Goal: Task Accomplishment & Management: Use online tool/utility

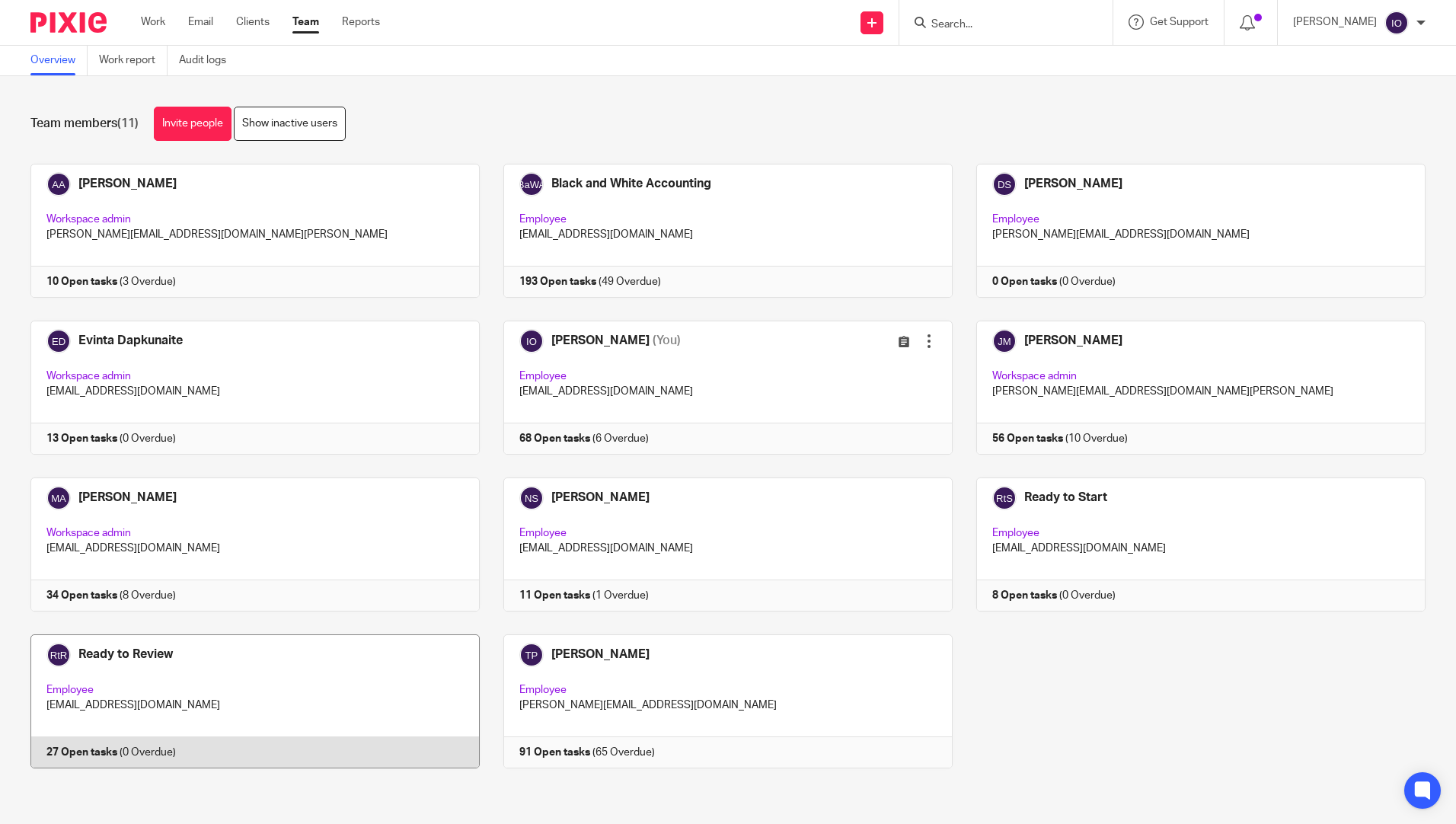
click at [137, 651] on link at bounding box center [243, 701] width 473 height 134
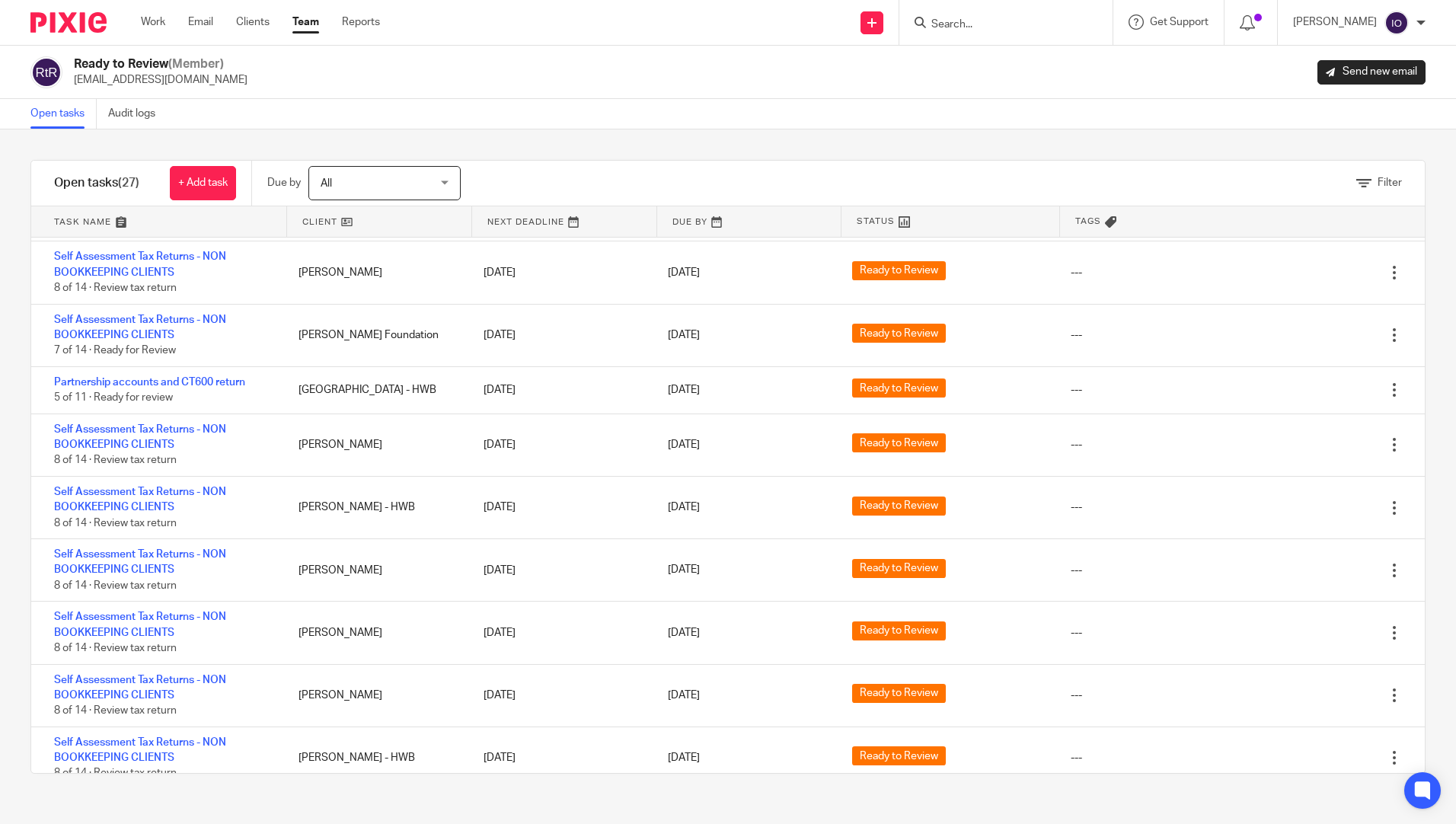
scroll to position [591, 0]
click at [137, 25] on div "Work Email Clients Team Reports Work Email Clients Team Reports Settings" at bounding box center [264, 22] width 277 height 45
click at [992, 9] on div at bounding box center [1005, 22] width 213 height 45
click at [987, 21] on input "Search" at bounding box center [997, 25] width 137 height 14
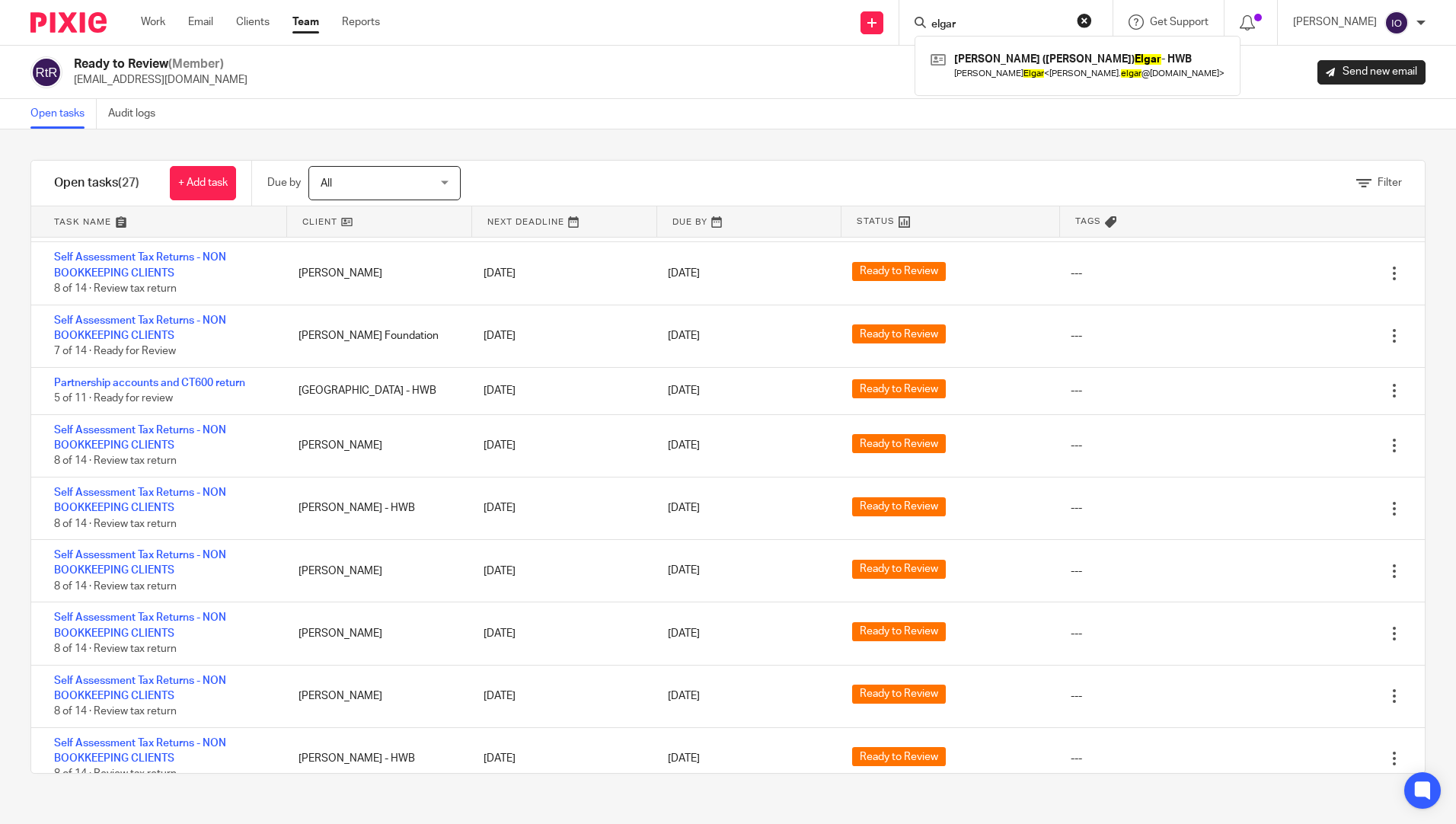
type input "elgar"
click button "submit" at bounding box center [0, 0] width 0 height 0
click at [1009, 74] on link at bounding box center [1077, 66] width 301 height 35
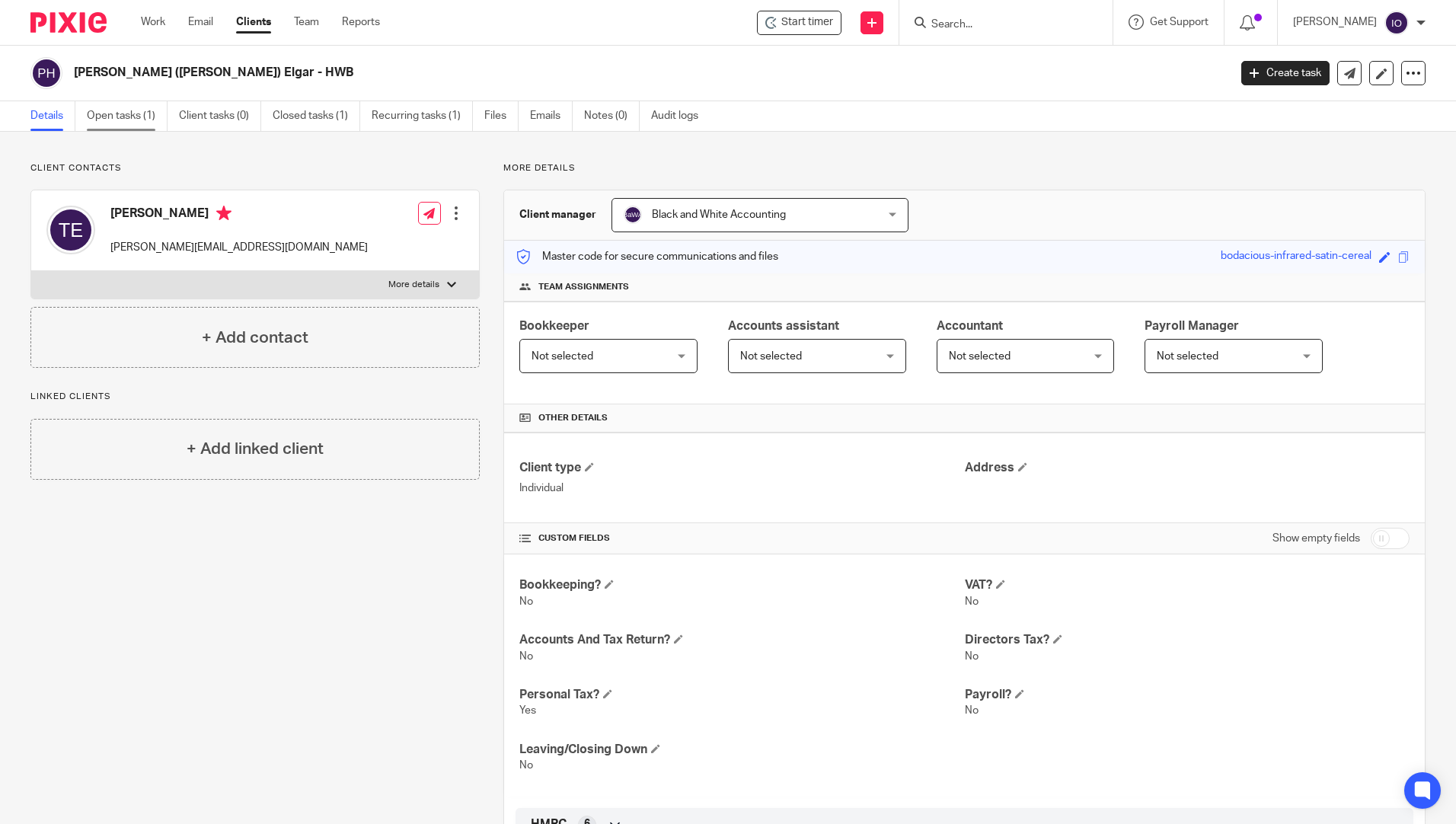
click at [118, 121] on link "Open tasks (1)" at bounding box center [127, 116] width 80 height 30
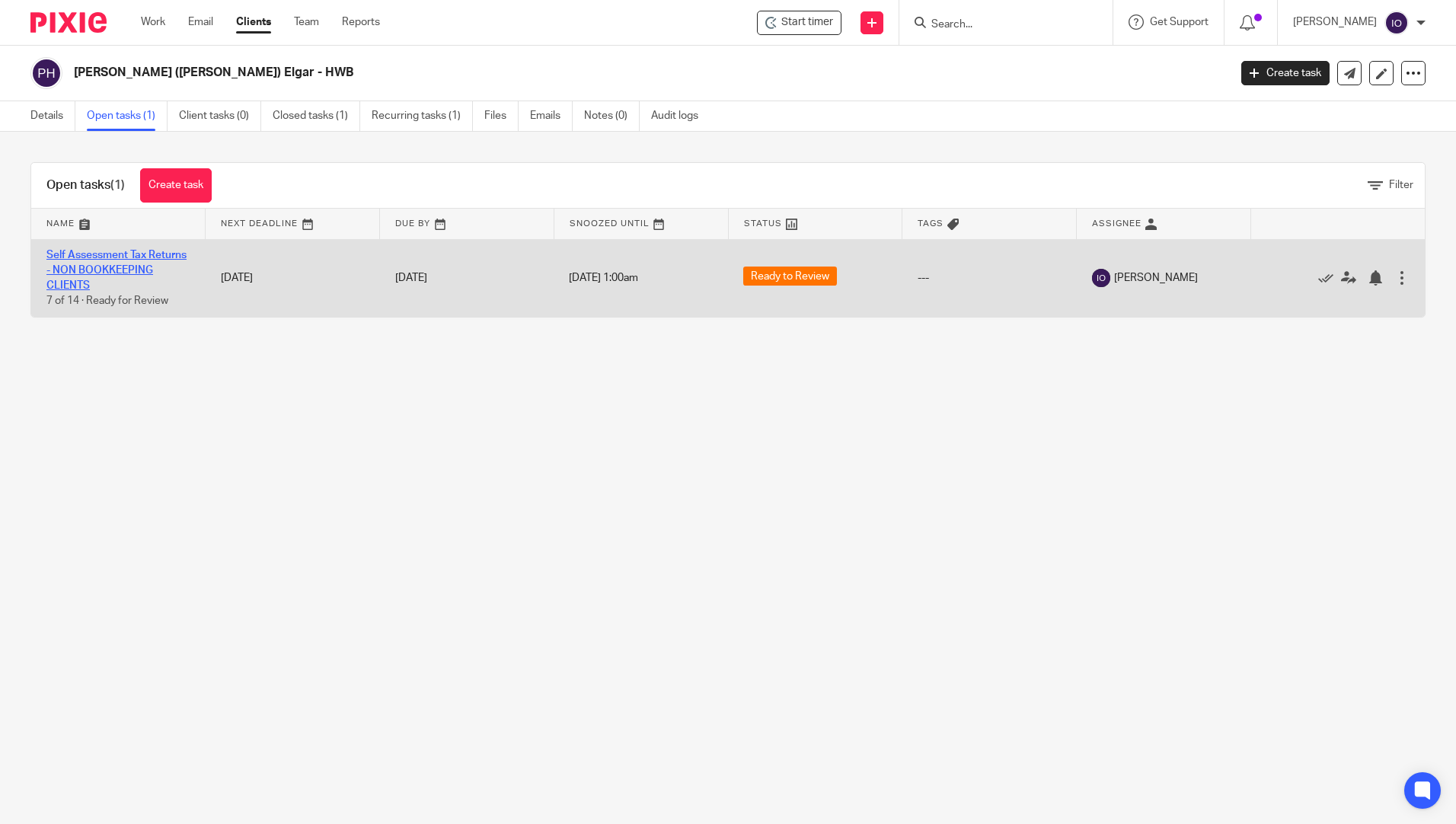
click at [117, 260] on link "Self Assessment Tax Returns - NON BOOKKEEPING CLIENTS" at bounding box center [116, 271] width 140 height 42
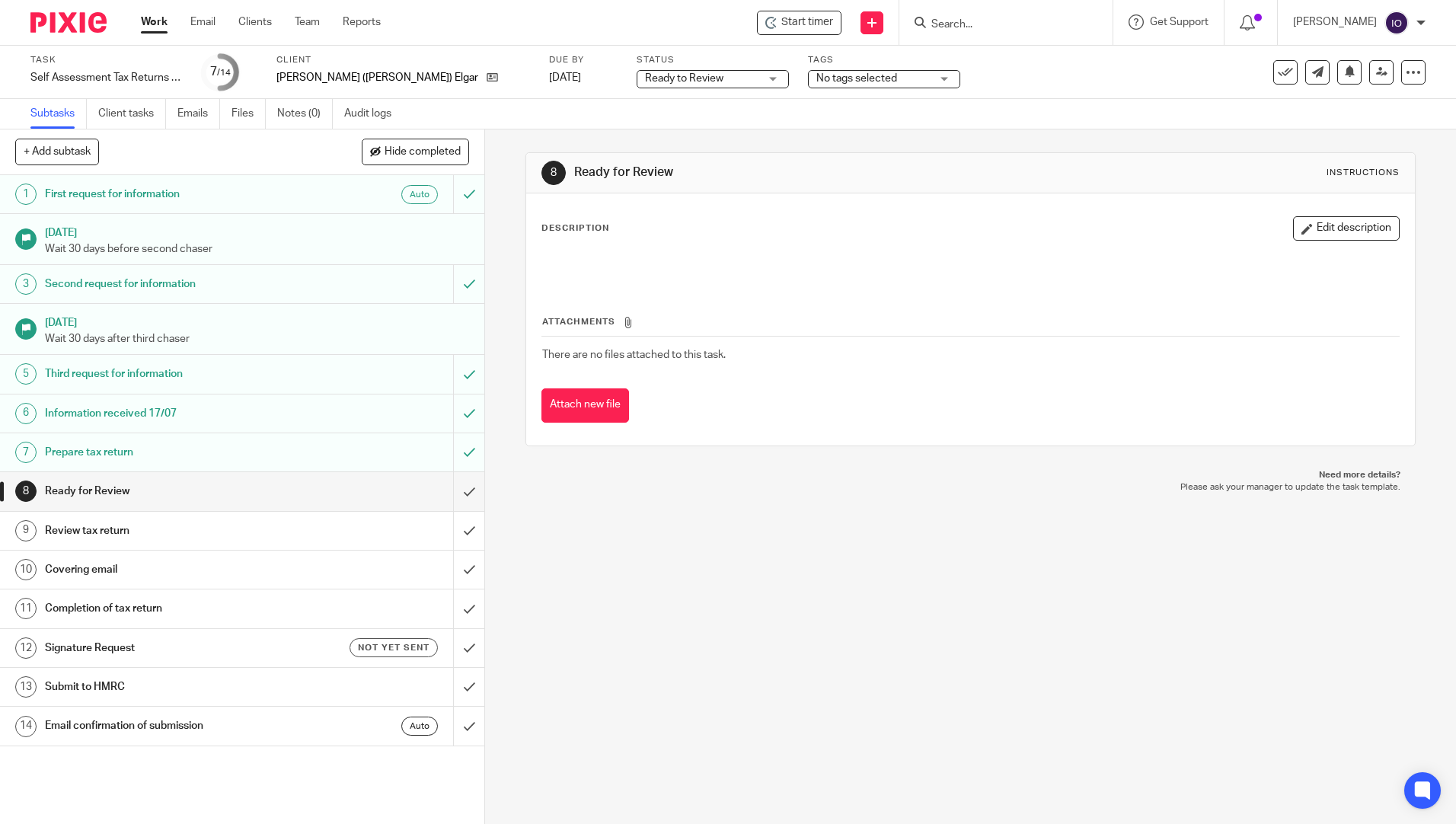
click at [75, 488] on h1 "Ready for Review" at bounding box center [176, 491] width 262 height 23
click at [452, 492] on input "submit" at bounding box center [242, 491] width 484 height 38
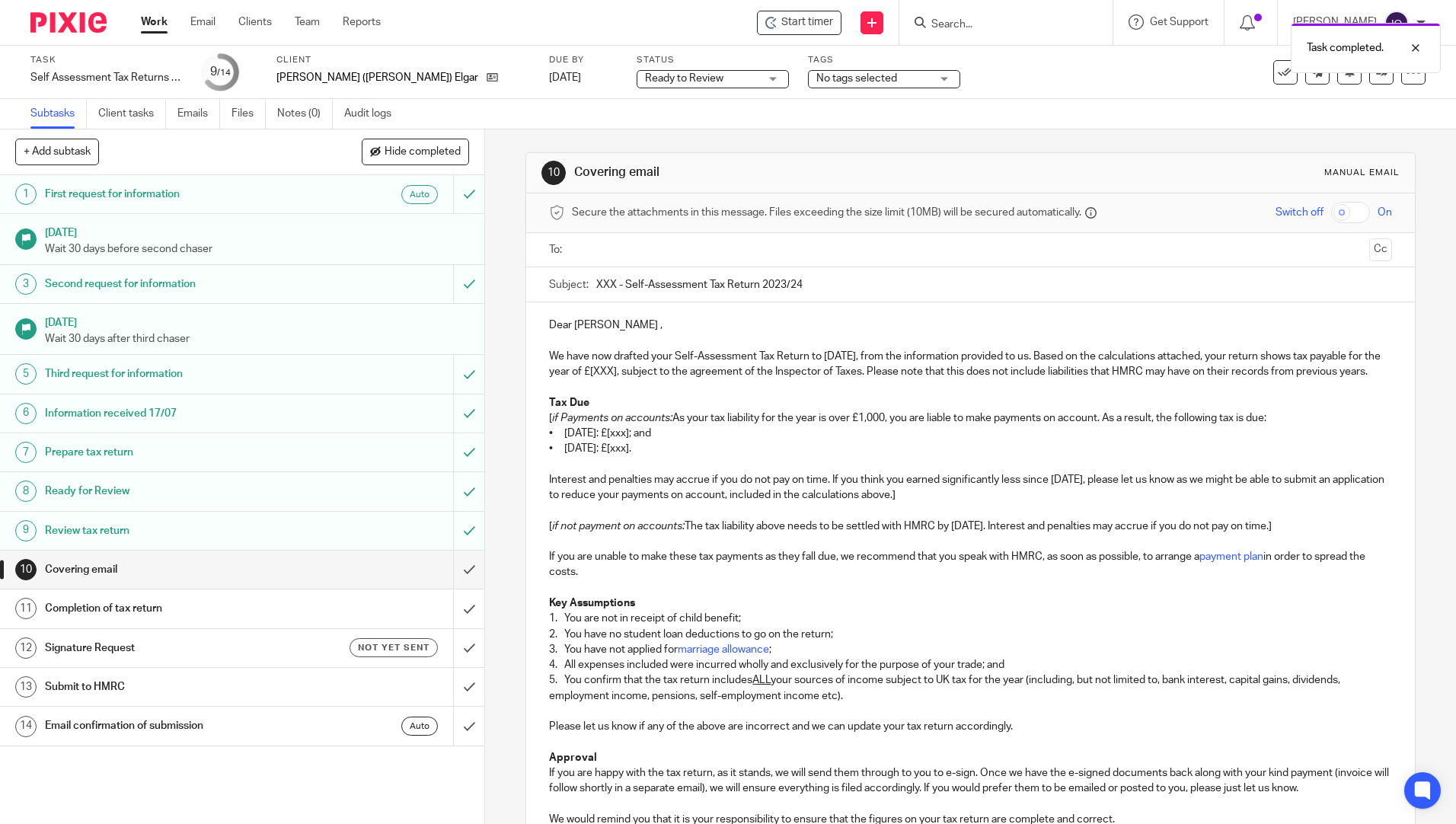
click at [94, 517] on link "9 Review tax return" at bounding box center [226, 531] width 453 height 38
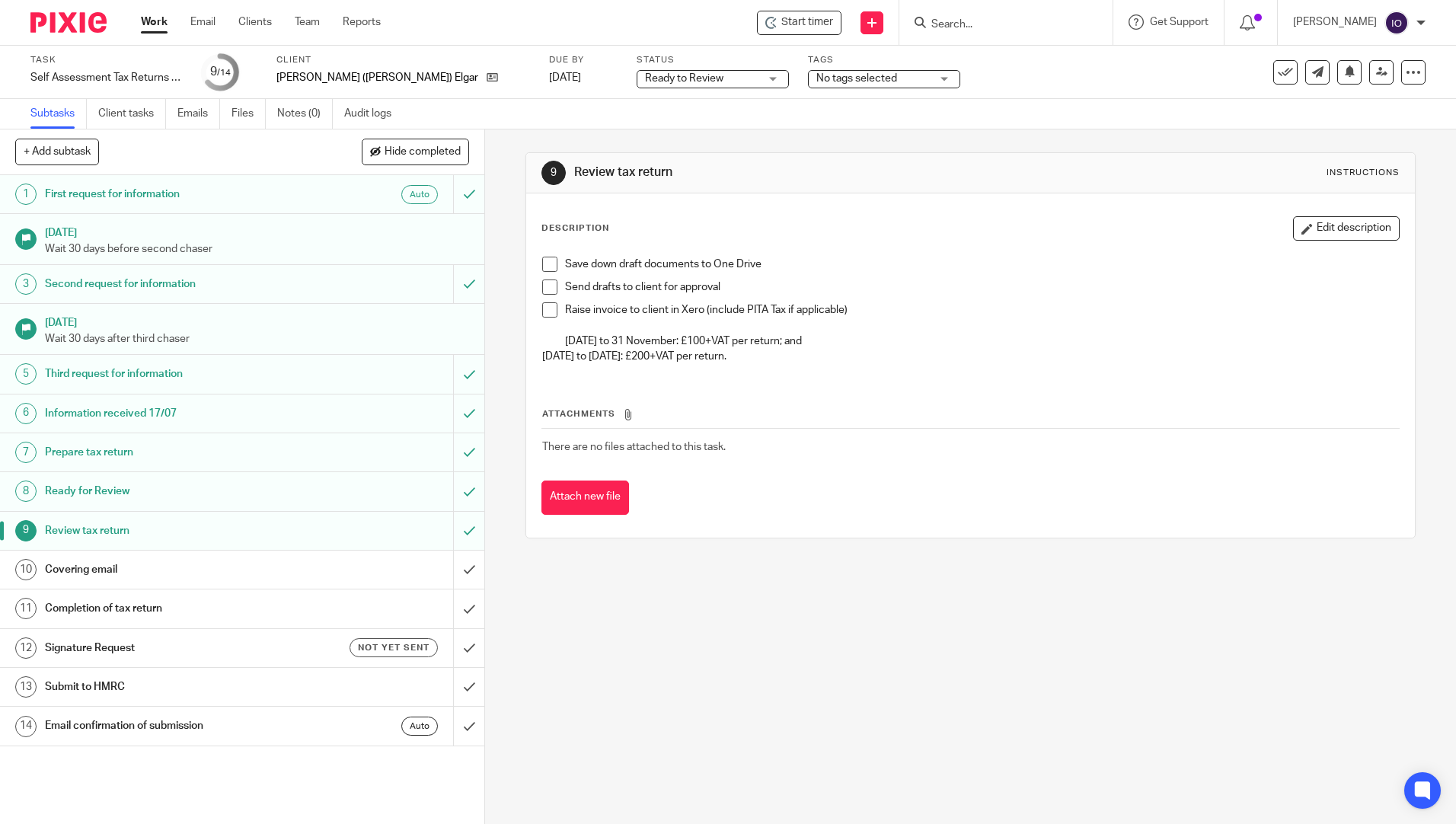
click at [542, 267] on span at bounding box center [549, 264] width 15 height 15
click at [555, 292] on li "Send drafts to client for approval" at bounding box center [970, 291] width 856 height 23
click at [549, 292] on span at bounding box center [549, 287] width 15 height 15
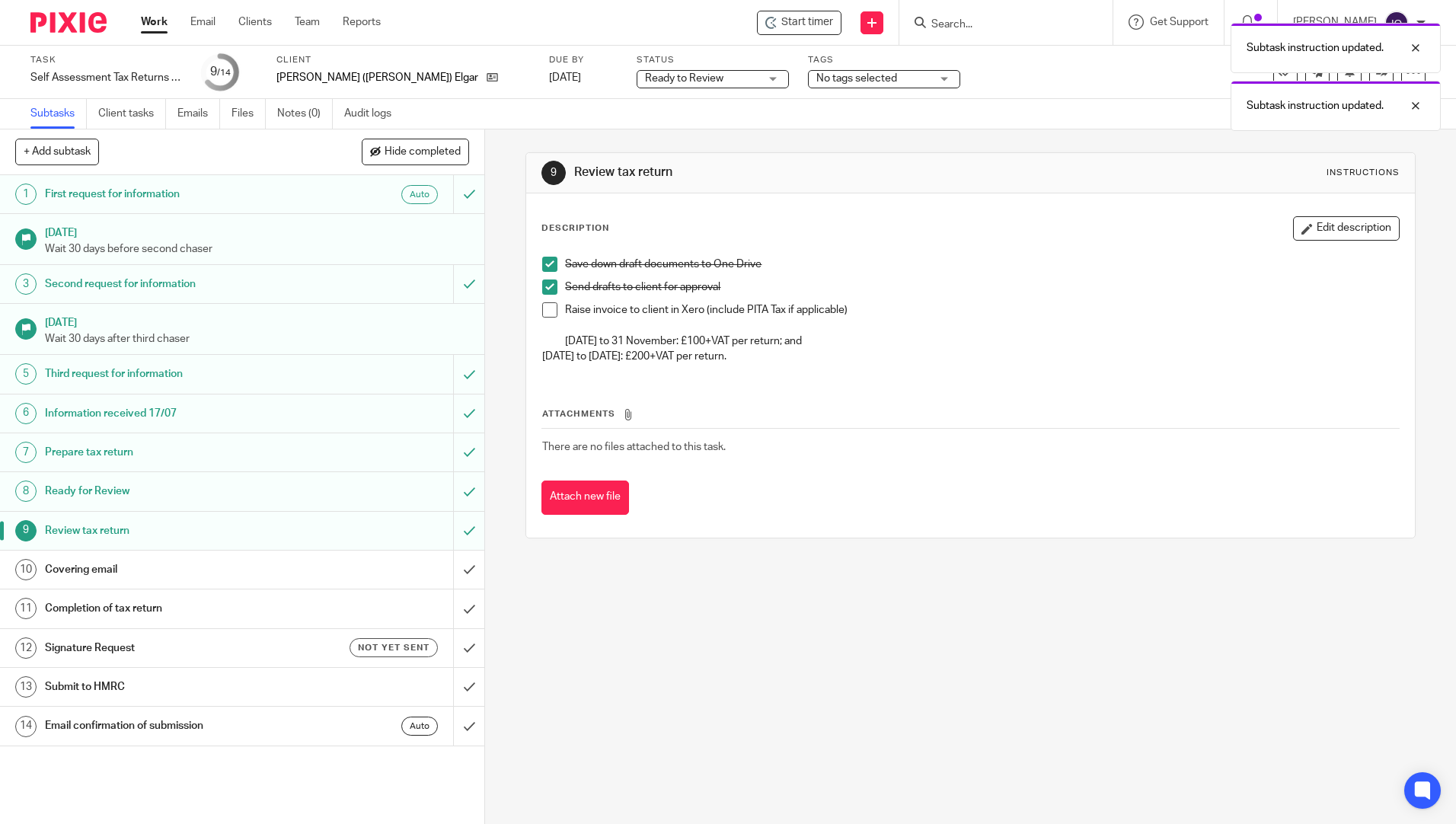
click at [554, 312] on li "Raise invoice to client in Xero (include PITA Tax if applicable) 1 September to…" at bounding box center [970, 325] width 856 height 46
click at [550, 311] on span at bounding box center [549, 309] width 15 height 15
click at [86, 575] on h1 "Covering email" at bounding box center [176, 570] width 262 height 23
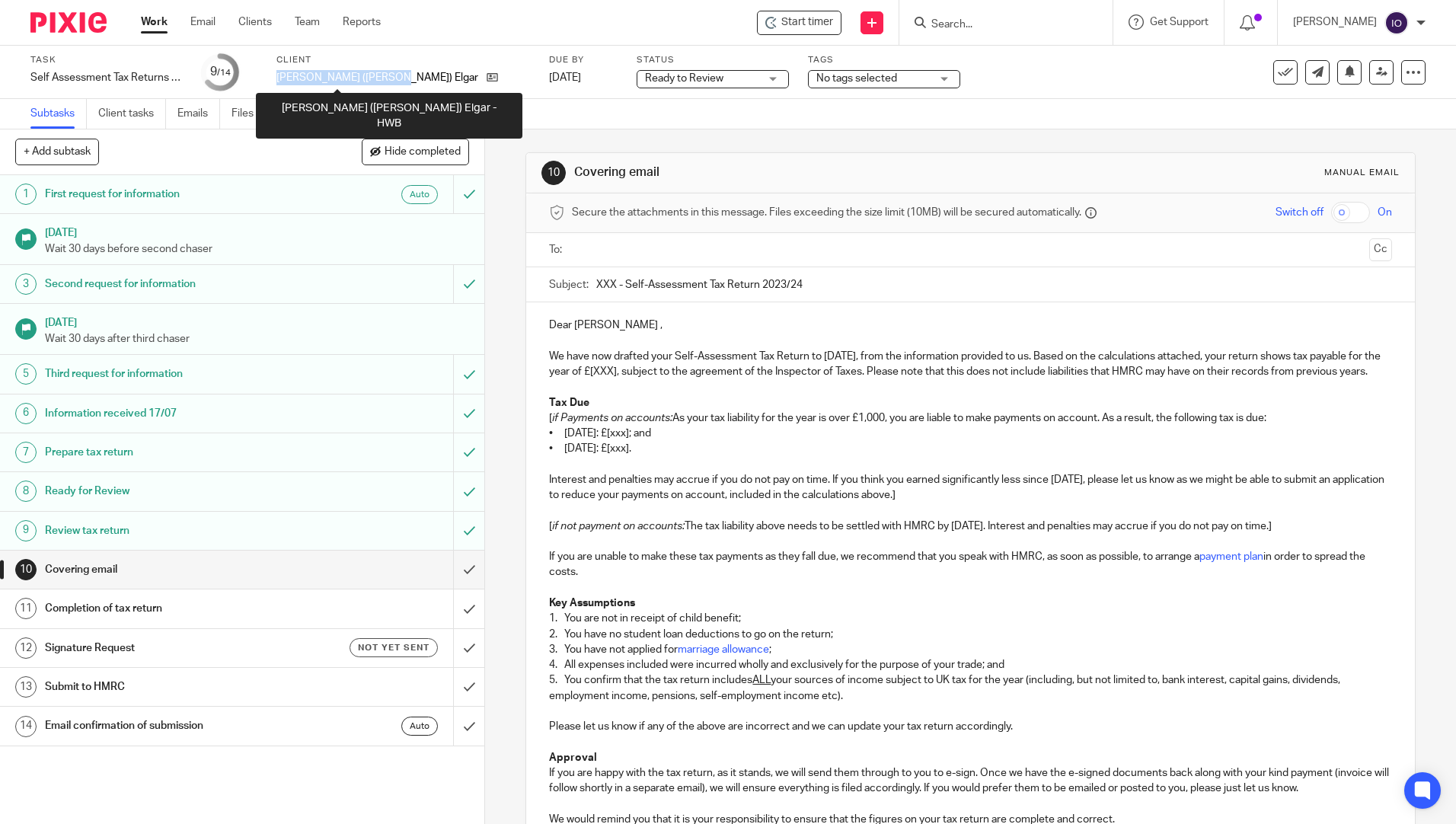
drag, startPoint x: 275, startPoint y: 73, endPoint x: 369, endPoint y: 85, distance: 94.8
click at [369, 85] on div "Task Self Assessment Tax Returns - NON BOOKKEEPING CLIENTS Save Self Assessment…" at bounding box center [611, 73] width 1163 height 37
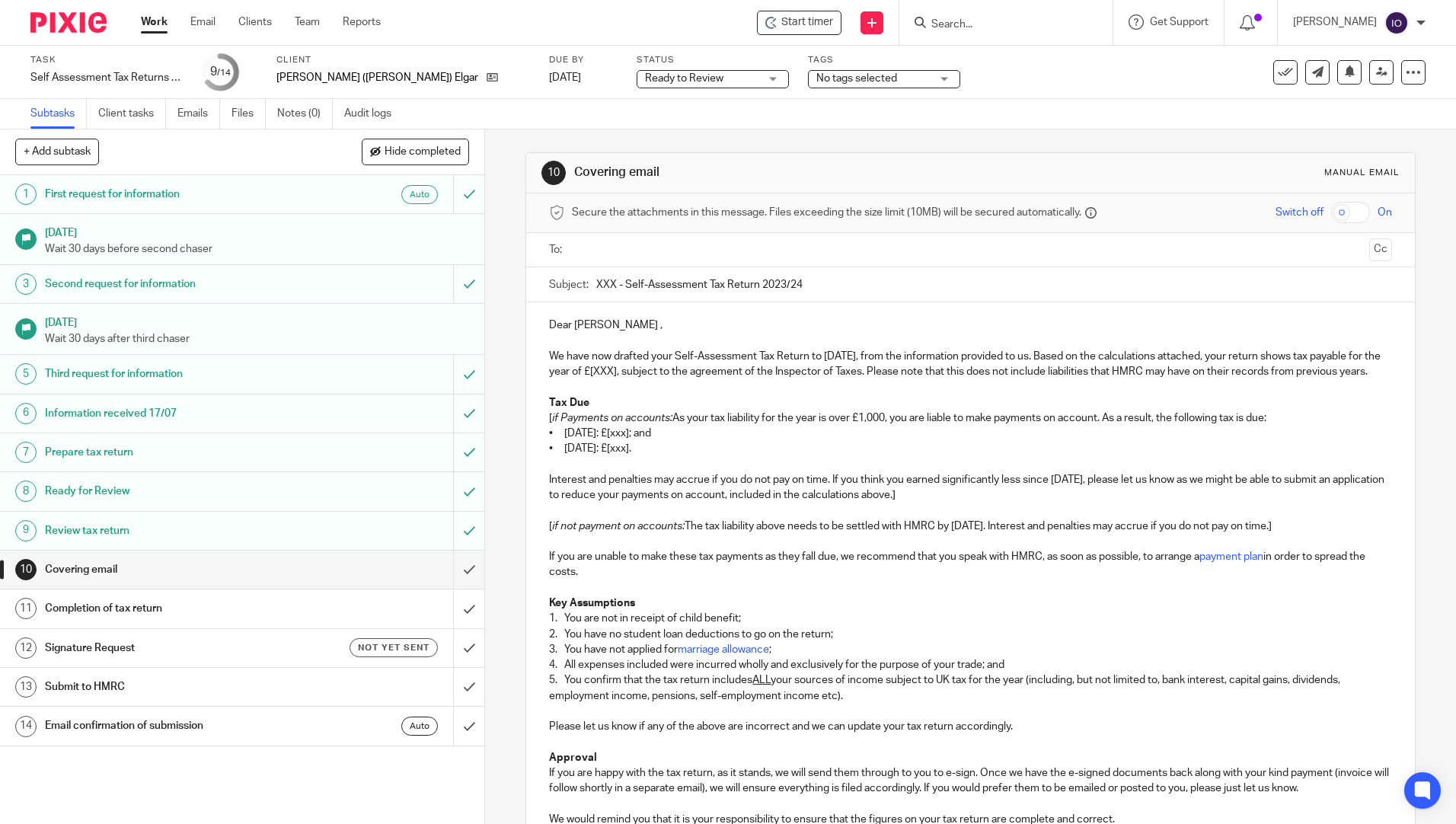
drag, startPoint x: 592, startPoint y: 286, endPoint x: 610, endPoint y: 283, distance: 18.2
click at [610, 283] on input "XXX - Self-Assessment Tax Return 2023/24" at bounding box center [994, 284] width 795 height 34
drag, startPoint x: 610, startPoint y: 283, endPoint x: 589, endPoint y: 336, distance: 57.0
click at [589, 336] on p at bounding box center [970, 340] width 842 height 15
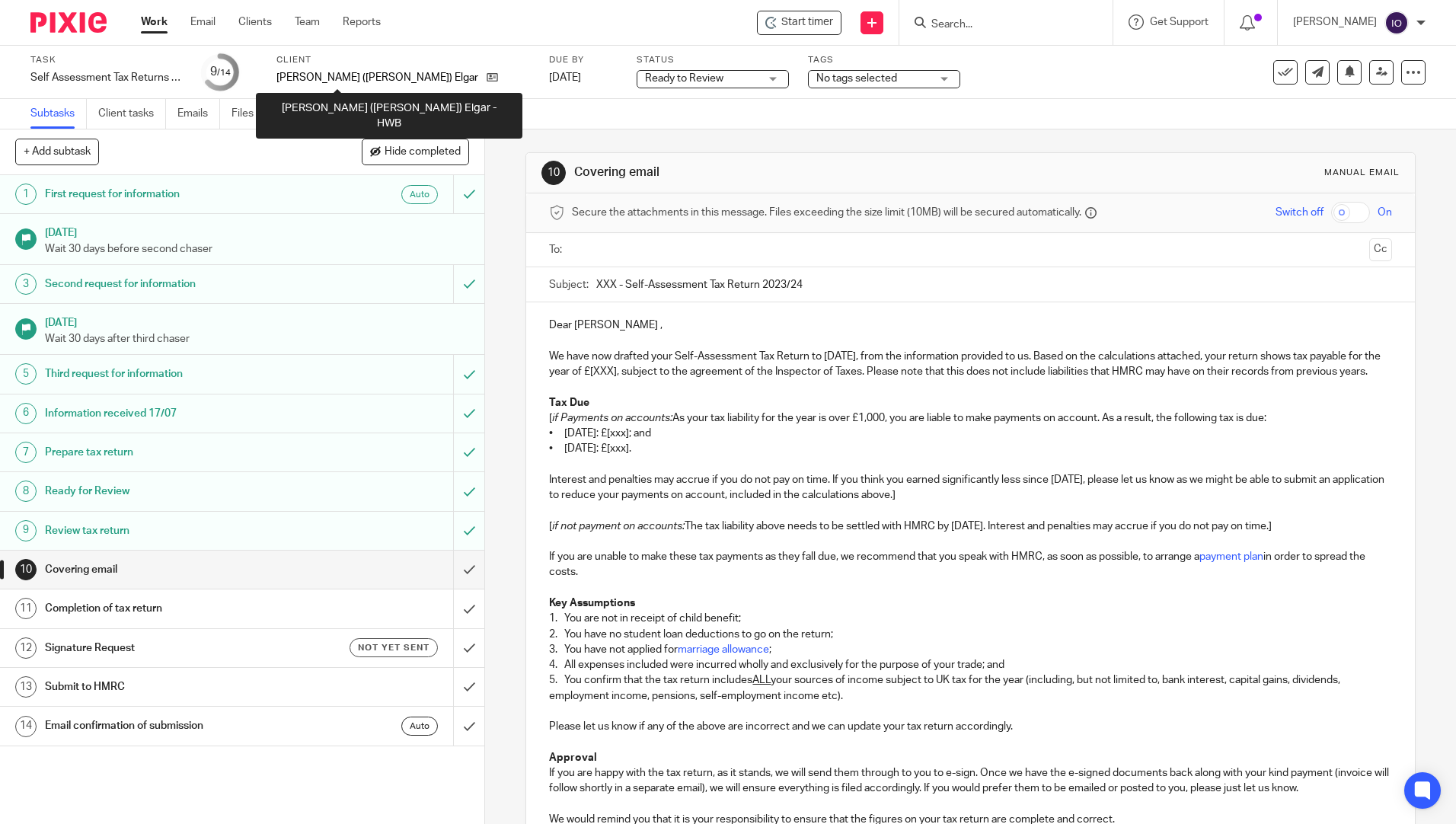
click at [341, 73] on p "Patricia (Trish) Elgar - HWB" at bounding box center [377, 77] width 203 height 15
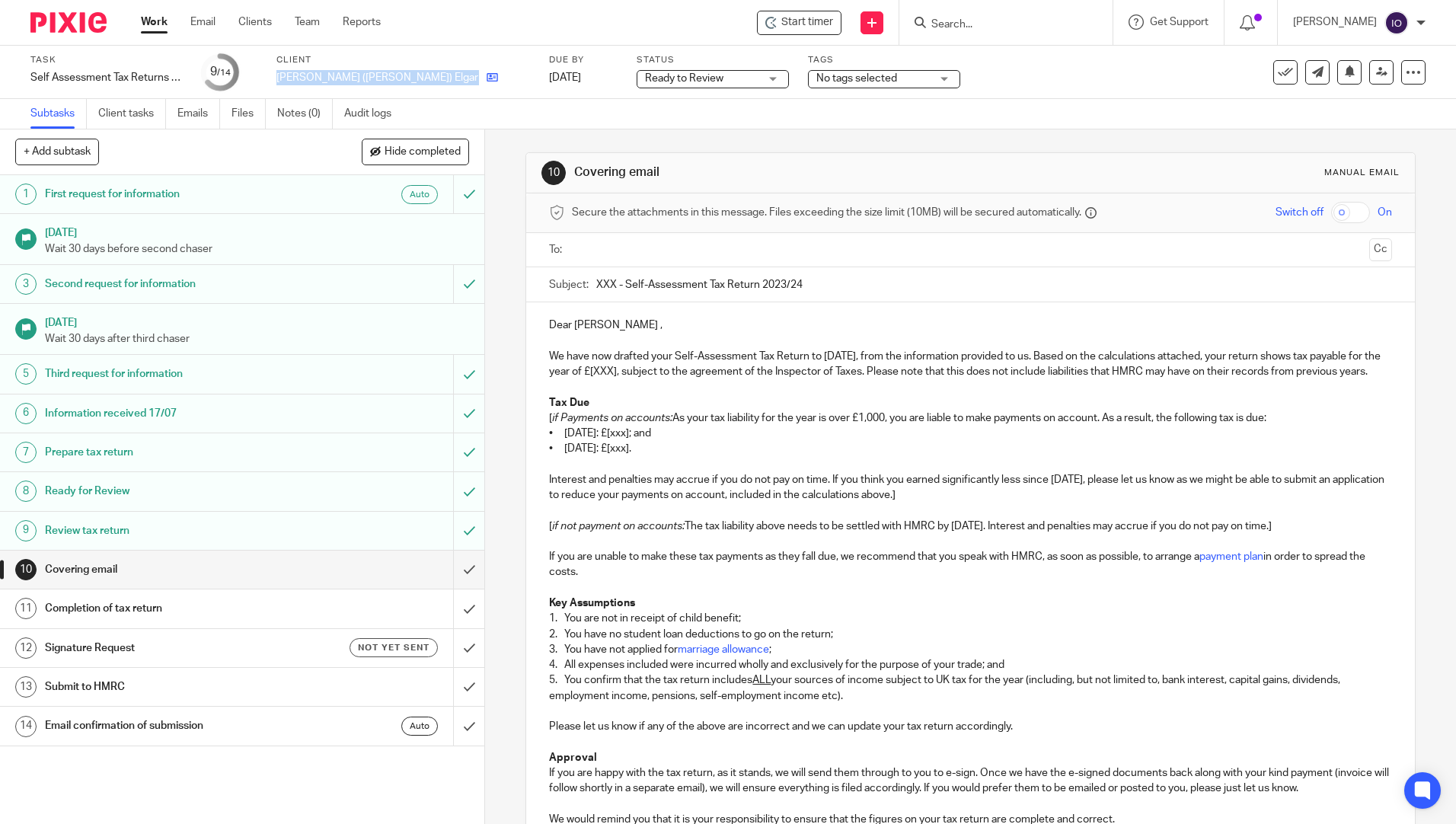
drag, startPoint x: 273, startPoint y: 77, endPoint x: 400, endPoint y: 76, distance: 127.0
click at [400, 76] on div "Task Self Assessment Tax Returns - NON BOOKKEEPING CLIENTS Save Self Assessment…" at bounding box center [611, 73] width 1163 height 37
copy div "Patricia (Trish) Elgar - HWB"
drag, startPoint x: 591, startPoint y: 281, endPoint x: 611, endPoint y: 281, distance: 20.0
click at [611, 281] on input "XXX - Self-Assessment Tax Return 2023/24" at bounding box center [994, 284] width 795 height 34
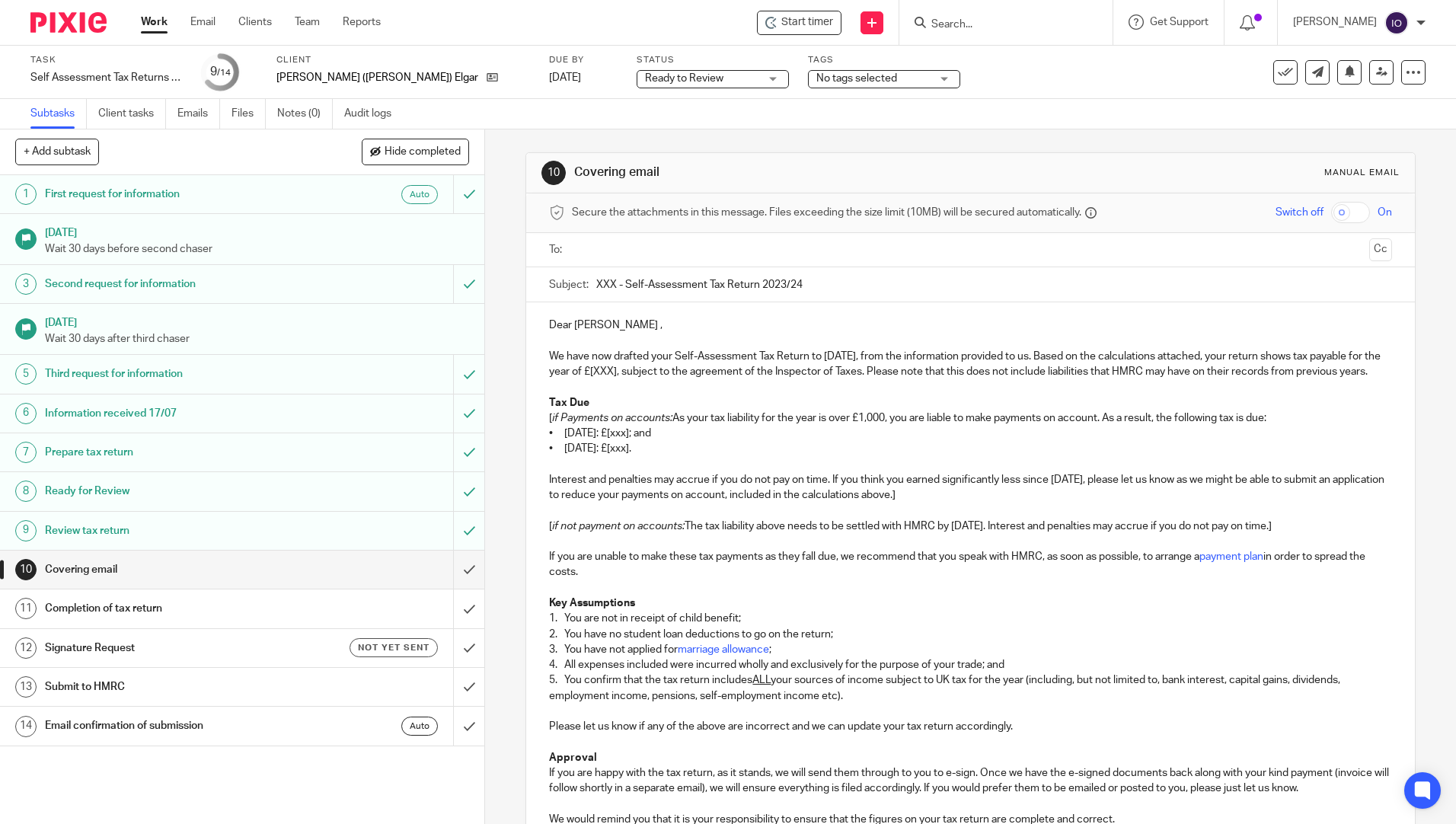
paste input "Patricia (Trish) Elgar - HWB"
click at [920, 283] on input "Patricia (Trish) Elgar - HWB - Self-Assessment Tax Return 2023/24" at bounding box center [994, 284] width 795 height 34
drag, startPoint x: 884, startPoint y: 284, endPoint x: 1060, endPoint y: 259, distance: 177.8
click at [1060, 259] on form "Secure the attachments in this message. Files exceeding the size limit (10MB) w…" at bounding box center [970, 649] width 887 height 912
type input "Patricia (Trish) Elgar - HWB - Self-Assessment Tax Return 2024/25"
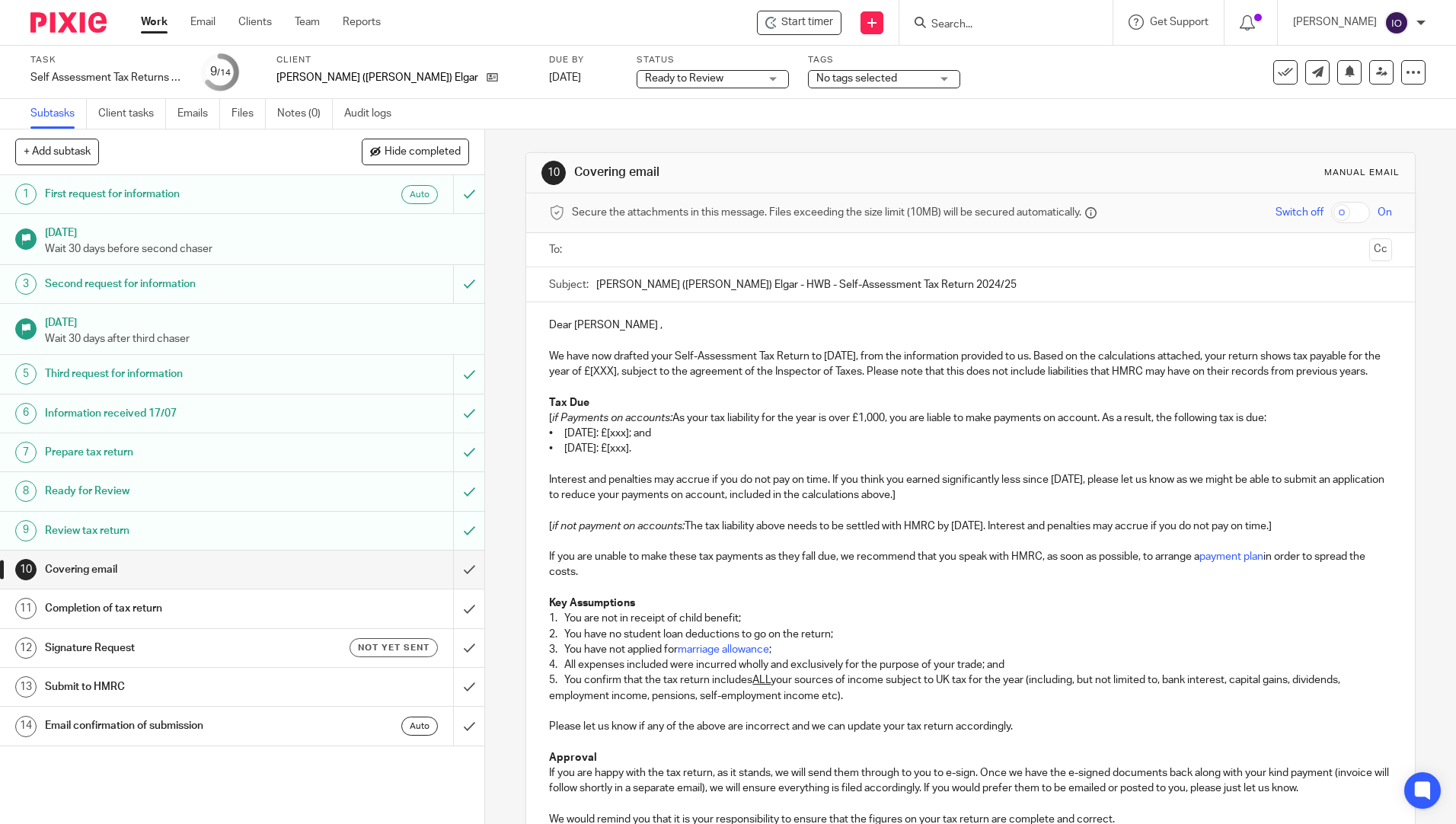
click at [686, 374] on p "We have now drafted your Self-Assessment Tax Return to [DATE], from the informa…" at bounding box center [970, 364] width 842 height 31
drag, startPoint x: 688, startPoint y: 372, endPoint x: 659, endPoint y: 373, distance: 29.0
click at [659, 373] on p "We have now drafted your Self-Assessment Tax Return to [DATE], from the informa…" at bounding box center [970, 364] width 842 height 31
click at [687, 374] on p "We have now drafted your Self-Assessment Tax Return to 5 April 2025, from the i…" at bounding box center [970, 364] width 842 height 31
drag, startPoint x: 543, startPoint y: 429, endPoint x: 579, endPoint y: 428, distance: 36.0
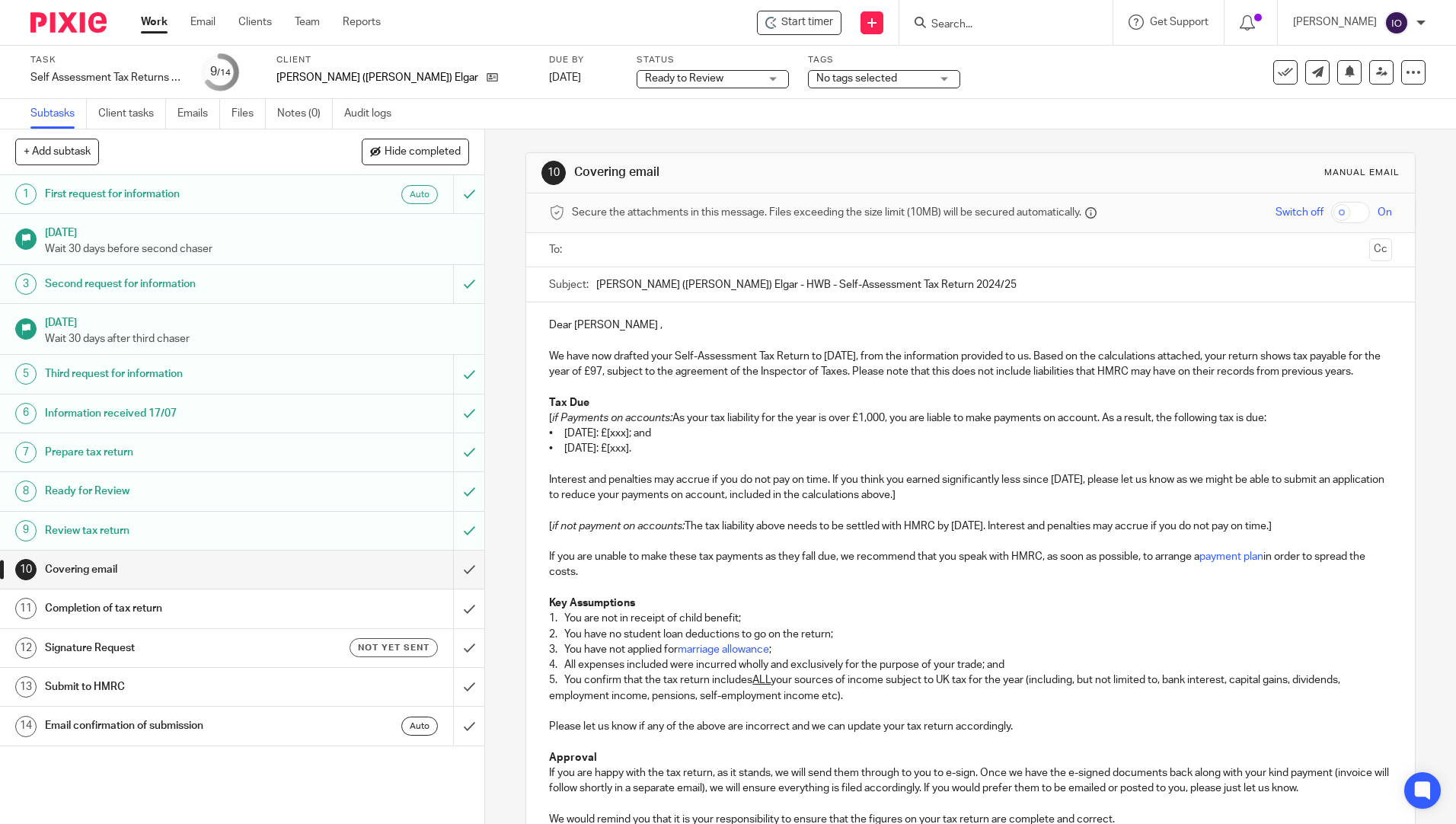
click at [543, 429] on div "Dear Trish , We have now drafted your Self-Assessment Tax Return to 5 April 202…" at bounding box center [970, 647] width 887 height 690
drag, startPoint x: 675, startPoint y: 449, endPoint x: 650, endPoint y: 447, distance: 25.1
click at [650, 441] on p "• 31 January 2026: £[xxx]; and" at bounding box center [970, 433] width 842 height 15
drag, startPoint x: 538, startPoint y: 466, endPoint x: 662, endPoint y: 466, distance: 124.0
click at [662, 466] on div "Dear Trish , We have now drafted your Self-Assessment Tax Return to 5 April 202…" at bounding box center [970, 647] width 887 height 690
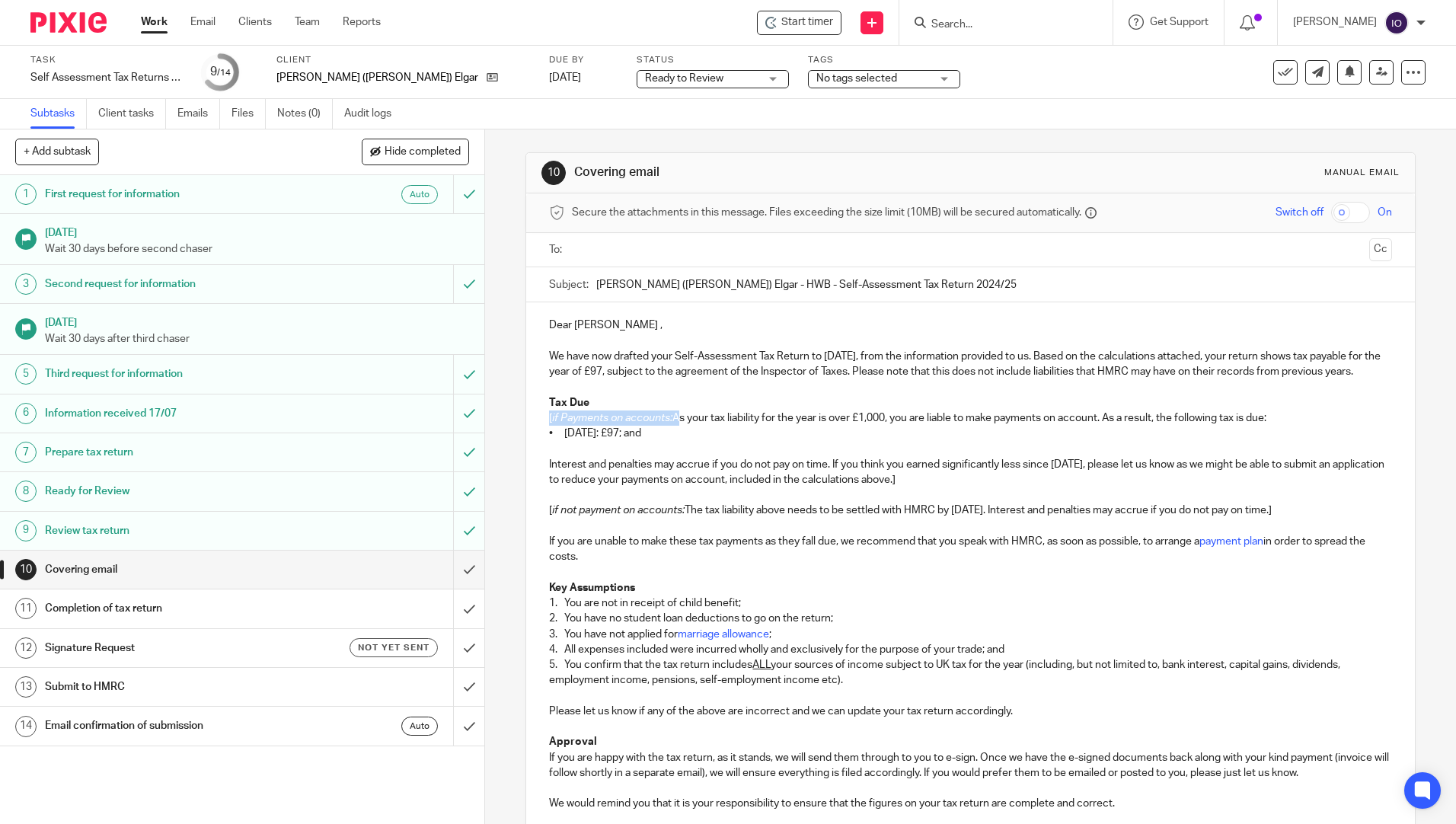
drag, startPoint x: 673, startPoint y: 433, endPoint x: 542, endPoint y: 436, distance: 131.0
click at [542, 436] on div "Dear Trish , We have now drafted your Self-Assessment Tax Return to 5 April 202…" at bounding box center [970, 640] width 887 height 675
drag, startPoint x: 695, startPoint y: 451, endPoint x: 665, endPoint y: 451, distance: 30.0
click at [665, 441] on p "• 31 January 2026: £97; and" at bounding box center [970, 433] width 842 height 15
drag, startPoint x: 539, startPoint y: 432, endPoint x: 1149, endPoint y: 435, distance: 610.0
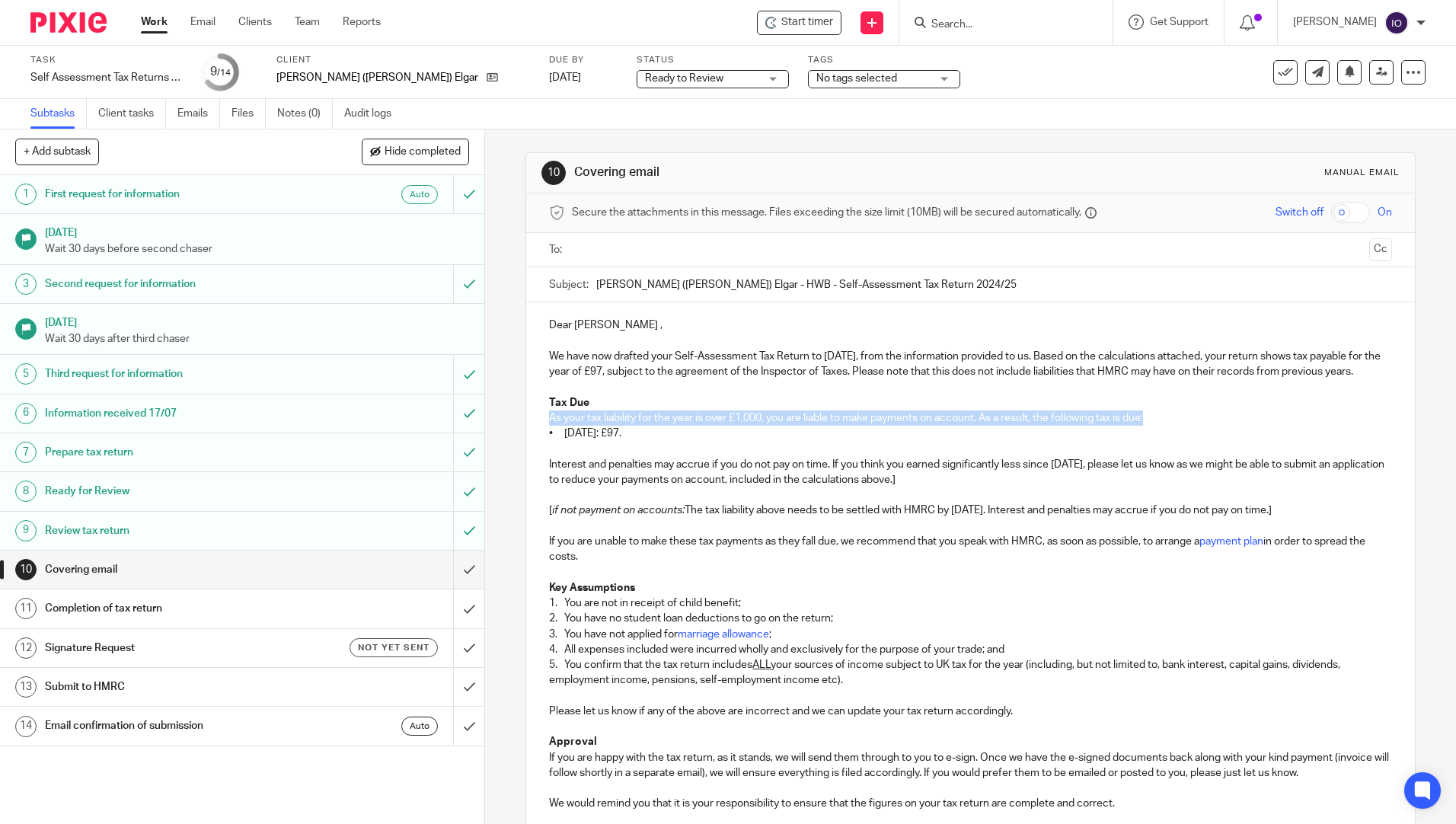
click at [1149, 433] on div "Dear Trish , We have now drafted your Self-Assessment Tax Return to 5 April 202…" at bounding box center [970, 640] width 887 height 675
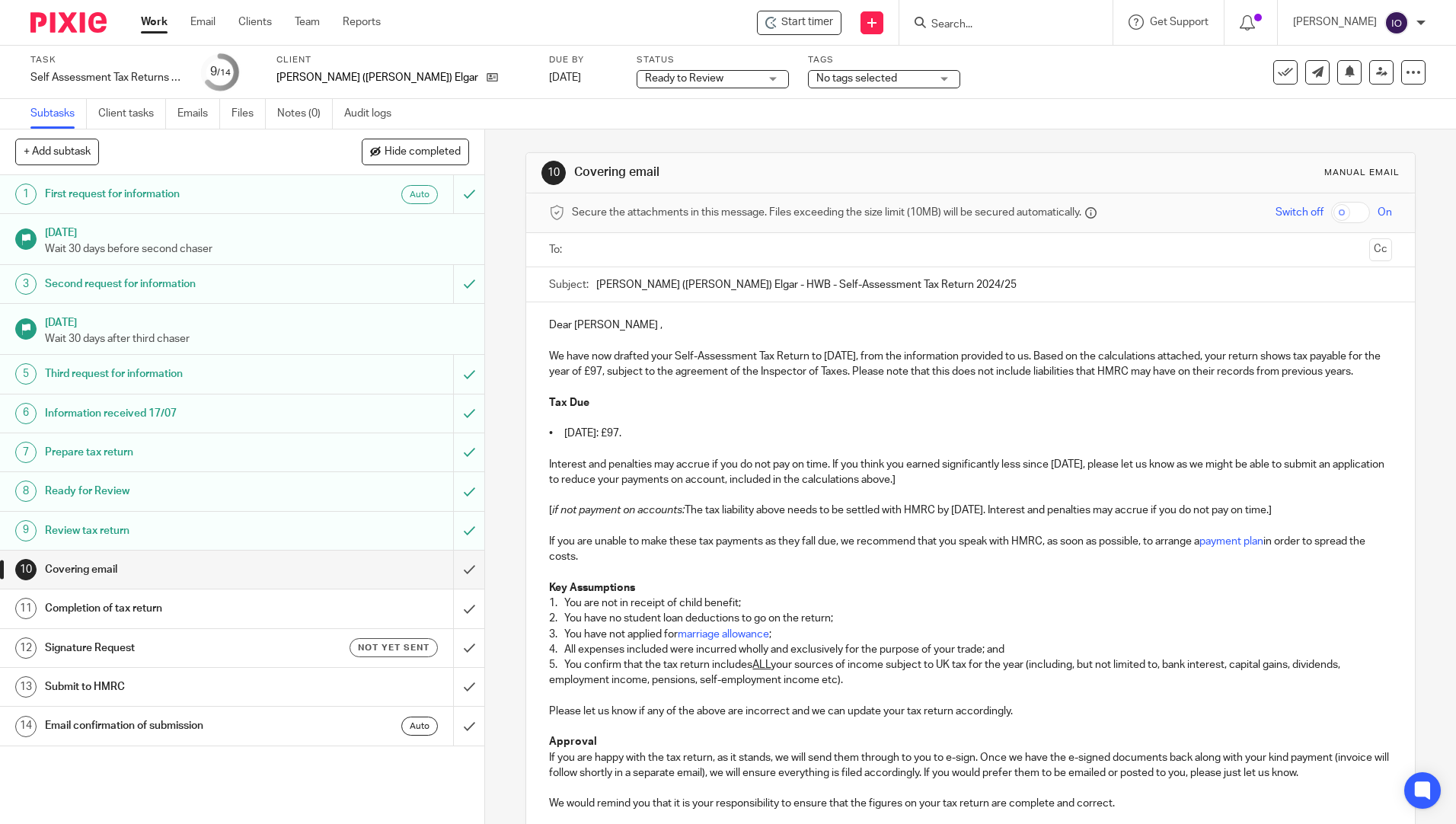
drag, startPoint x: 539, startPoint y: 474, endPoint x: 1021, endPoint y: 502, distance: 482.8
click at [1021, 502] on div "Dear Trish , We have now drafted your Self-Assessment Tax Return to 5 April 202…" at bounding box center [970, 640] width 887 height 675
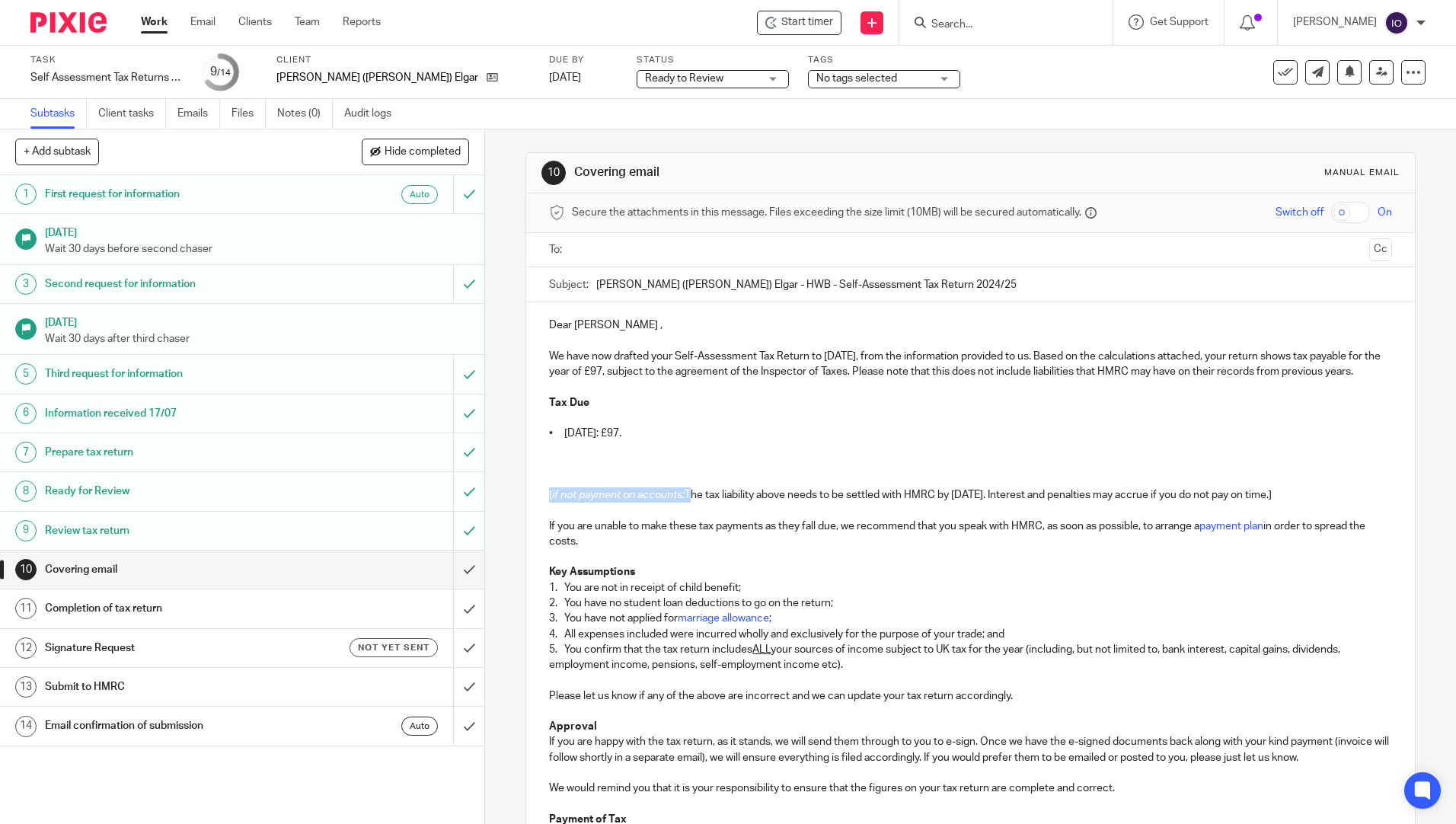
drag, startPoint x: 683, startPoint y: 514, endPoint x: 534, endPoint y: 514, distance: 149.0
click at [534, 514] on div "Dear Trish , We have now drafted your Self-Assessment Tax Return to 5 April 202…" at bounding box center [970, 632] width 887 height 660
click at [1213, 502] on p "The tax liability above needs to be settled with HMRC by [DATE]. Interest and p…" at bounding box center [970, 495] width 842 height 15
click at [815, 550] on p "If you are unable to make these tax payments as they fall due, we recommend tha…" at bounding box center [970, 535] width 842 height 31
click at [567, 488] on p at bounding box center [970, 479] width 842 height 15
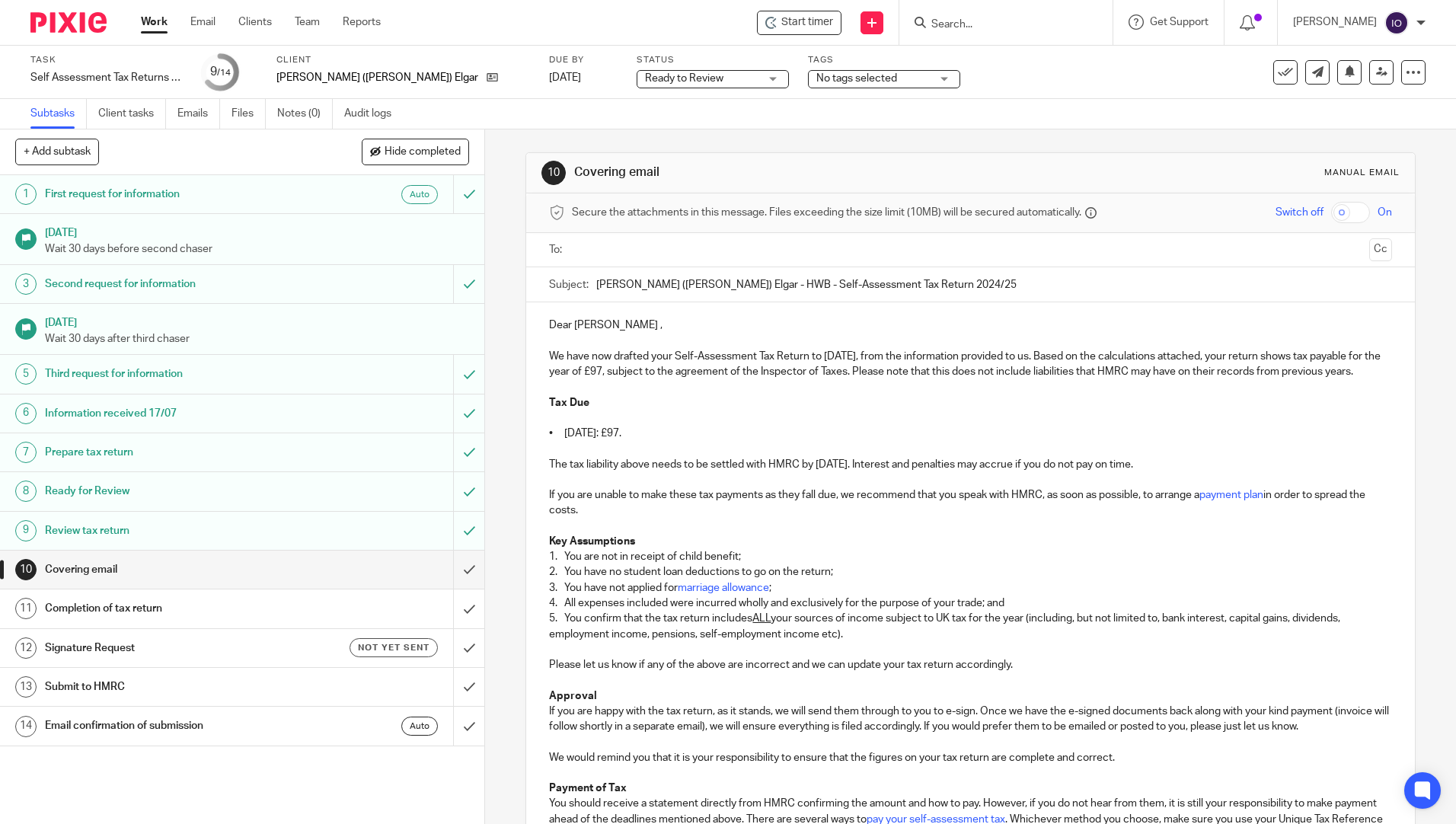
click at [553, 426] on p at bounding box center [970, 418] width 842 height 15
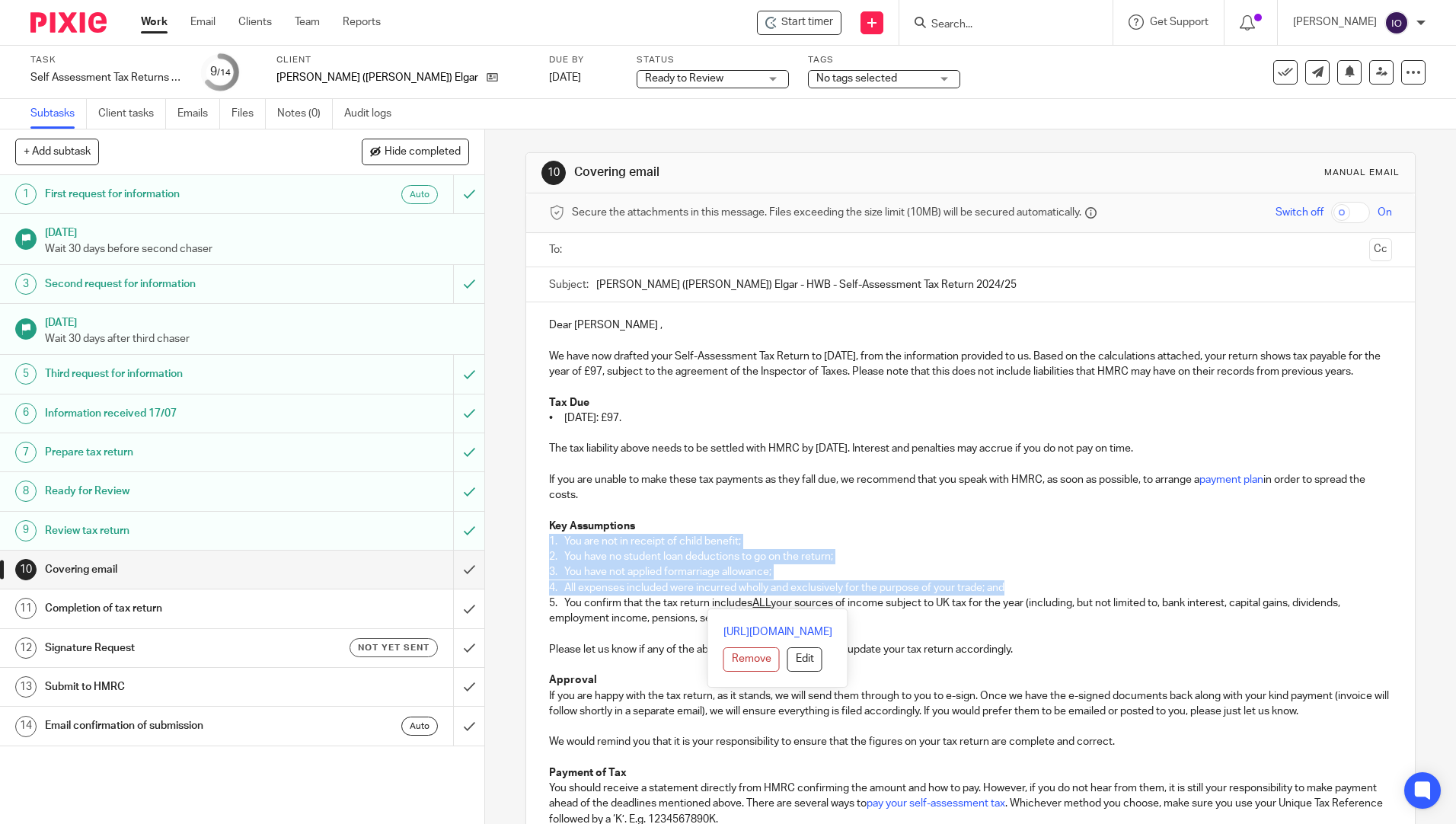
drag, startPoint x: 543, startPoint y: 555, endPoint x: 1361, endPoint y: 605, distance: 819.5
click at [1361, 605] on div "Dear Trish , We have now drafted your Self-Assessment Tax Return to 5 April 202…" at bounding box center [970, 609] width 887 height 613
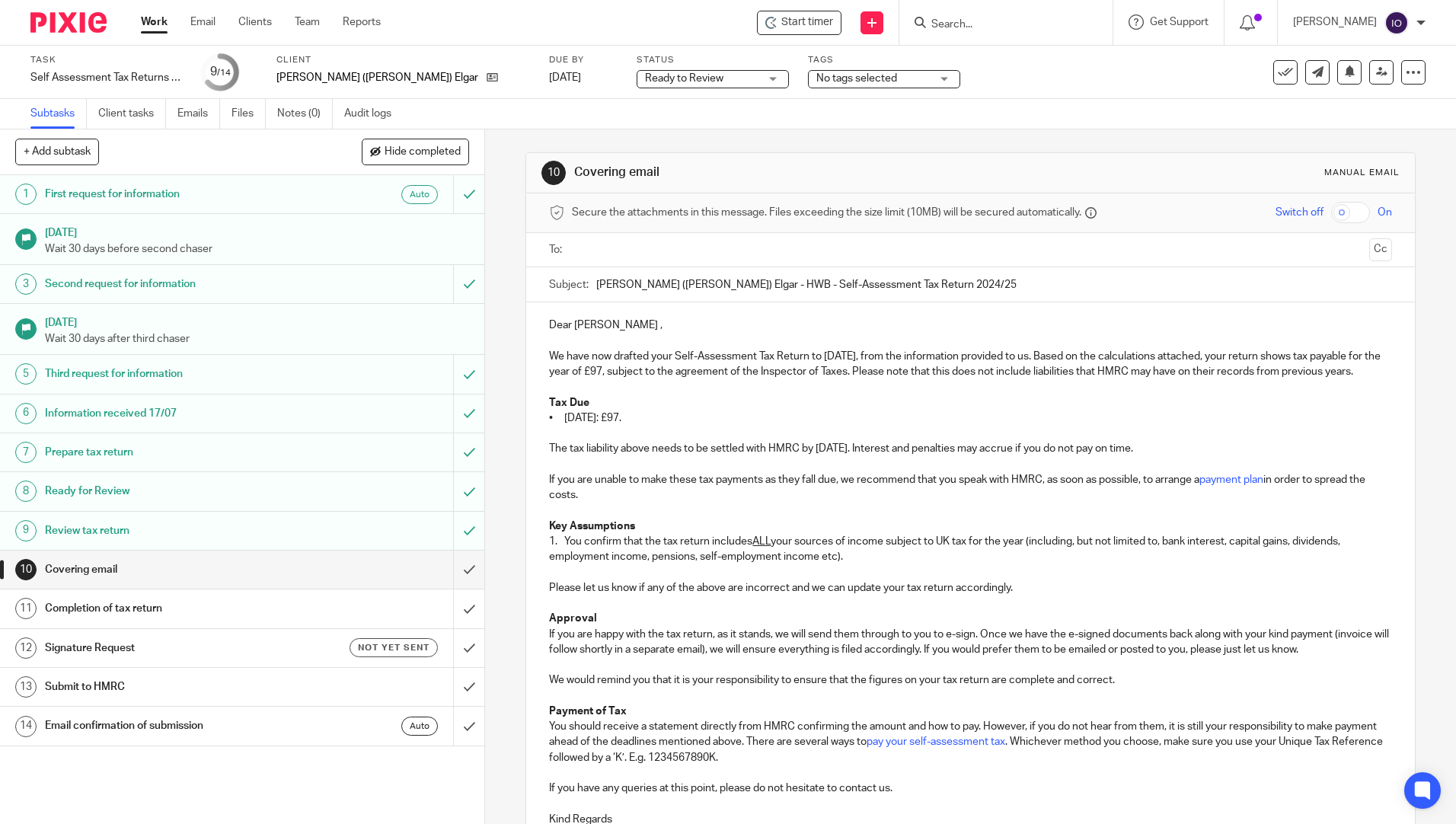
click at [709, 703] on p at bounding box center [970, 696] width 842 height 15
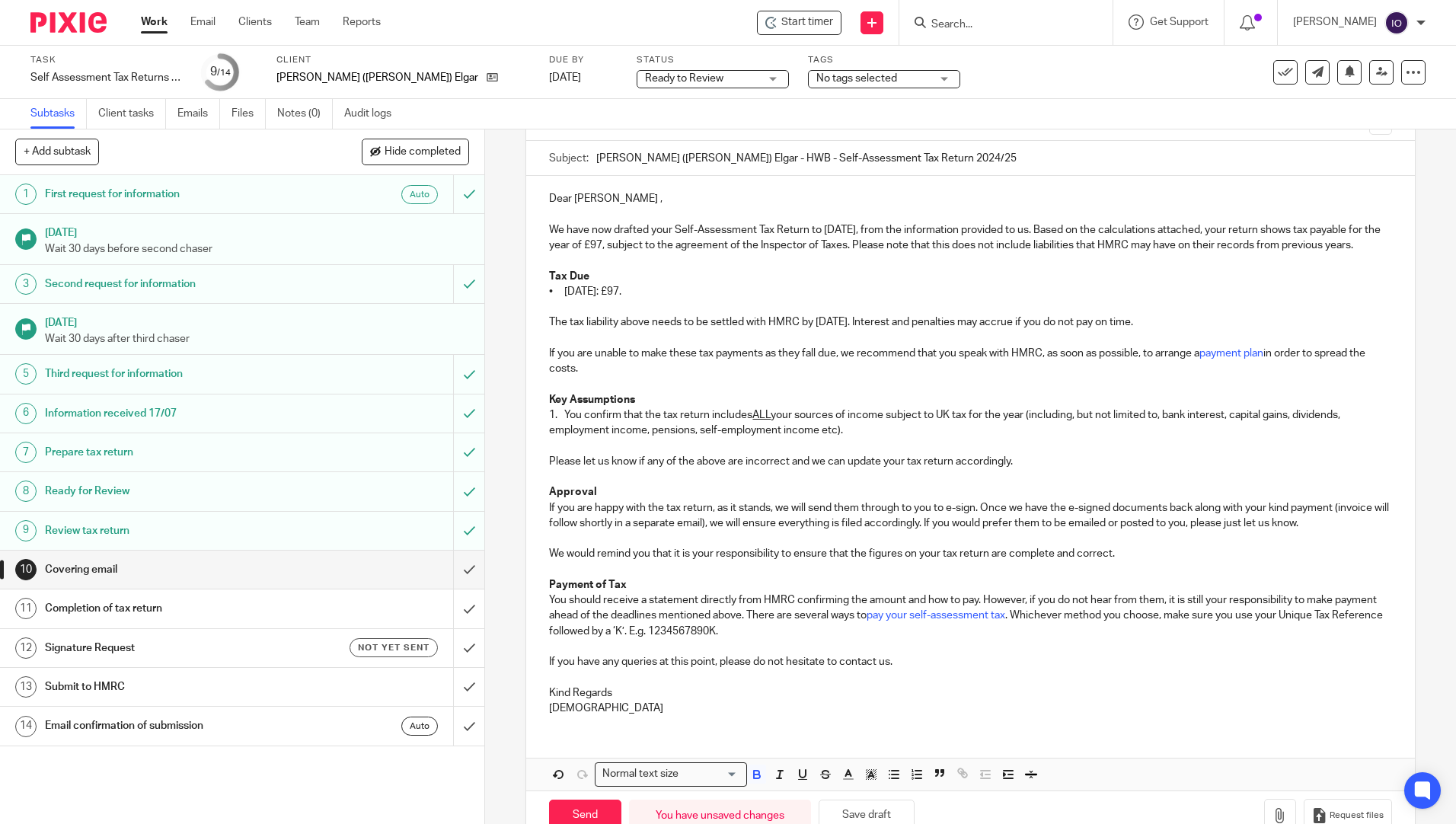
scroll to position [152, 0]
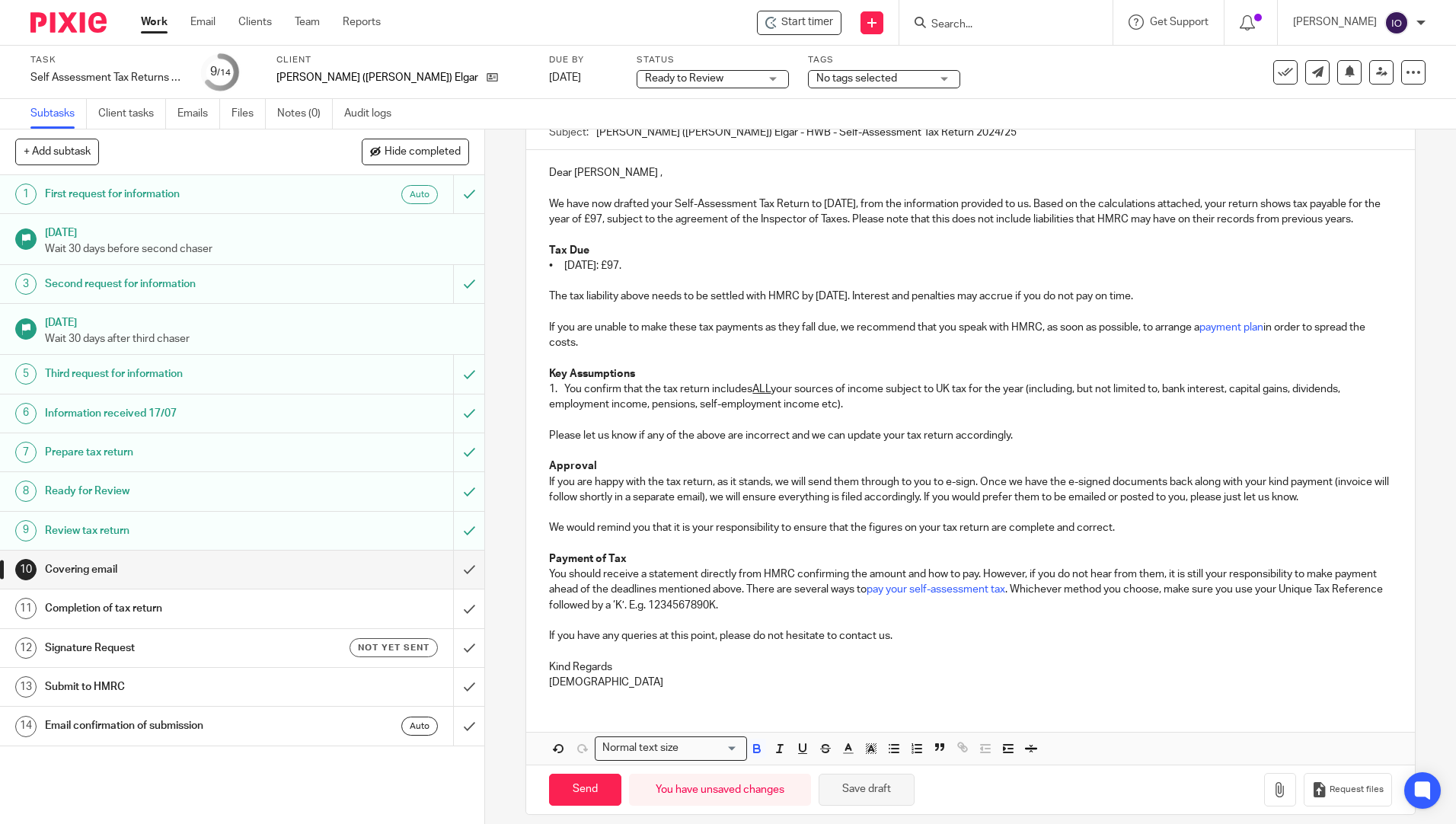
click at [849, 807] on button "Save draft" at bounding box center [866, 790] width 96 height 32
click at [1273, 798] on icon "button" at bounding box center [1280, 789] width 15 height 15
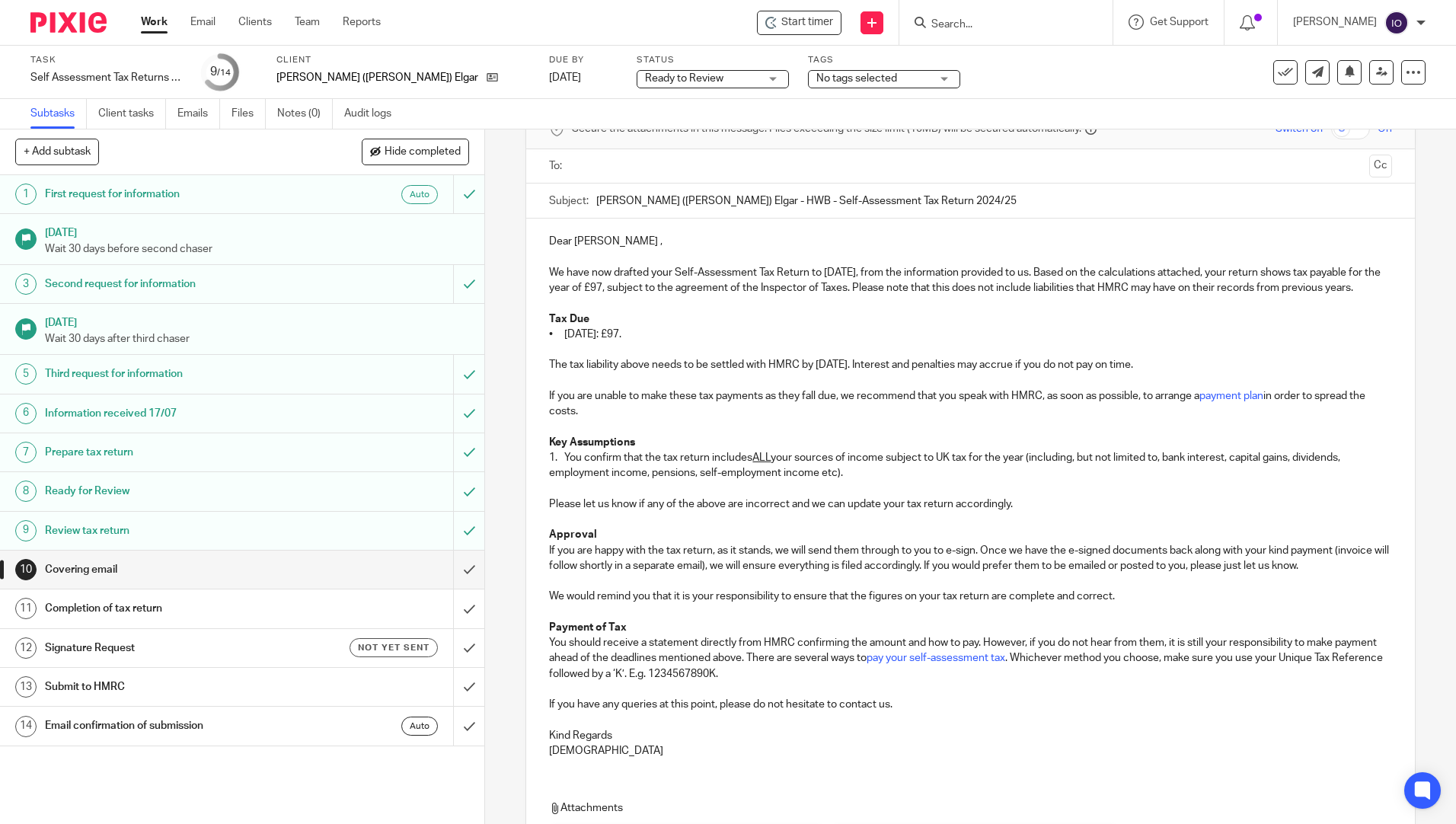
scroll to position [0, 0]
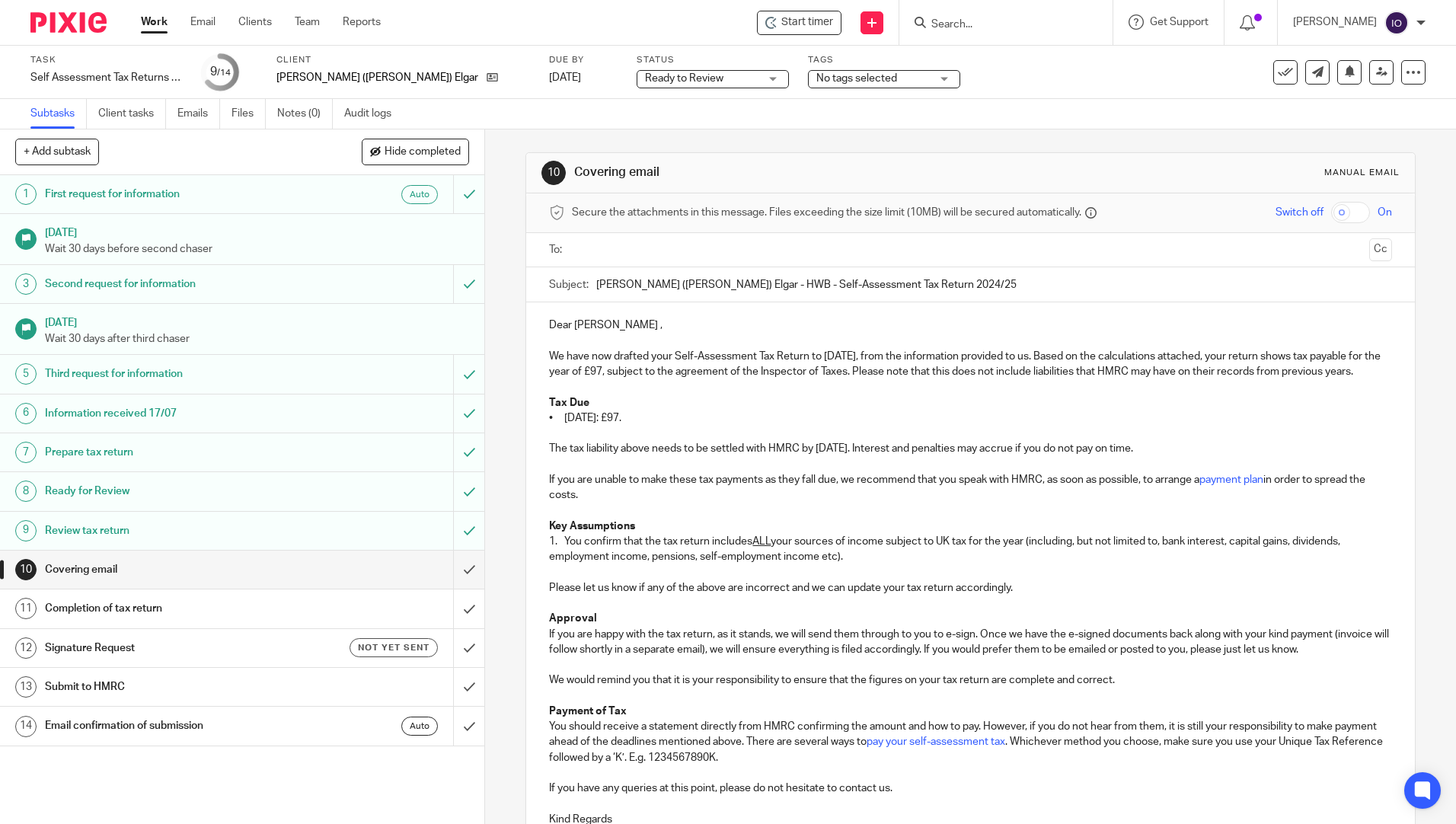
click at [693, 250] on input "text" at bounding box center [970, 250] width 785 height 17
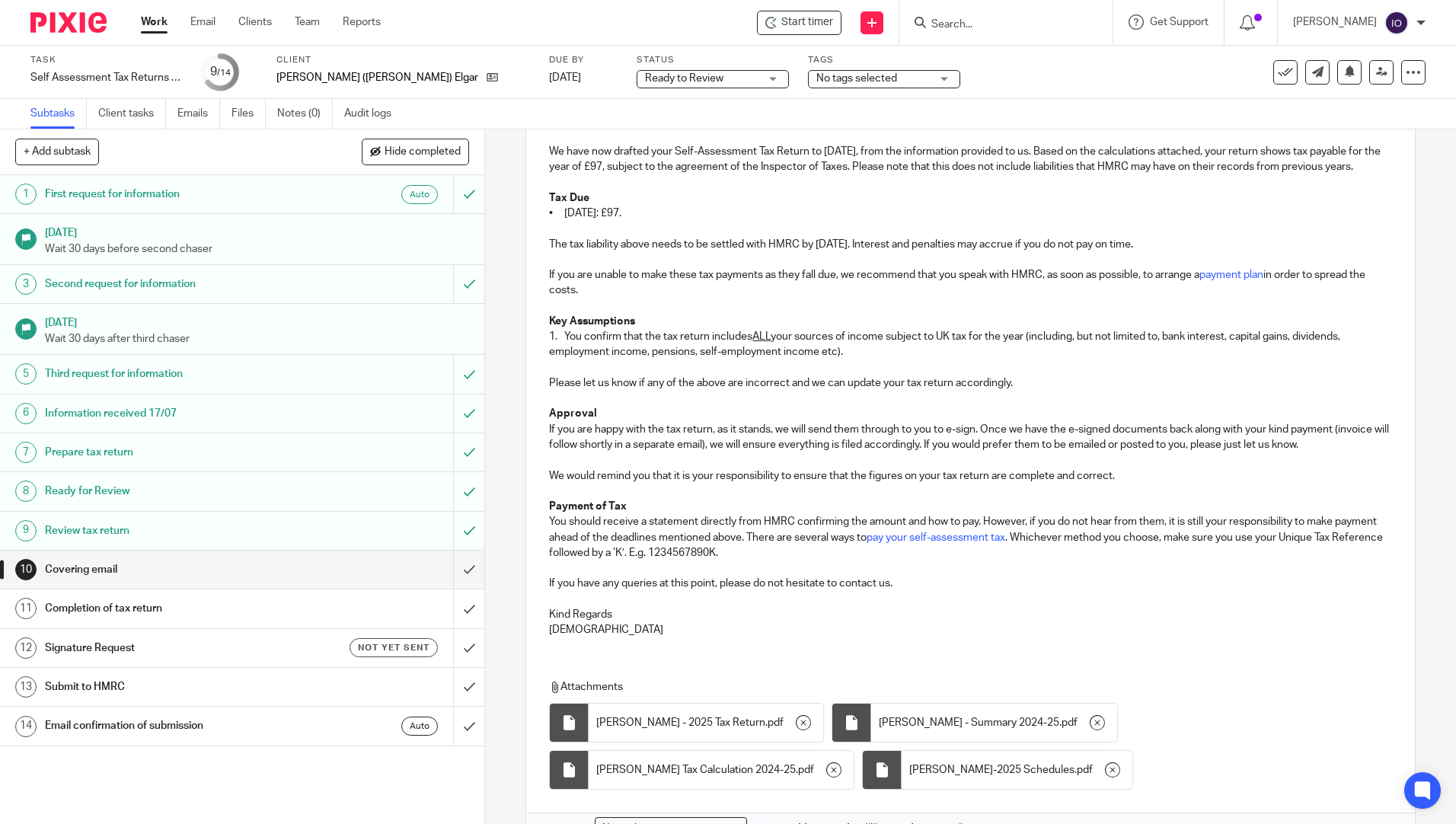
scroll to position [318, 0]
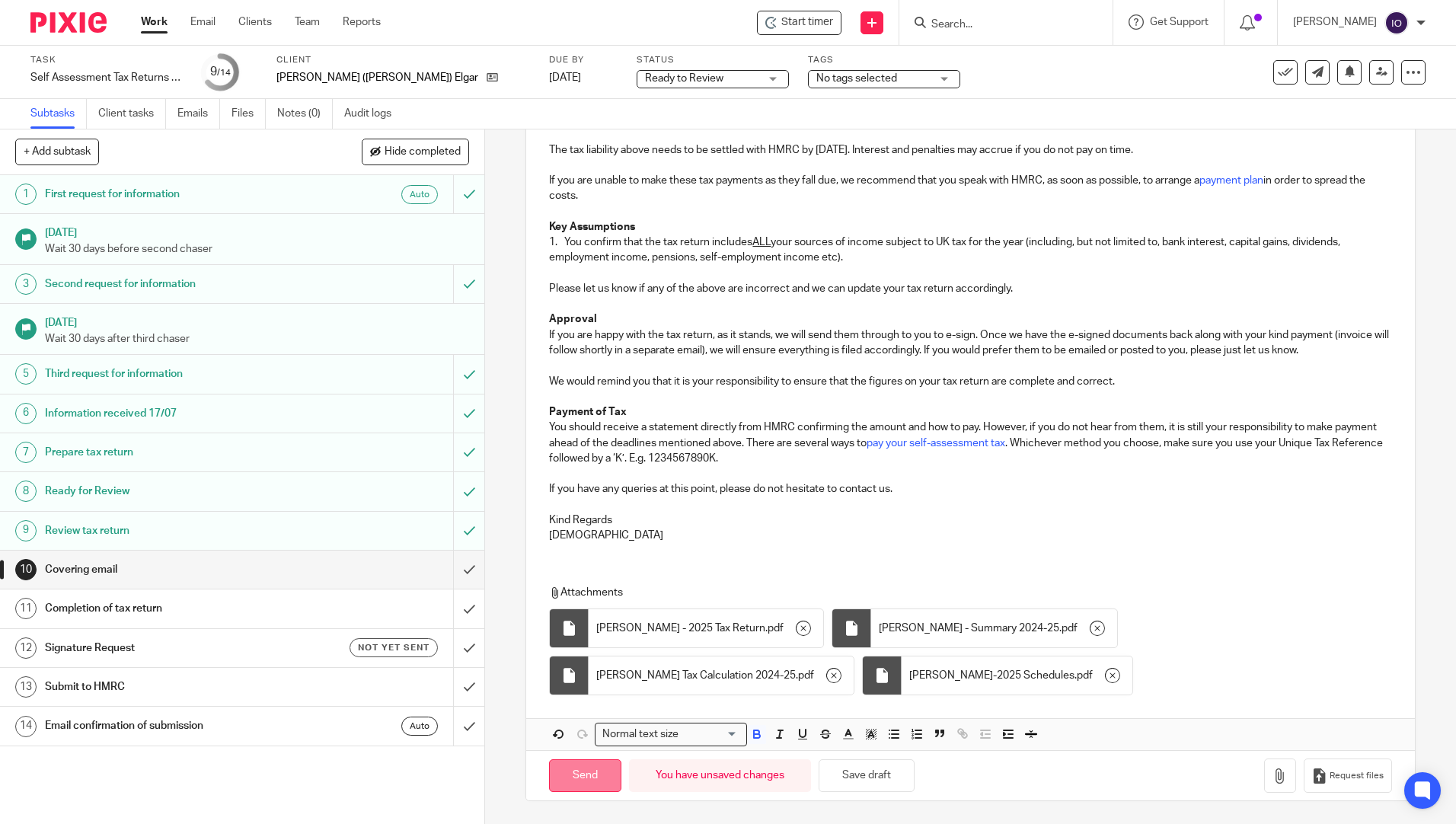
click at [595, 780] on input "Send" at bounding box center [584, 775] width 72 height 32
type input "Sent"
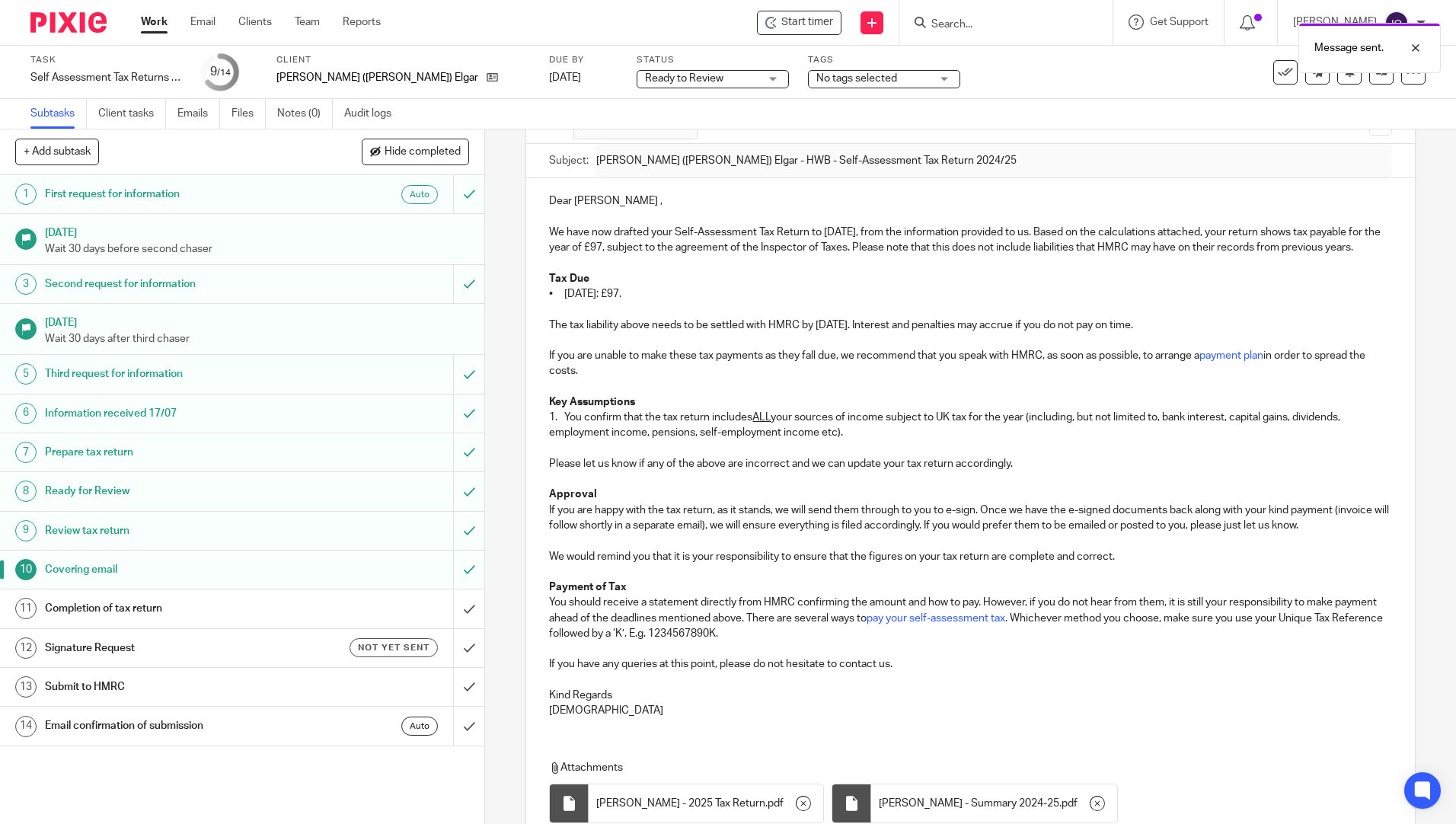
scroll to position [0, 0]
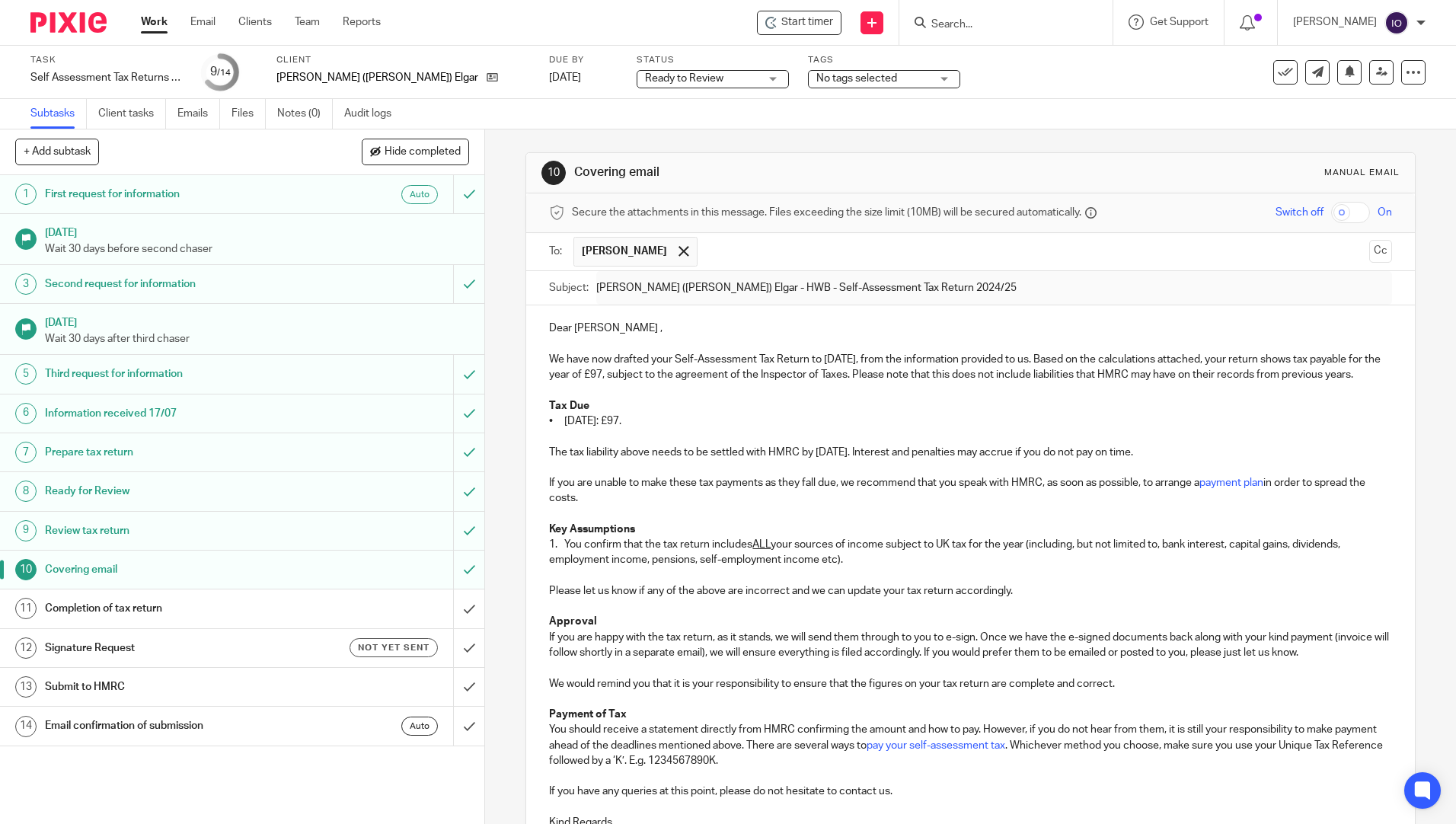
click at [130, 599] on h1 "Completion of tax return" at bounding box center [176, 608] width 262 height 23
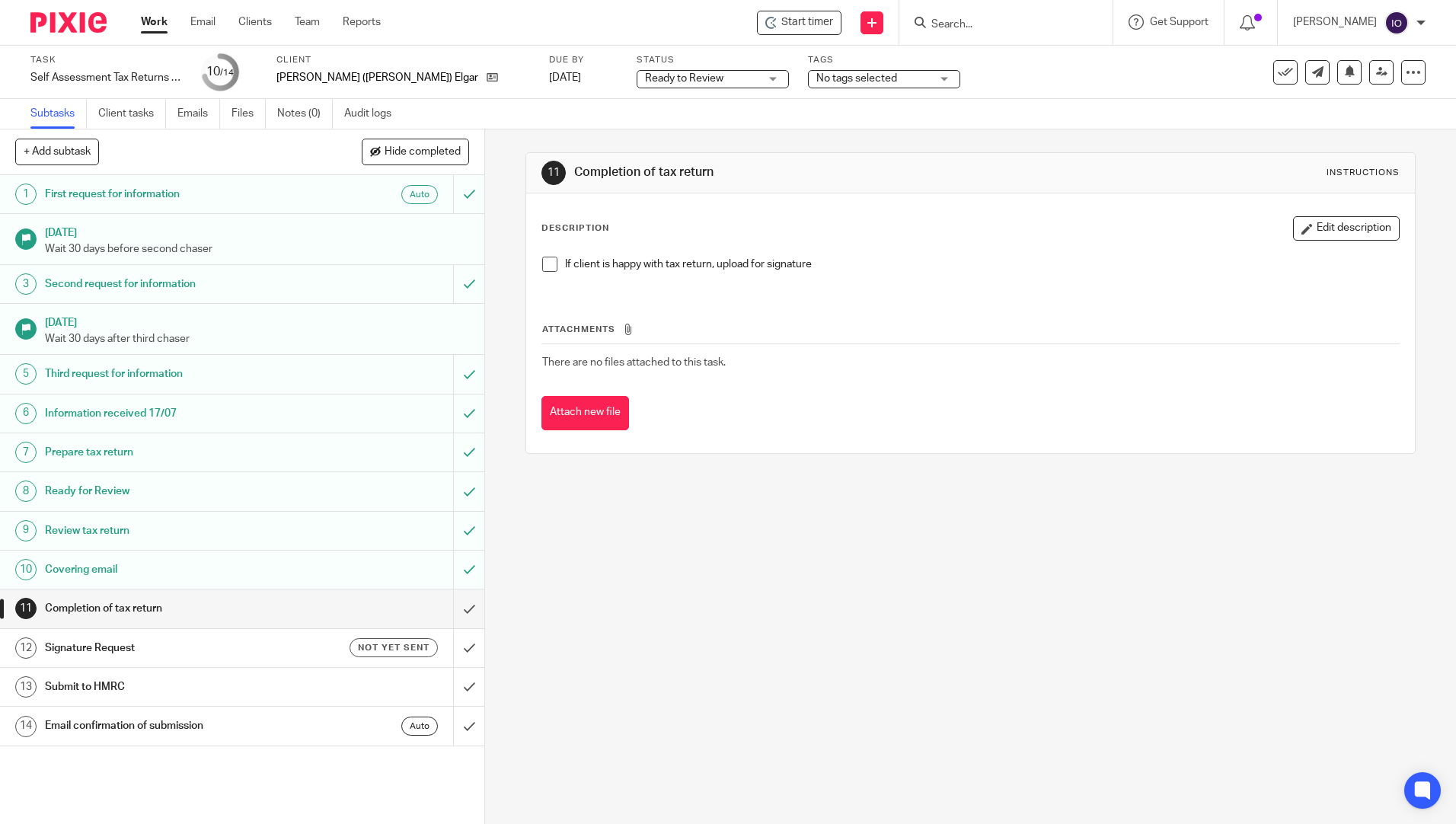
click at [816, 78] on span "No tags selected" at bounding box center [856, 79] width 80 height 10
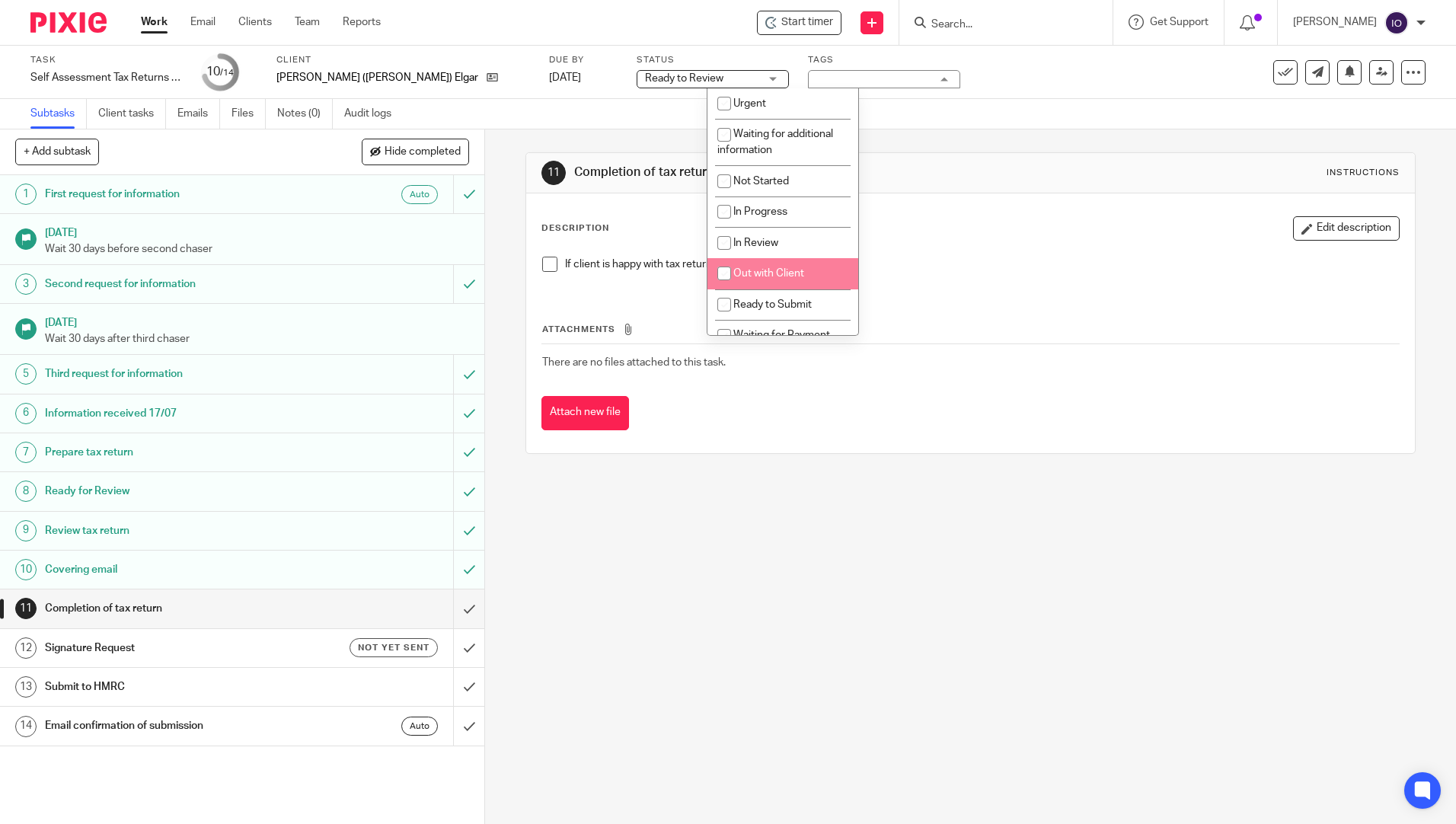
click at [794, 277] on span "Out with Client" at bounding box center [768, 274] width 71 height 10
checkbox input "true"
click at [811, 403] on div "Attach new file" at bounding box center [970, 412] width 858 height 34
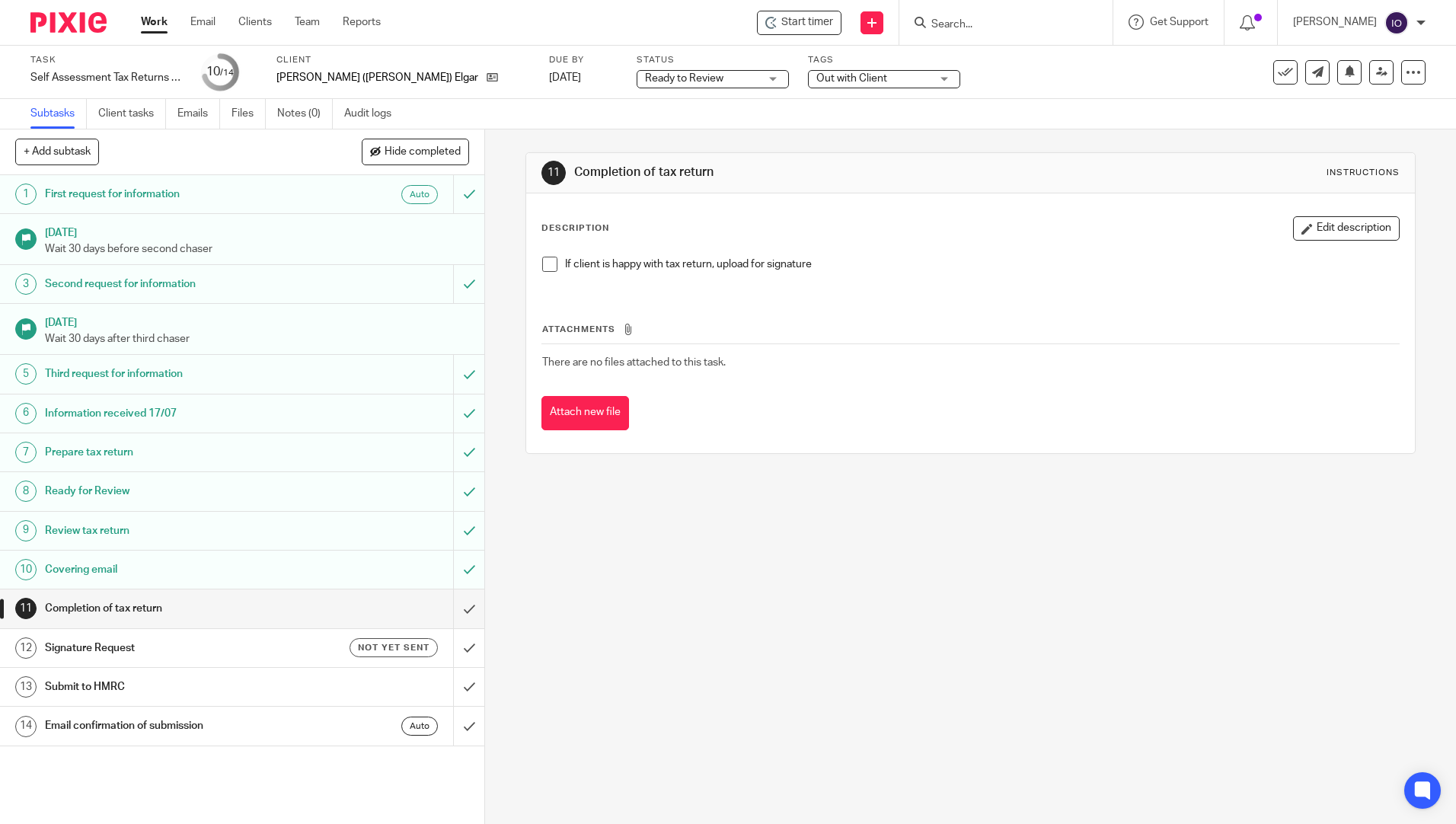
click at [959, 33] on div at bounding box center [1005, 22] width 213 height 45
click at [960, 24] on input "Search" at bounding box center [997, 25] width 137 height 14
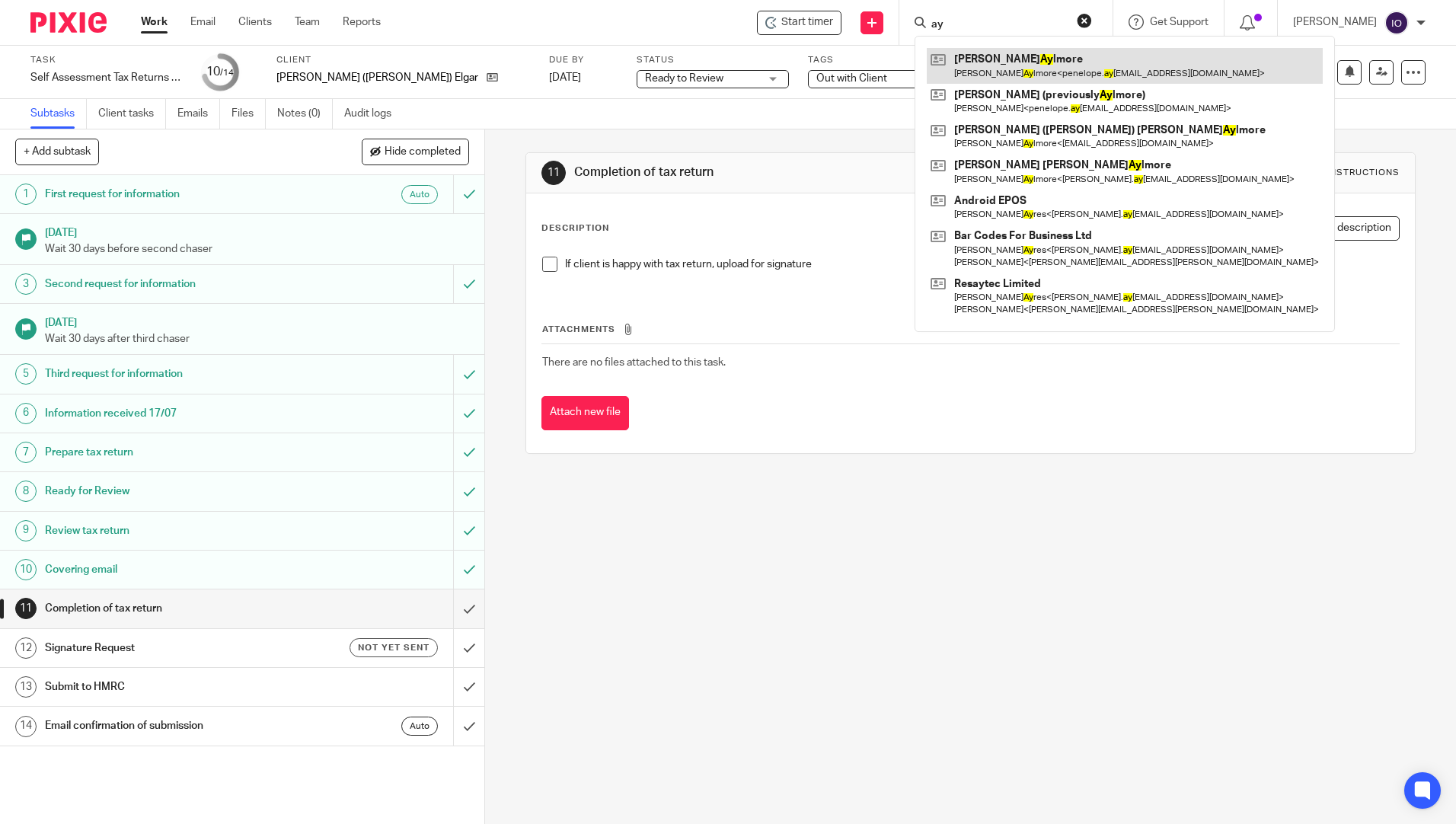
type input "ay"
click at [1015, 55] on link at bounding box center [1124, 66] width 396 height 35
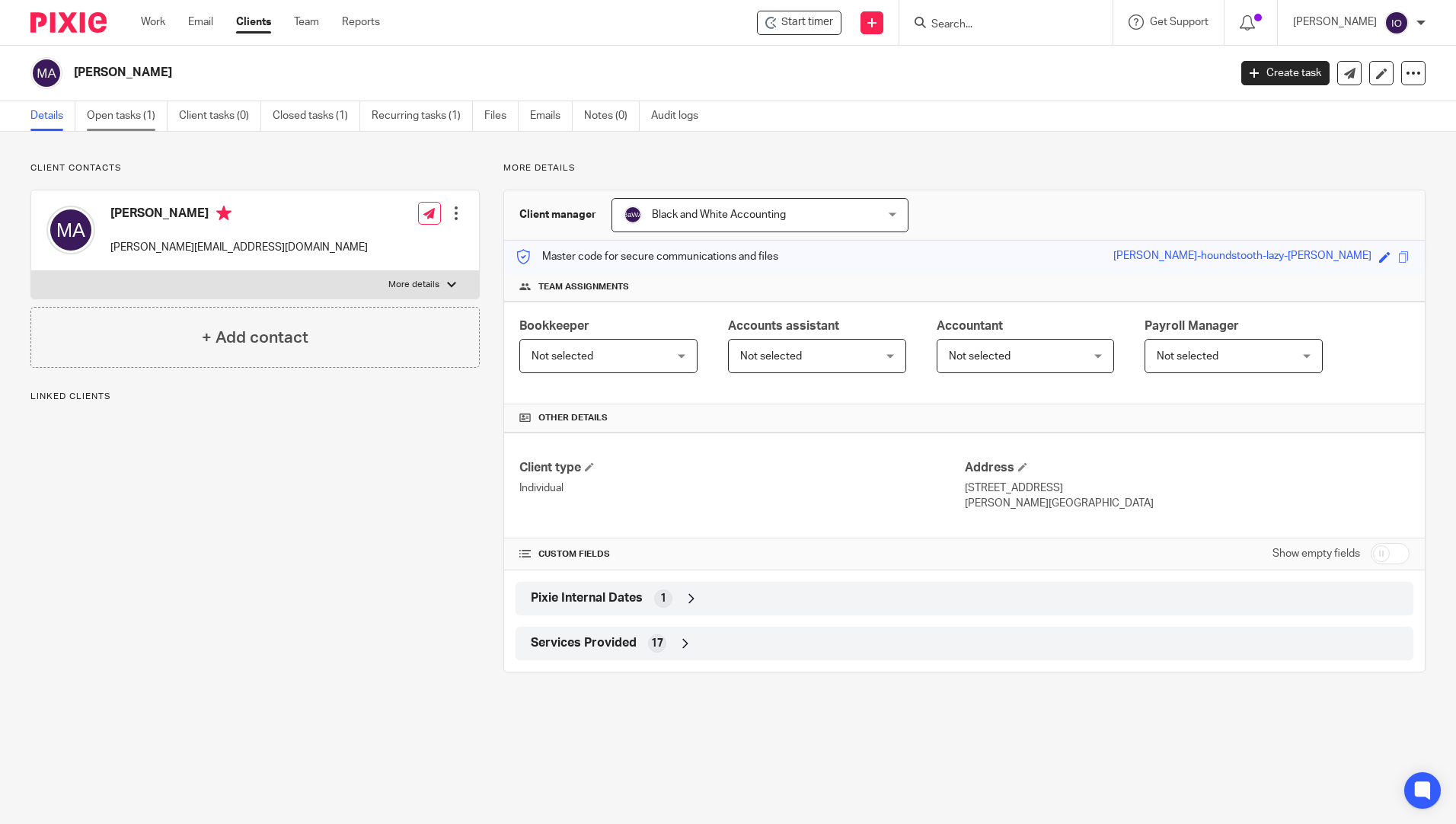
click at [104, 117] on link "Open tasks (1)" at bounding box center [127, 116] width 80 height 30
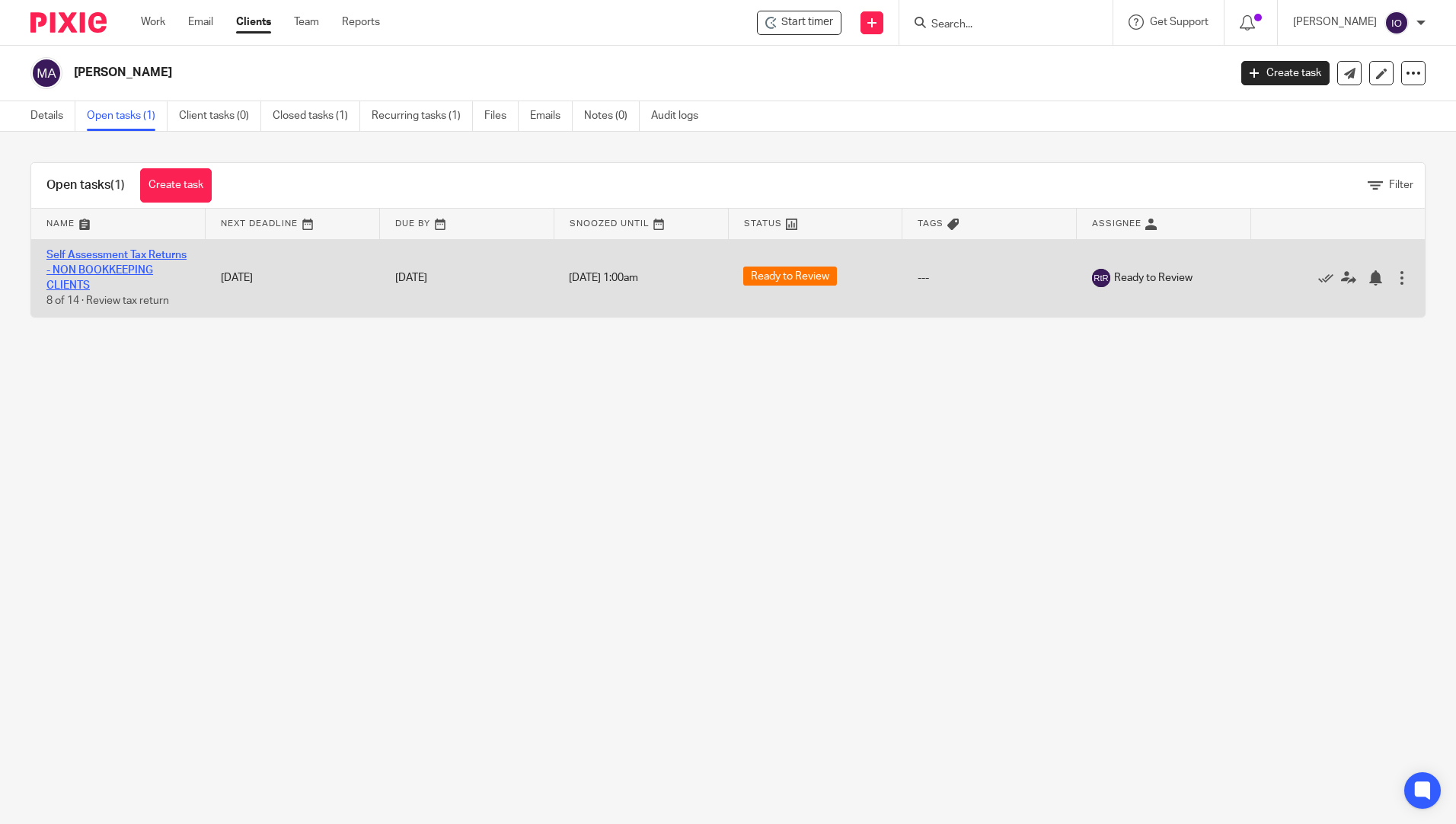
click at [72, 252] on link "Self Assessment Tax Returns - NON BOOKKEEPING CLIENTS" at bounding box center [116, 271] width 140 height 42
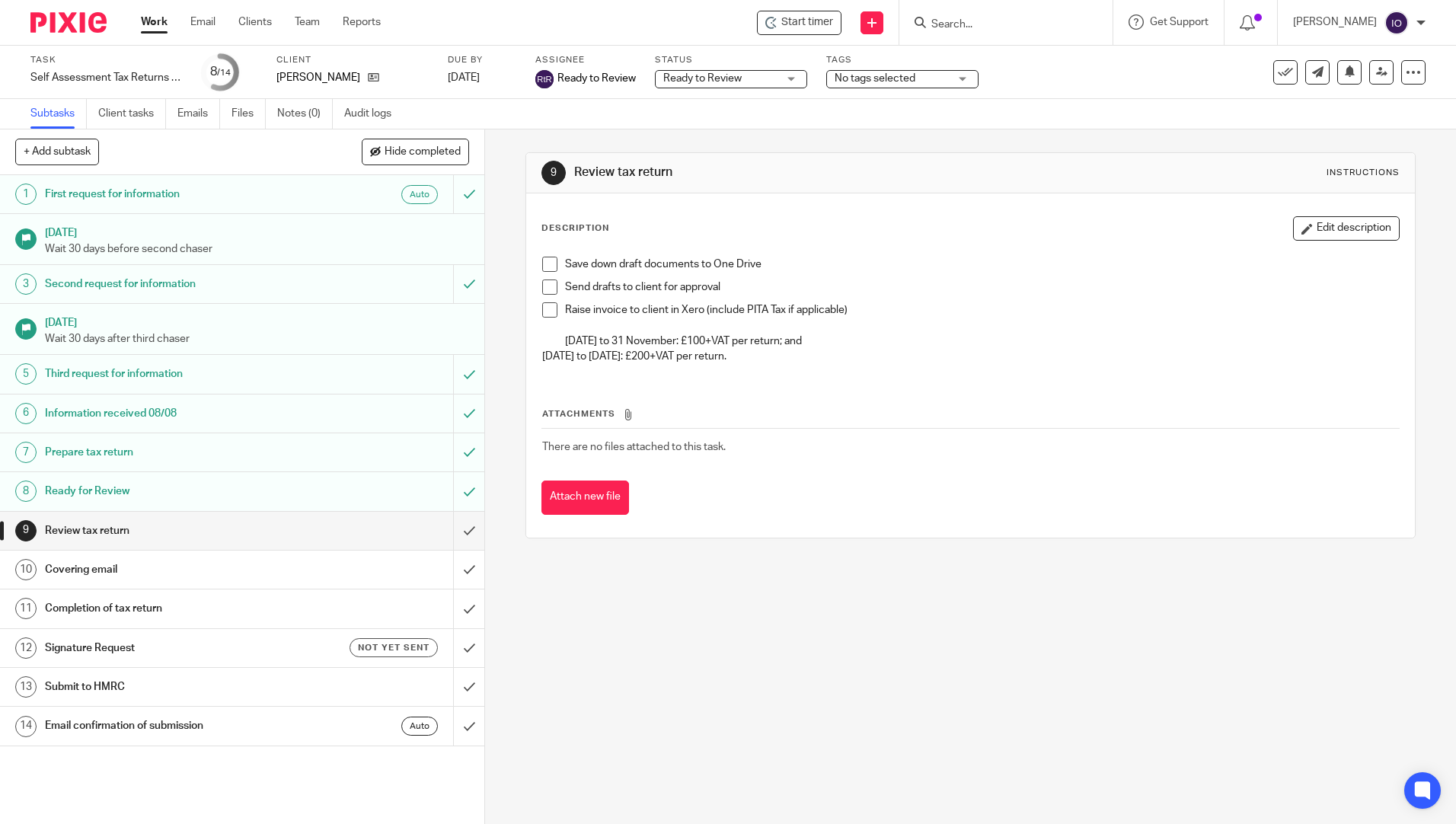
click at [892, 80] on span "No tags selected" at bounding box center [874, 79] width 80 height 10
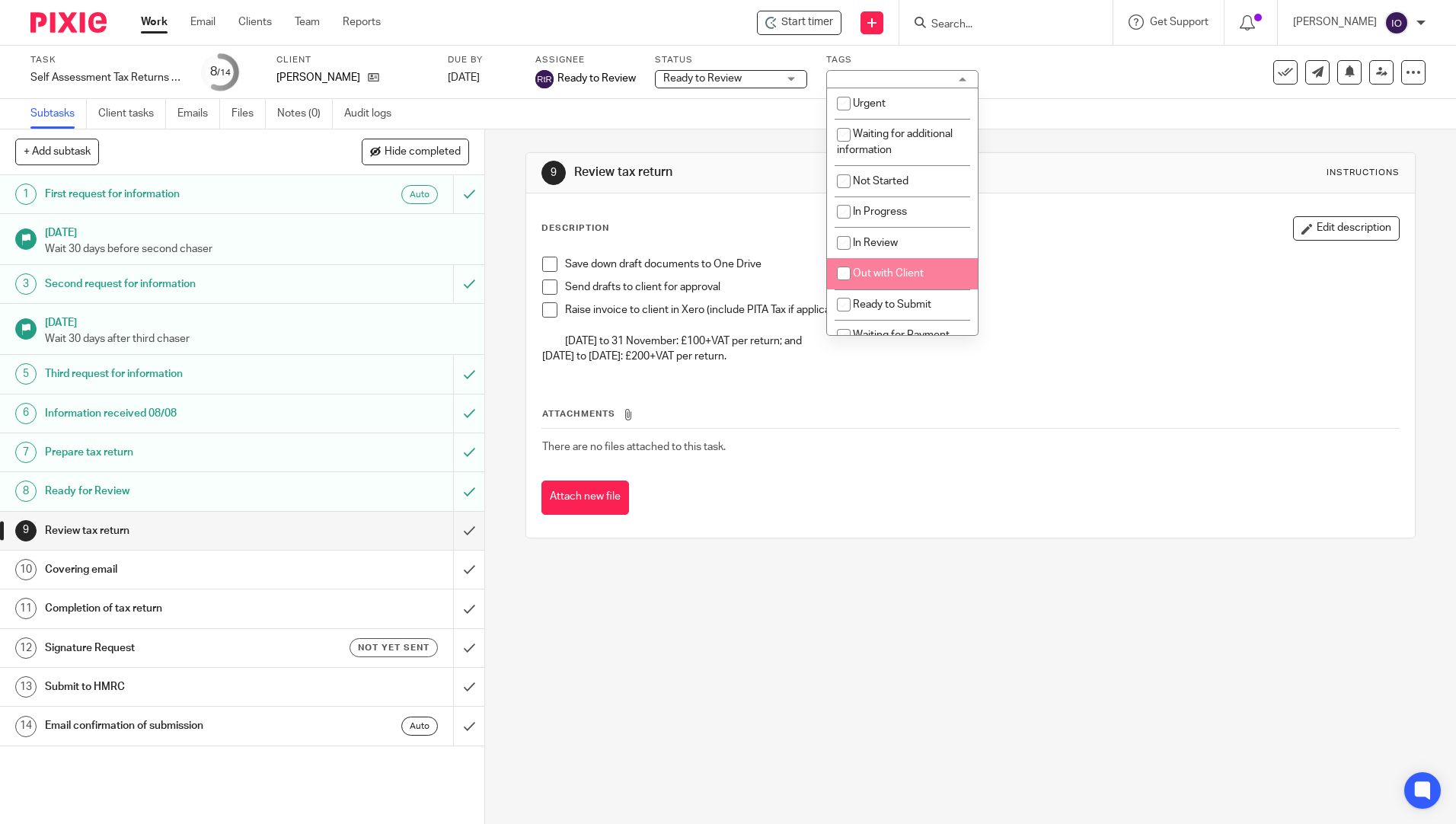
click at [899, 274] on span "Out with Client" at bounding box center [887, 274] width 71 height 10
checkbox input "true"
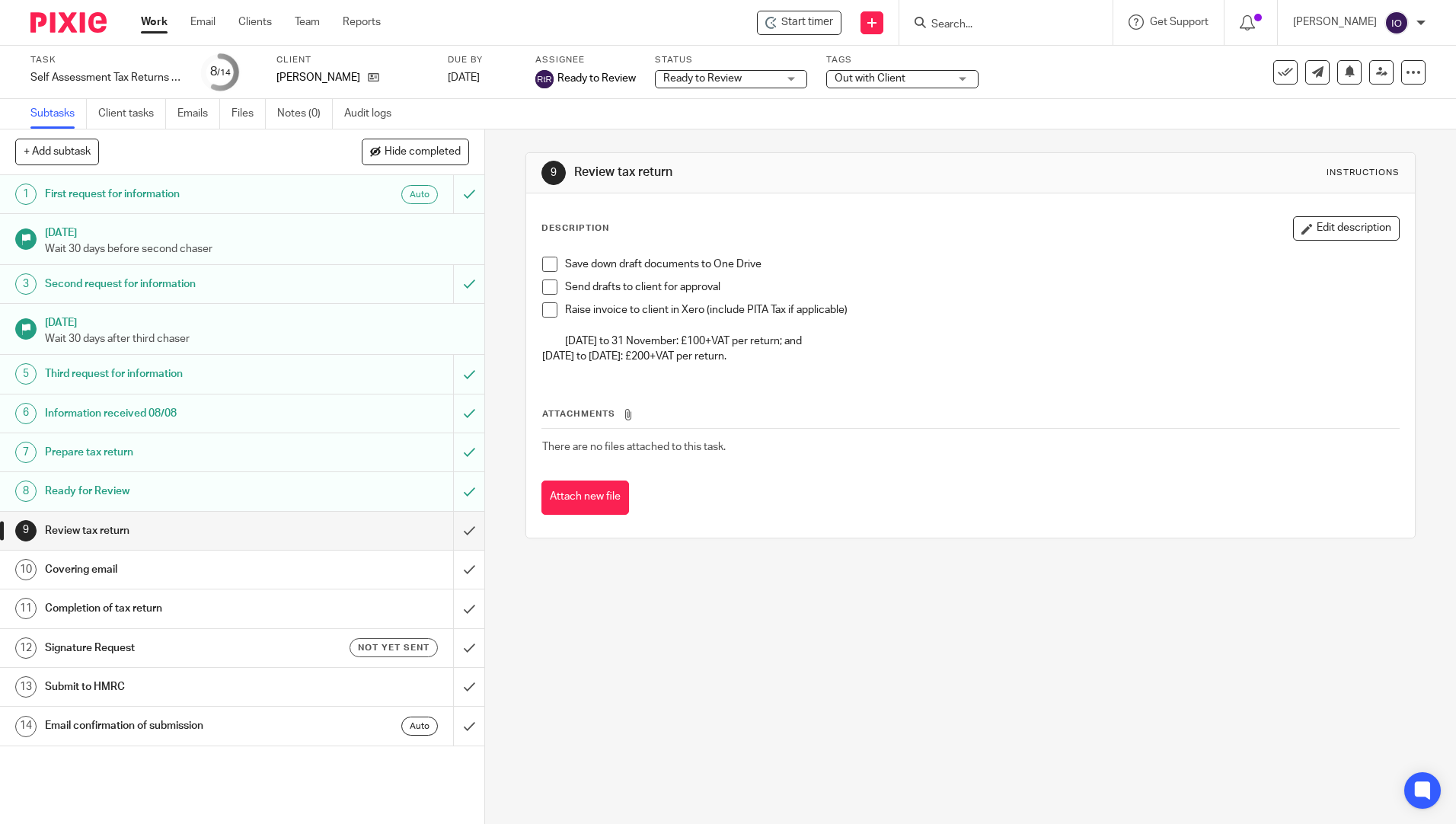
click at [550, 261] on span at bounding box center [549, 264] width 15 height 15
click at [542, 291] on span at bounding box center [549, 287] width 15 height 15
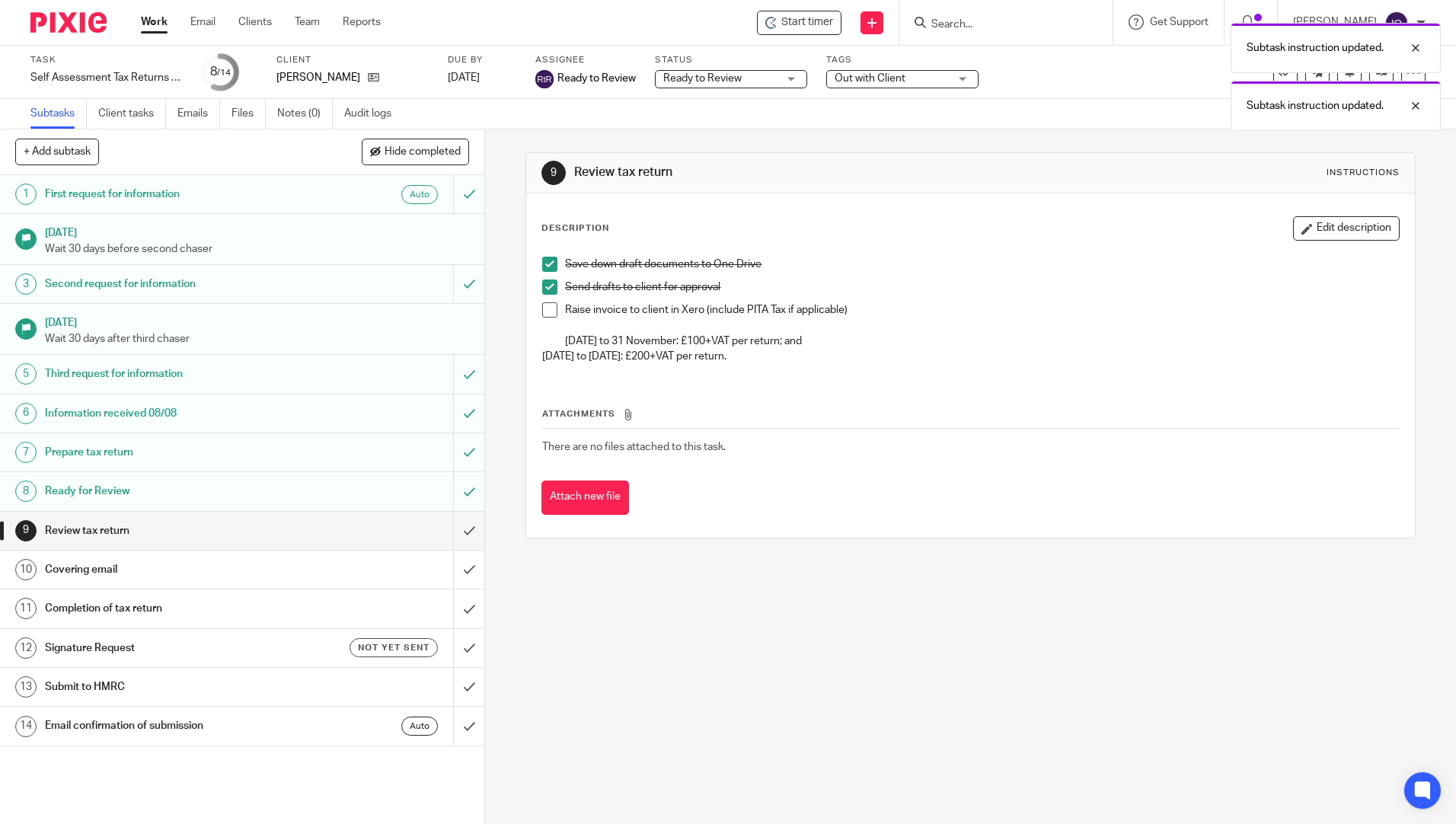
click at [551, 307] on span at bounding box center [549, 309] width 15 height 15
drag, startPoint x: 745, startPoint y: 518, endPoint x: 713, endPoint y: 537, distance: 37.2
click at [745, 520] on div "Description Edit description Save down draft documents to One Drive Send drafts…" at bounding box center [970, 365] width 887 height 344
click at [455, 523] on input "submit" at bounding box center [242, 531] width 484 height 38
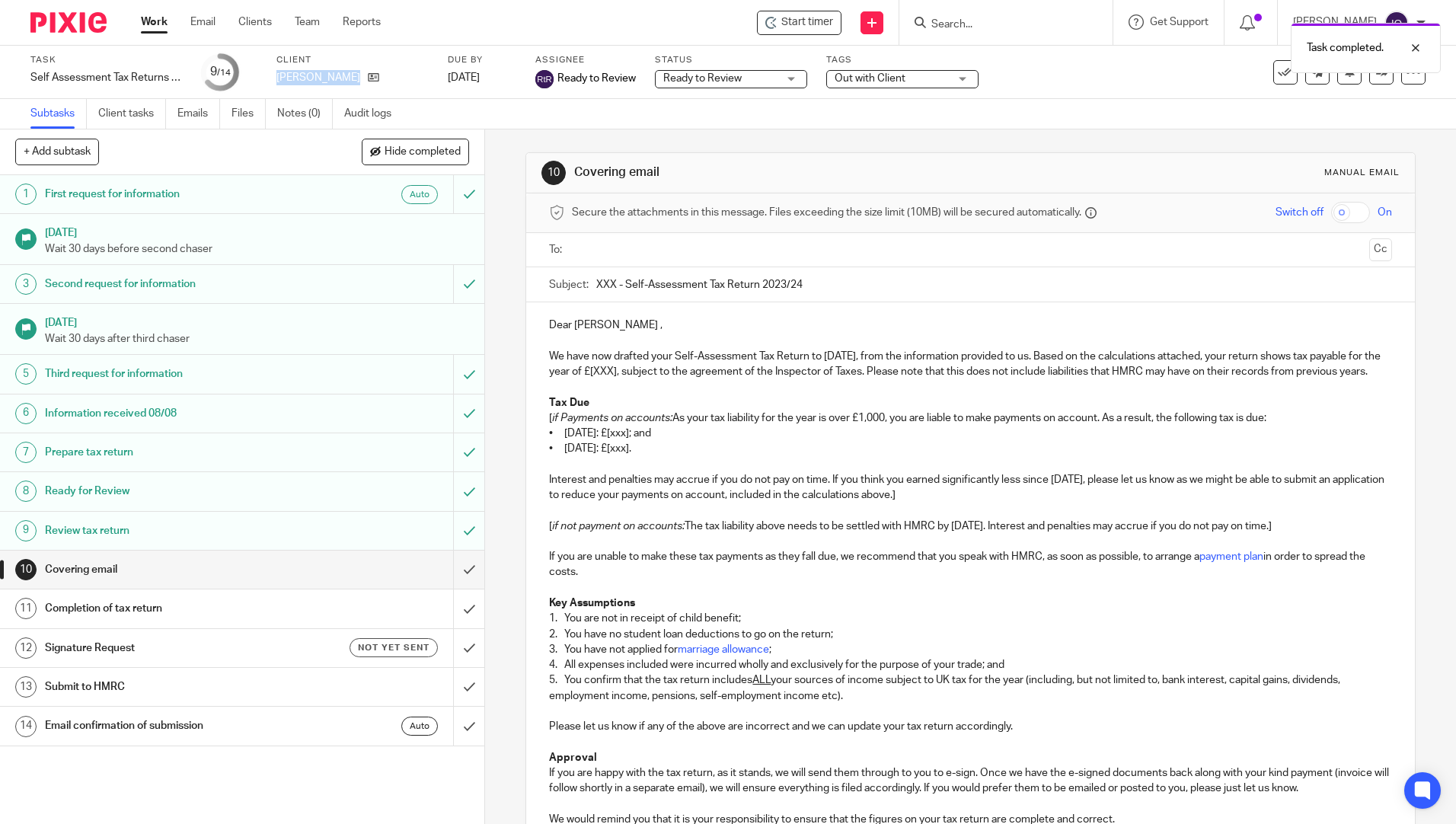
drag, startPoint x: 275, startPoint y: 74, endPoint x: 412, endPoint y: 93, distance: 138.3
click at [412, 93] on div "Task Self Assessment Tax Returns - NON BOOKKEEPING CLIENTS Save Self Assessment…" at bounding box center [728, 72] width 1456 height 53
copy div "[PERSON_NAME]"
drag, startPoint x: 611, startPoint y: 286, endPoint x: 593, endPoint y: 276, distance: 20.6
click at [597, 276] on input "XXX - Self-Assessment Tax Return 2023/24" at bounding box center [994, 284] width 795 height 34
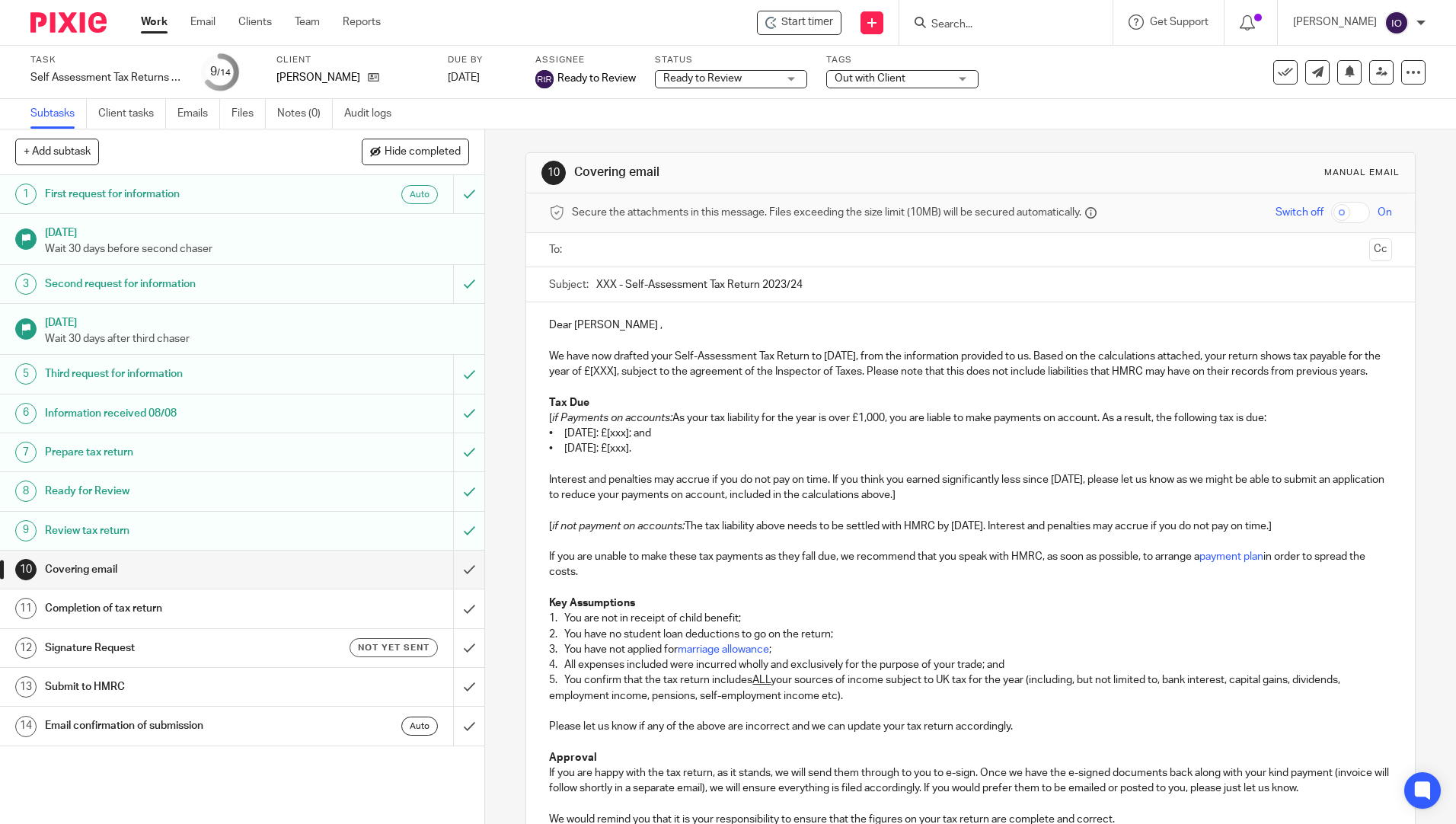
paste input "[PERSON_NAME]"
drag, startPoint x: 869, startPoint y: 285, endPoint x: 1101, endPoint y: 283, distance: 232.0
click at [1101, 283] on input "[PERSON_NAME] - Self-Assessment Tax Return 2023/24" at bounding box center [994, 284] width 795 height 34
type input "[PERSON_NAME] - Self-Assessment Tax Return 2024/25"
click at [686, 371] on p "We have now drafted your Self-Assessment Tax Return to 5 April 2025, from the i…" at bounding box center [970, 364] width 842 height 31
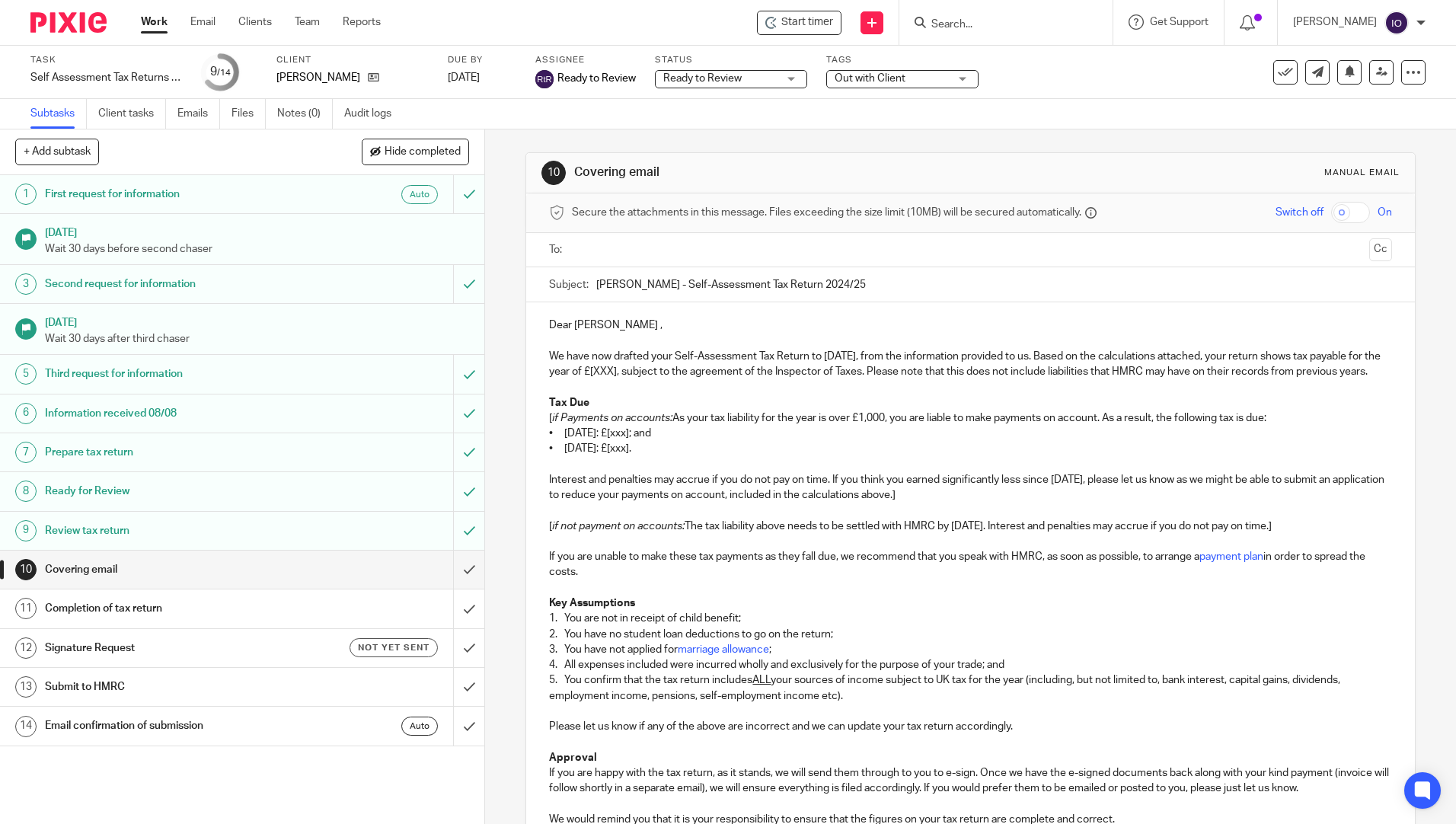
click at [1337, 350] on p "We have now drafted your Self-Assessment Tax Return to 5 April 2025, from the i…" at bounding box center [970, 364] width 842 height 31
drag, startPoint x: 1239, startPoint y: 426, endPoint x: 1136, endPoint y: 445, distance: 104.7
click at [1238, 426] on p "[ if Payments on accounts: As your tax liability for the year is over £1,000, y…" at bounding box center [970, 418] width 842 height 15
click at [658, 368] on p "We have now drafted your Self-Assessment Tax Return to 5 April 2025, from the i…" at bounding box center [970, 364] width 842 height 31
drag, startPoint x: 655, startPoint y: 367, endPoint x: 697, endPoint y: 365, distance: 42.0
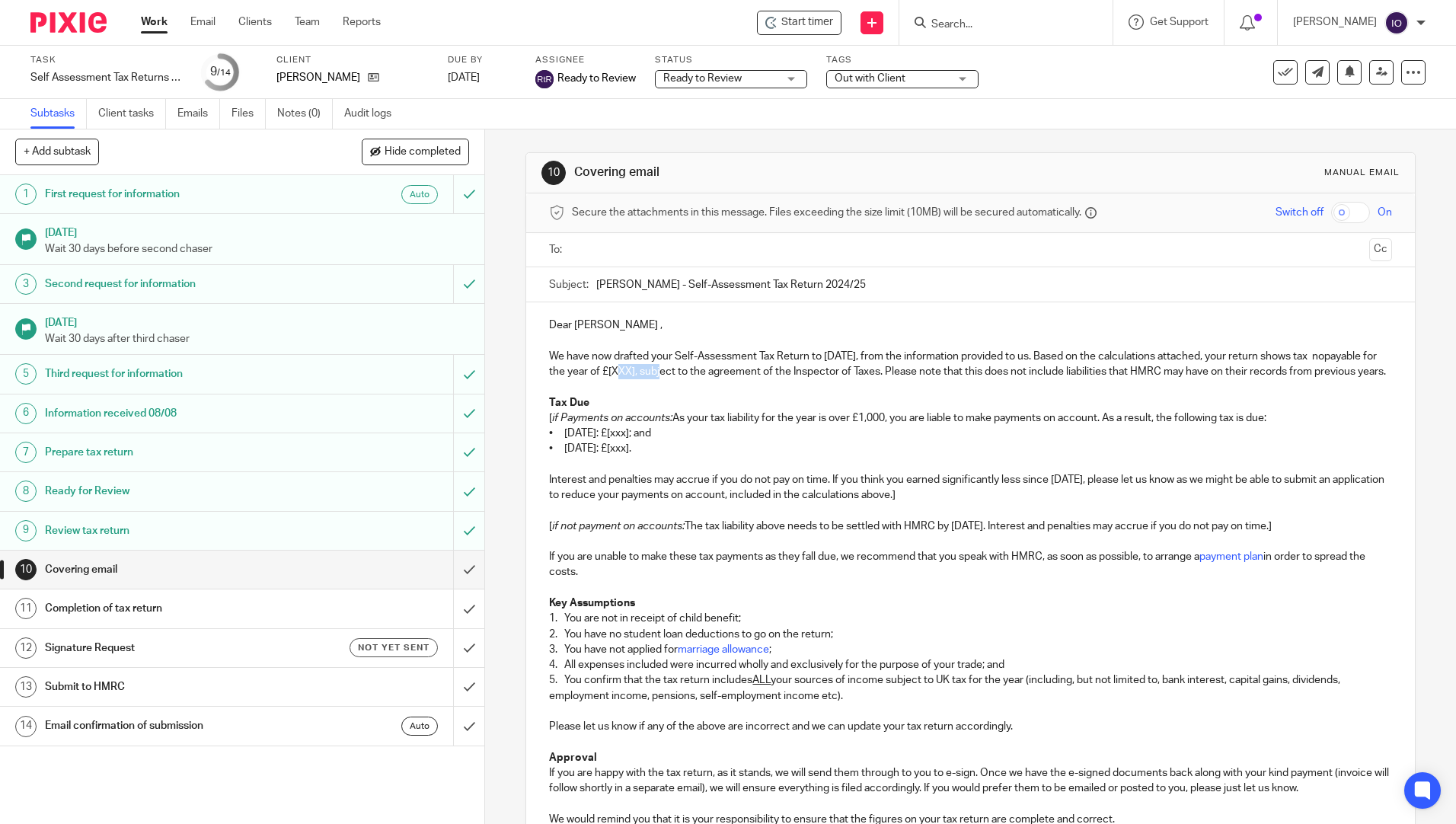
click at [698, 365] on p "We have now drafted your Self-Assessment Tax Return to 5 April 2025, from the i…" at bounding box center [970, 364] width 842 height 31
click at [555, 370] on p "We have now drafted your Self-Assessment Tax Return to 5 April 2025, from the i…" at bounding box center [970, 364] width 842 height 31
click at [1320, 359] on p "We have now drafted your Self-Assessment Tax Return to 5 April 2025, from the i…" at bounding box center [970, 364] width 842 height 31
click at [1319, 353] on p "We have now drafted your Self-Assessment Tax Return to 5 April 2025, from the i…" at bounding box center [970, 364] width 842 height 31
click at [644, 370] on p "We have now drafted your Self-Assessment Tax Return to 5 April 2025, from the i…" at bounding box center [970, 364] width 842 height 31
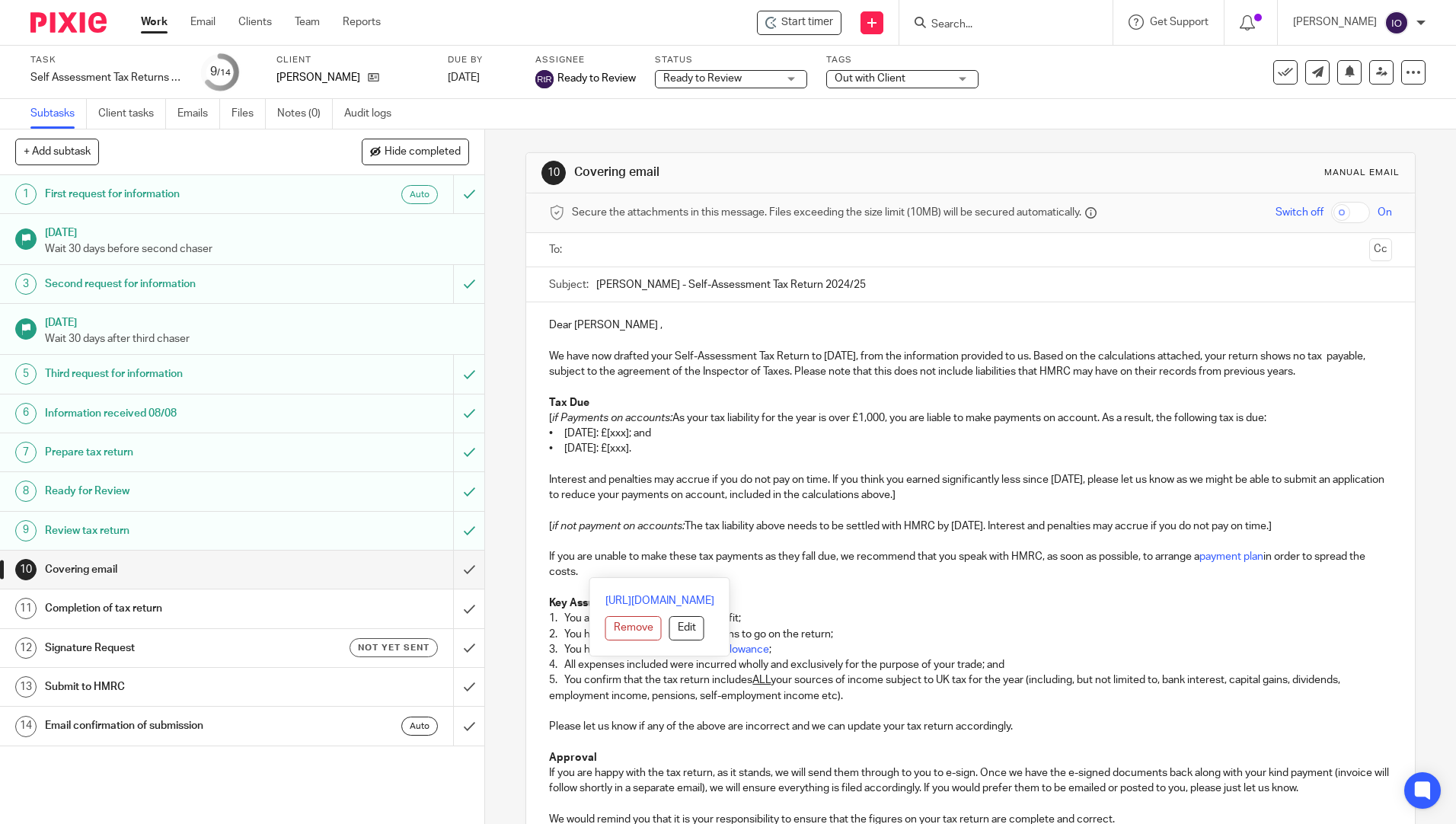
drag, startPoint x: 543, startPoint y: 412, endPoint x: 987, endPoint y: 571, distance: 471.6
click at [987, 571] on div "Dear Matthew , We have now drafted your Self-Assessment Tax Return to 5 April 2…" at bounding box center [970, 647] width 887 height 690
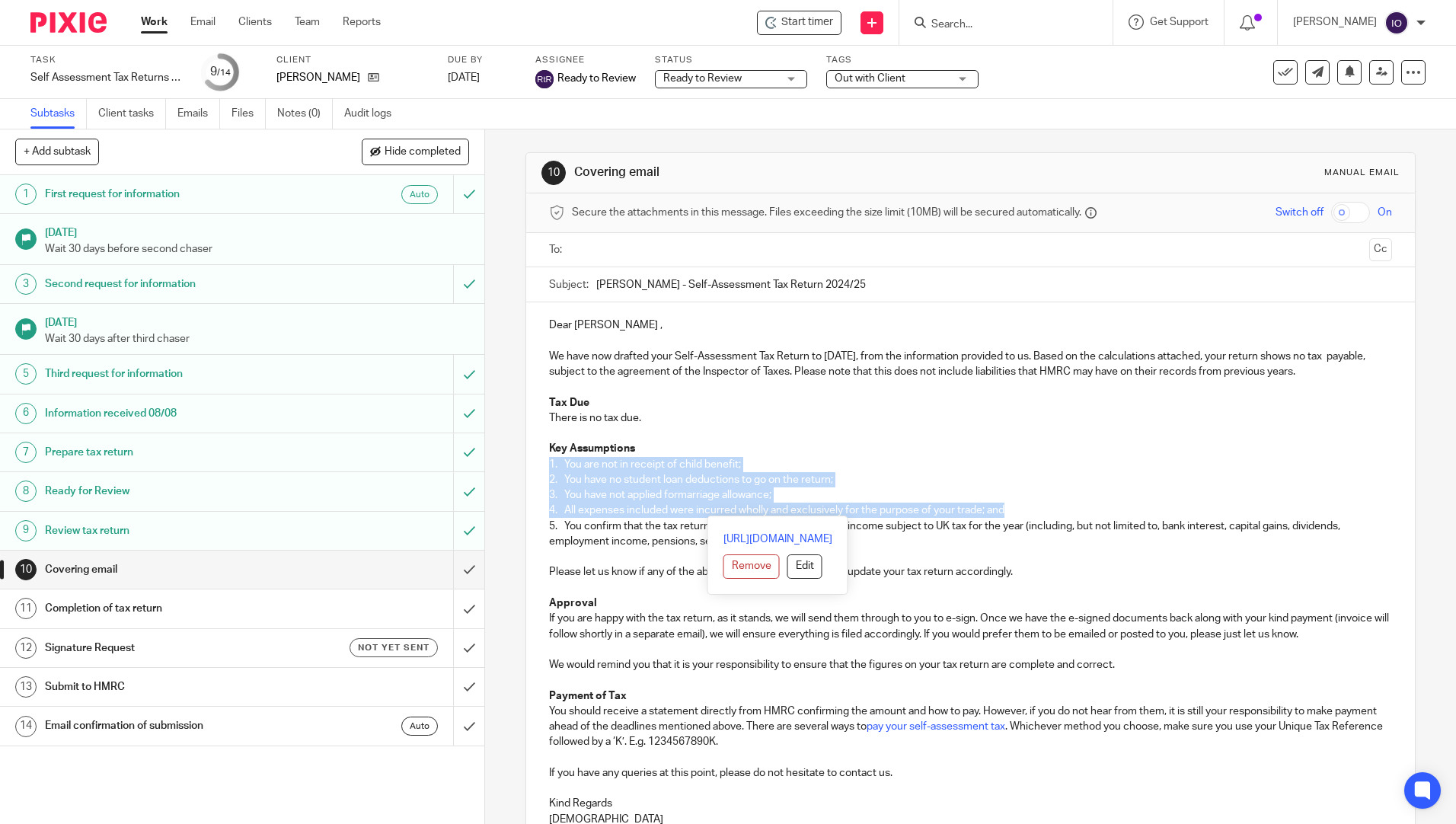
drag, startPoint x: 546, startPoint y: 463, endPoint x: 1018, endPoint y: 503, distance: 473.7
click at [1018, 503] on div "Dear Matthew , We have now drafted your Self-Assessment Tax Return to 5 April 2…" at bounding box center [970, 571] width 887 height 537
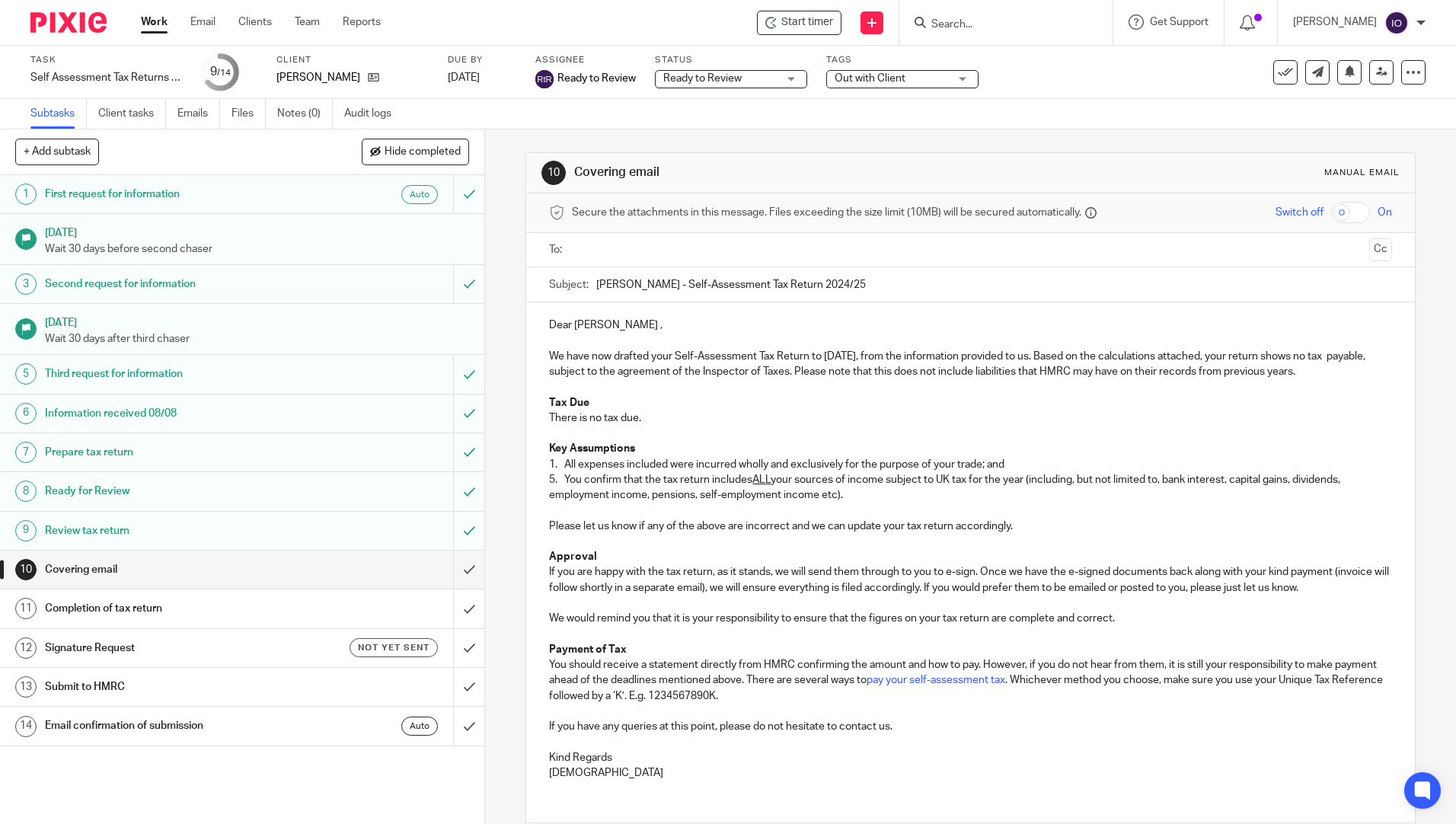
click at [543, 481] on div "Dear Matthew , We have now drafted your Self-Assessment Tax Return to 5 April 2…" at bounding box center [970, 547] width 887 height 490
click at [735, 555] on p "Approval" at bounding box center [970, 556] width 842 height 15
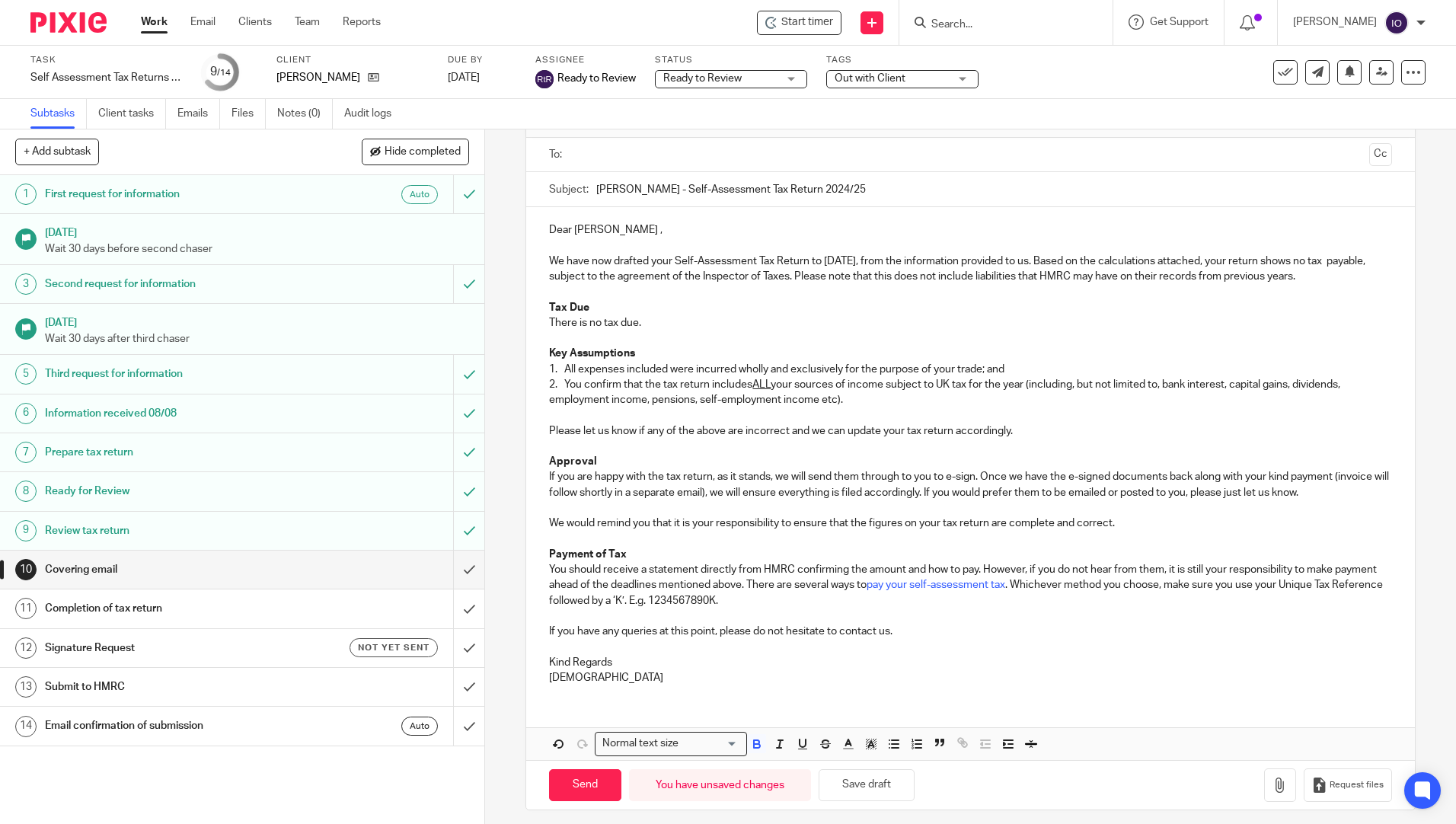
scroll to position [104, 0]
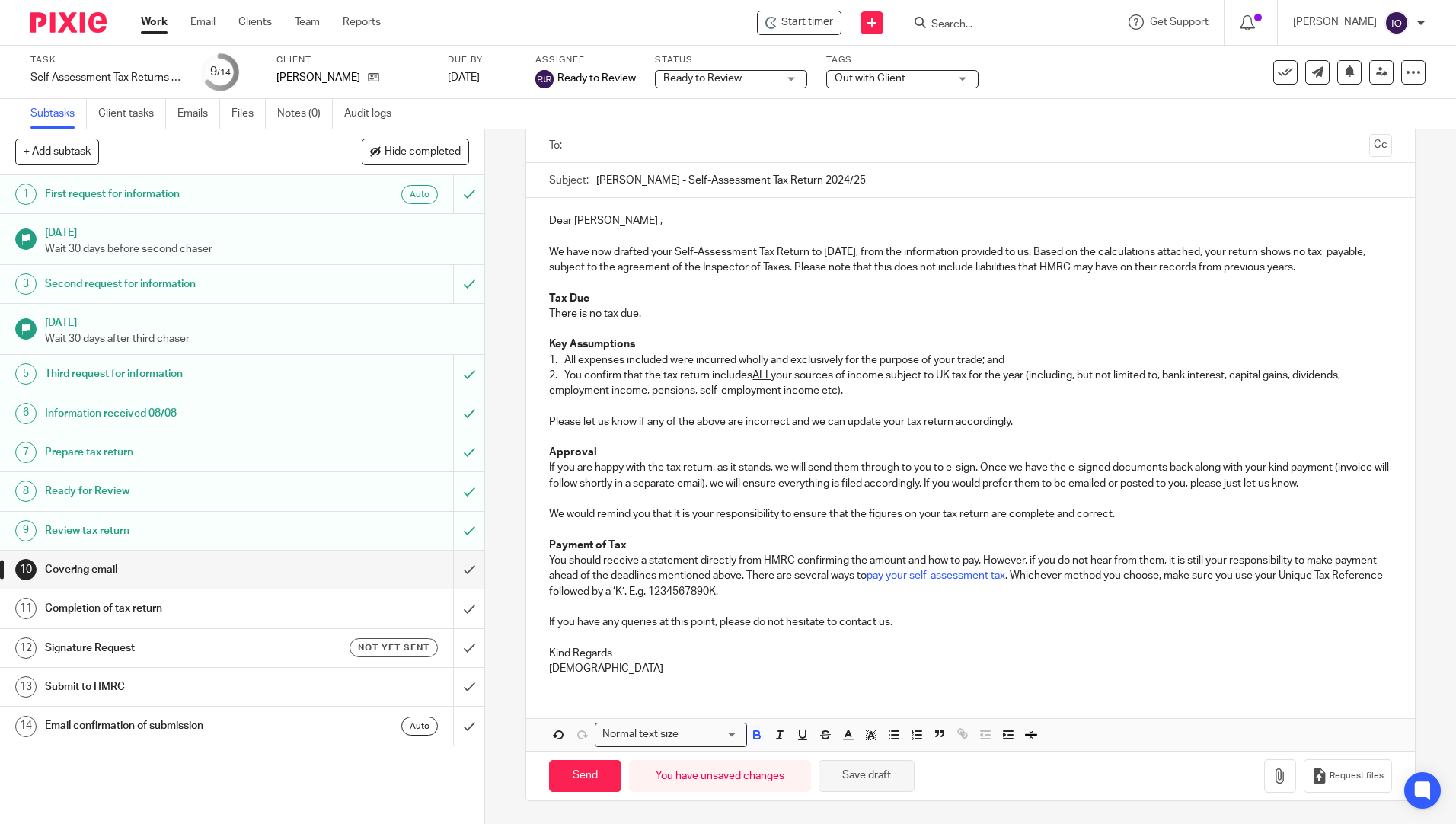
click at [848, 772] on button "Save draft" at bounding box center [866, 776] width 96 height 32
click at [1273, 774] on icon "button" at bounding box center [1280, 776] width 15 height 15
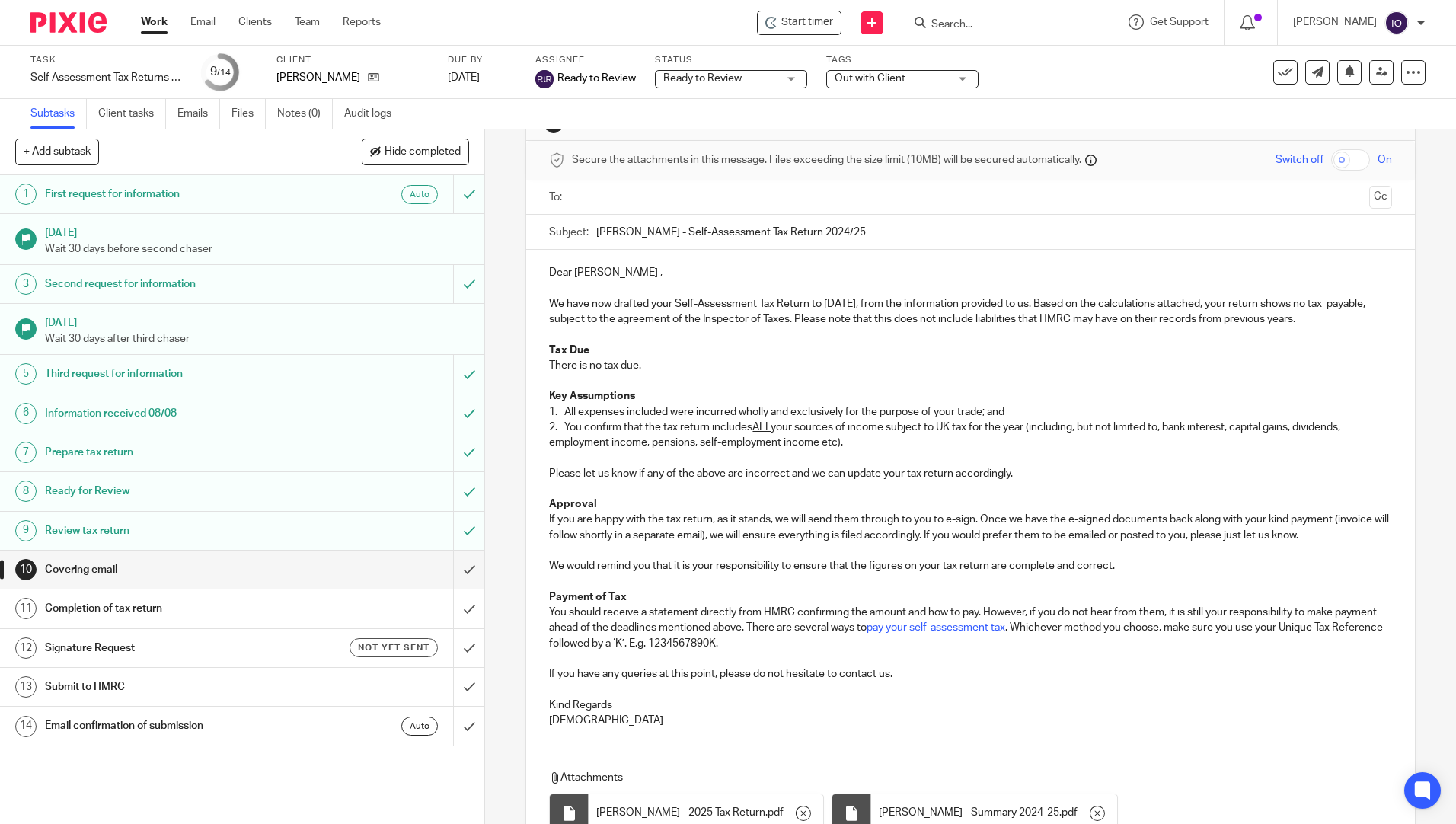
scroll to position [0, 0]
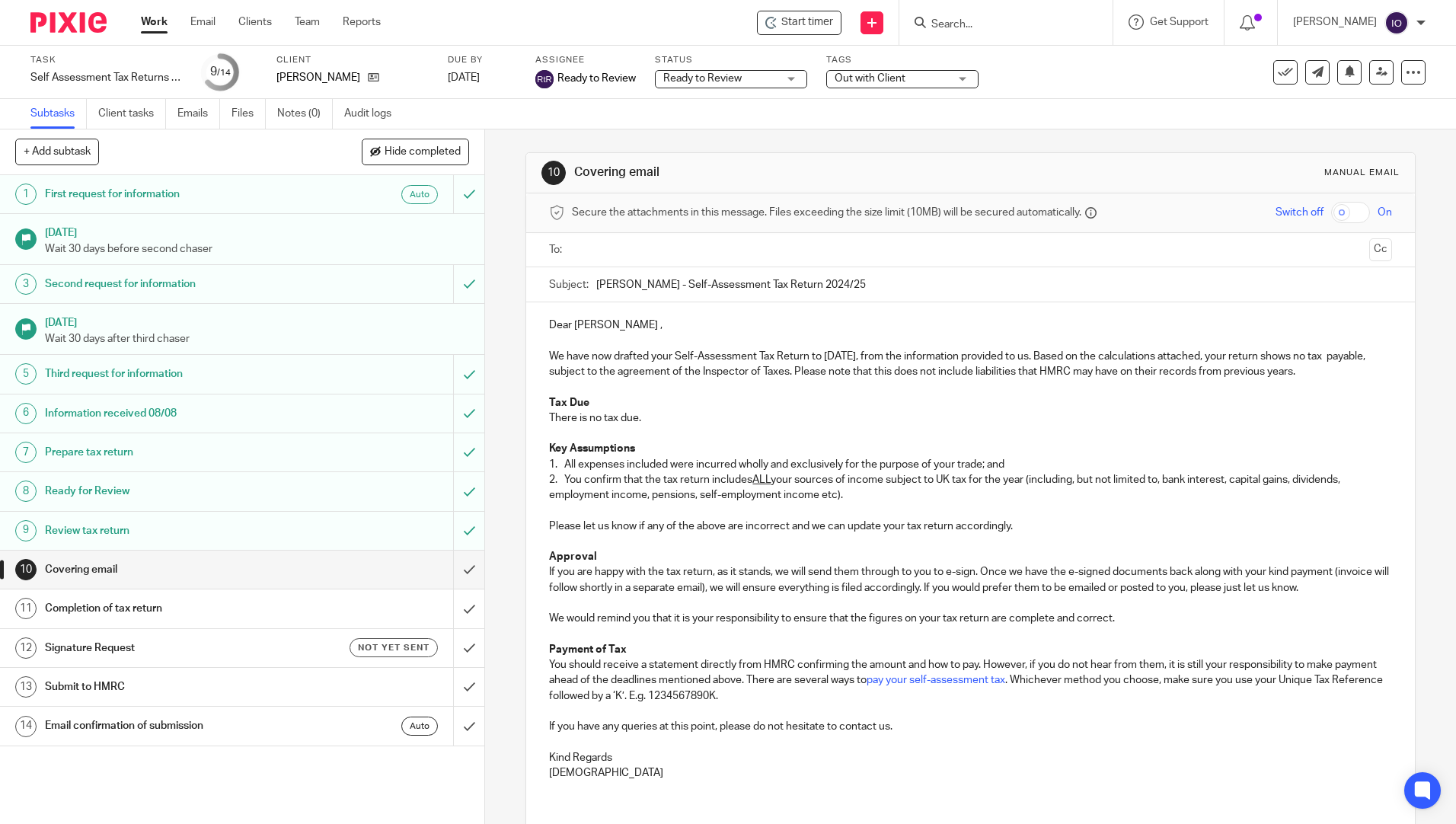
click at [695, 238] on ul at bounding box center [970, 250] width 795 height 25
drag, startPoint x: 677, startPoint y: 282, endPoint x: 673, endPoint y: 264, distance: 18.4
click at [677, 281] on input "Matthew David Aylmore - Self-Assessment Tax Return 2024/25" at bounding box center [994, 284] width 795 height 34
click at [673, 263] on div at bounding box center [970, 250] width 795 height 34
click at [669, 255] on input "text" at bounding box center [970, 250] width 785 height 17
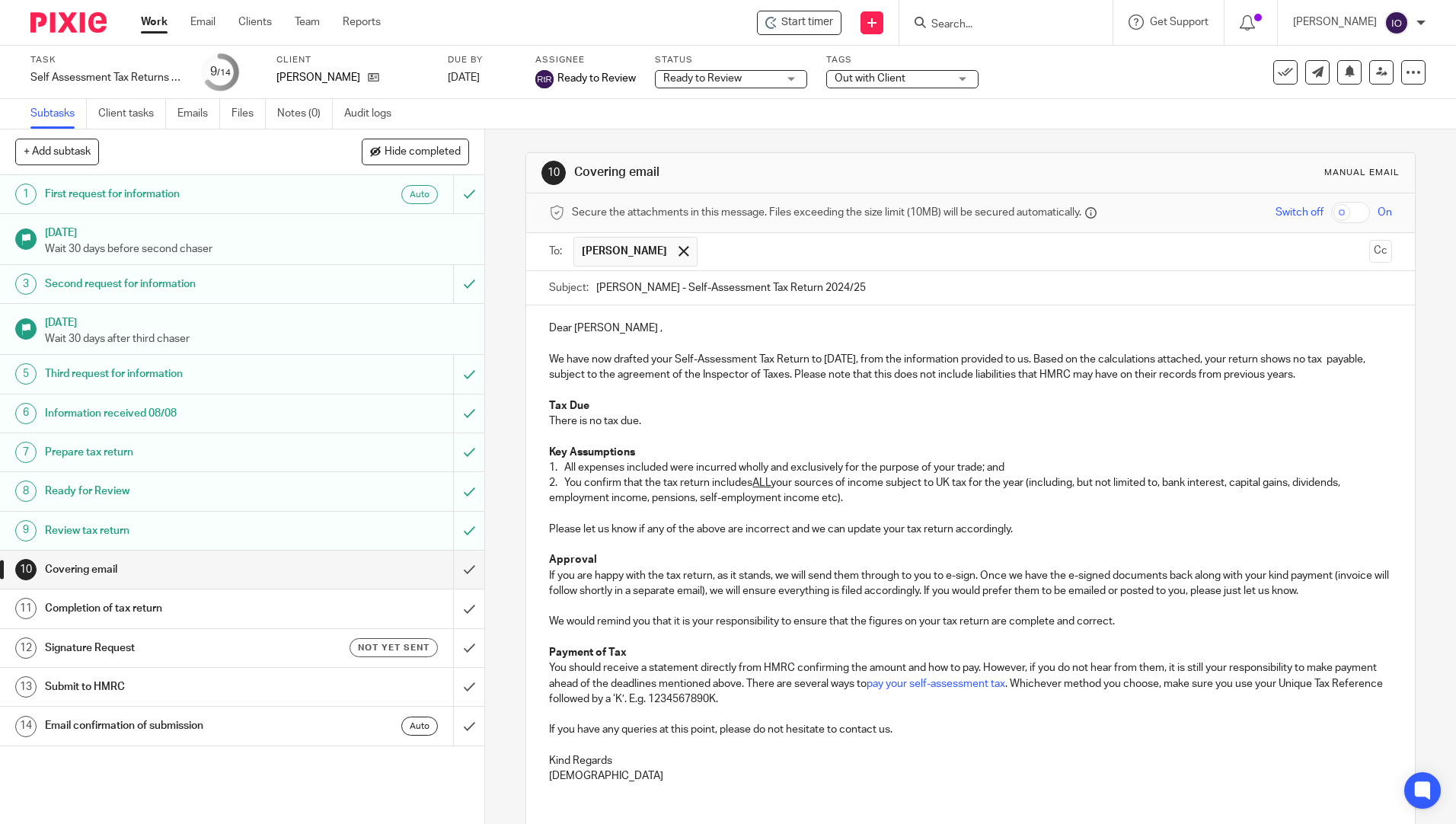
click at [819, 391] on p at bounding box center [970, 390] width 842 height 15
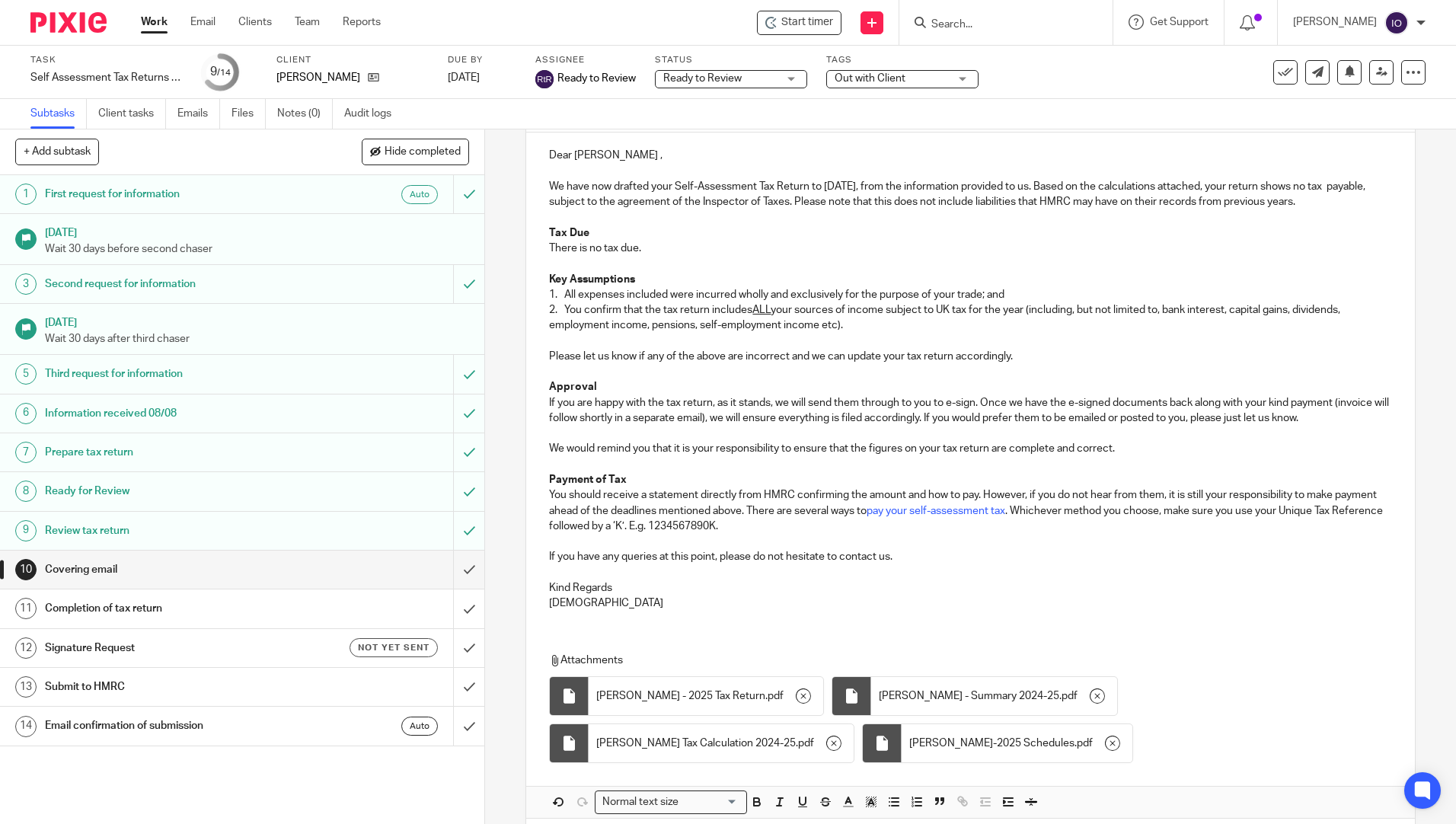
scroll to position [241, 0]
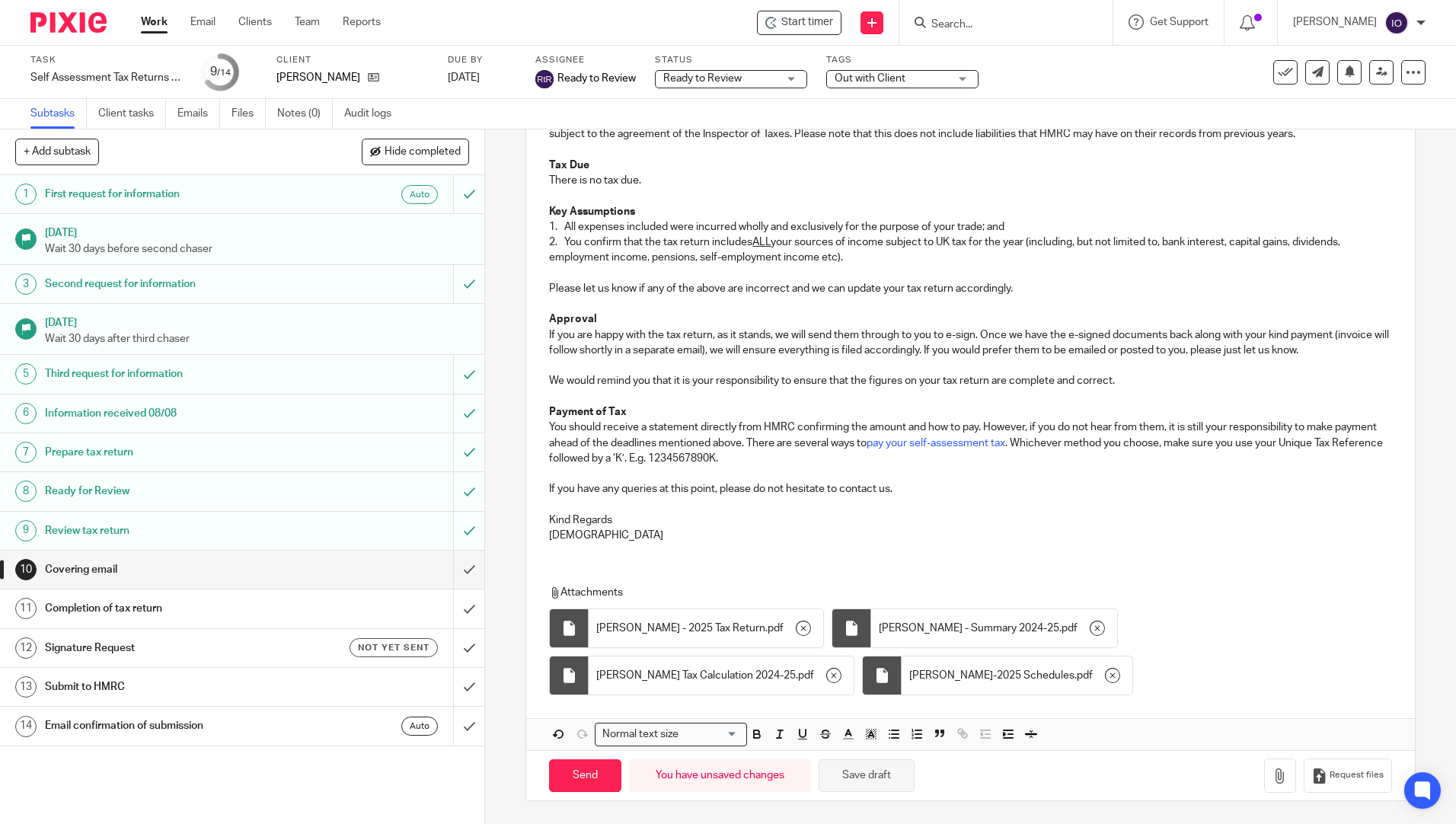
click at [880, 774] on button "Save draft" at bounding box center [866, 775] width 96 height 32
click at [580, 772] on input "Send" at bounding box center [584, 775] width 72 height 32
type input "Sent"
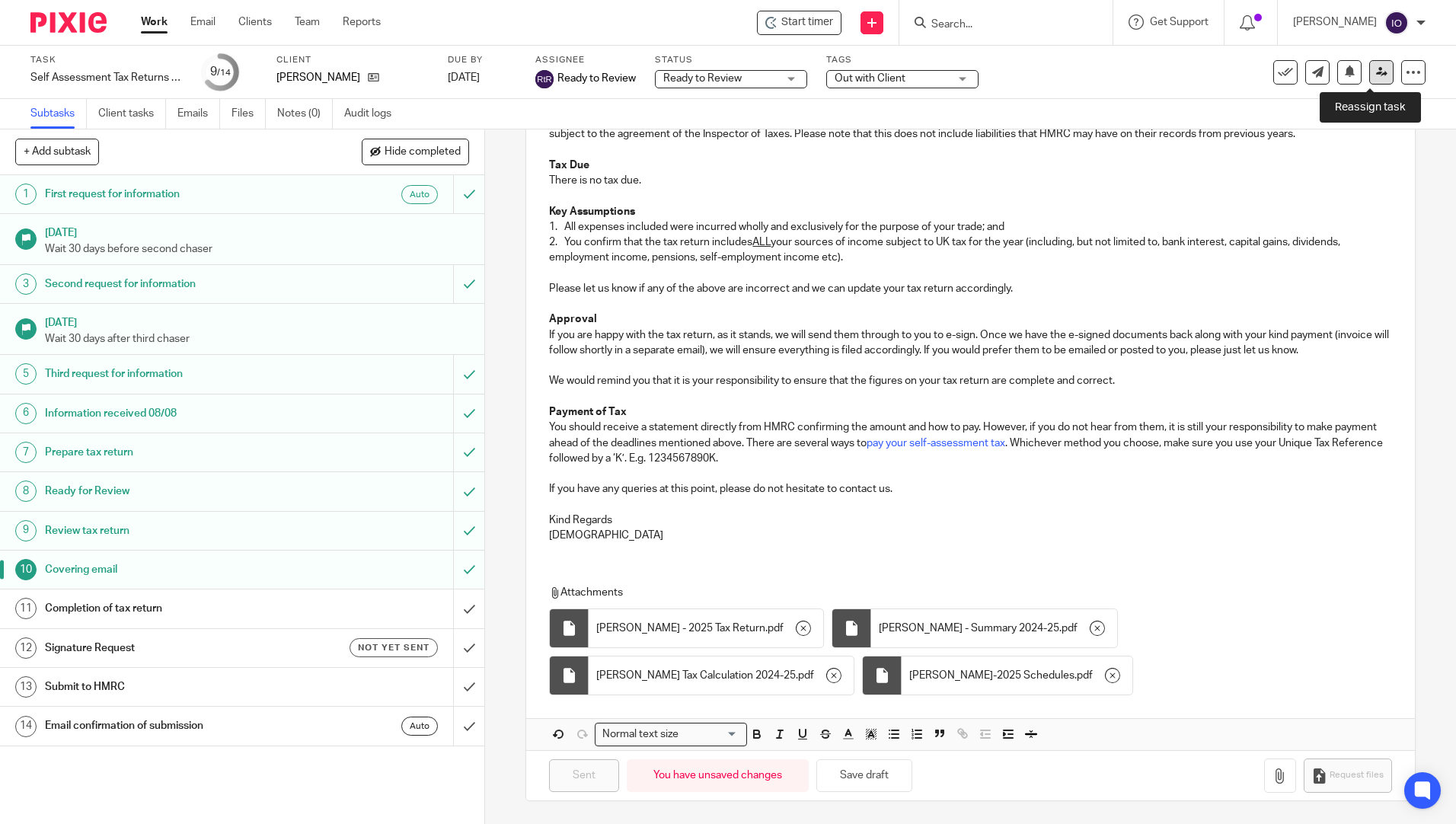
click at [1369, 75] on link at bounding box center [1381, 73] width 24 height 24
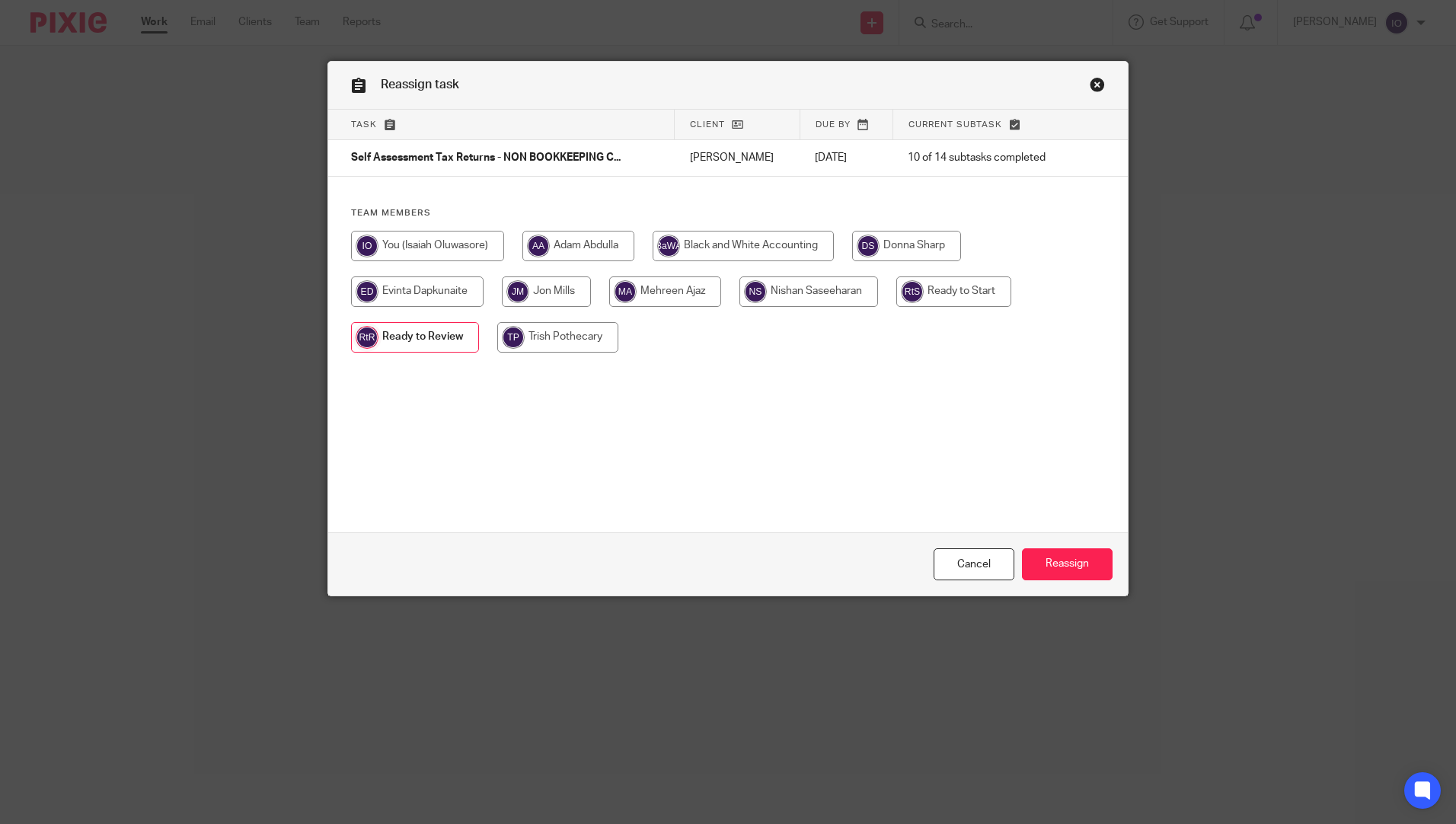
drag, startPoint x: 0, startPoint y: 0, endPoint x: 430, endPoint y: 249, distance: 496.9
click at [430, 249] on input "radio" at bounding box center [427, 246] width 153 height 31
radio input "true"
click at [1079, 577] on input "Reassign" at bounding box center [1067, 564] width 91 height 32
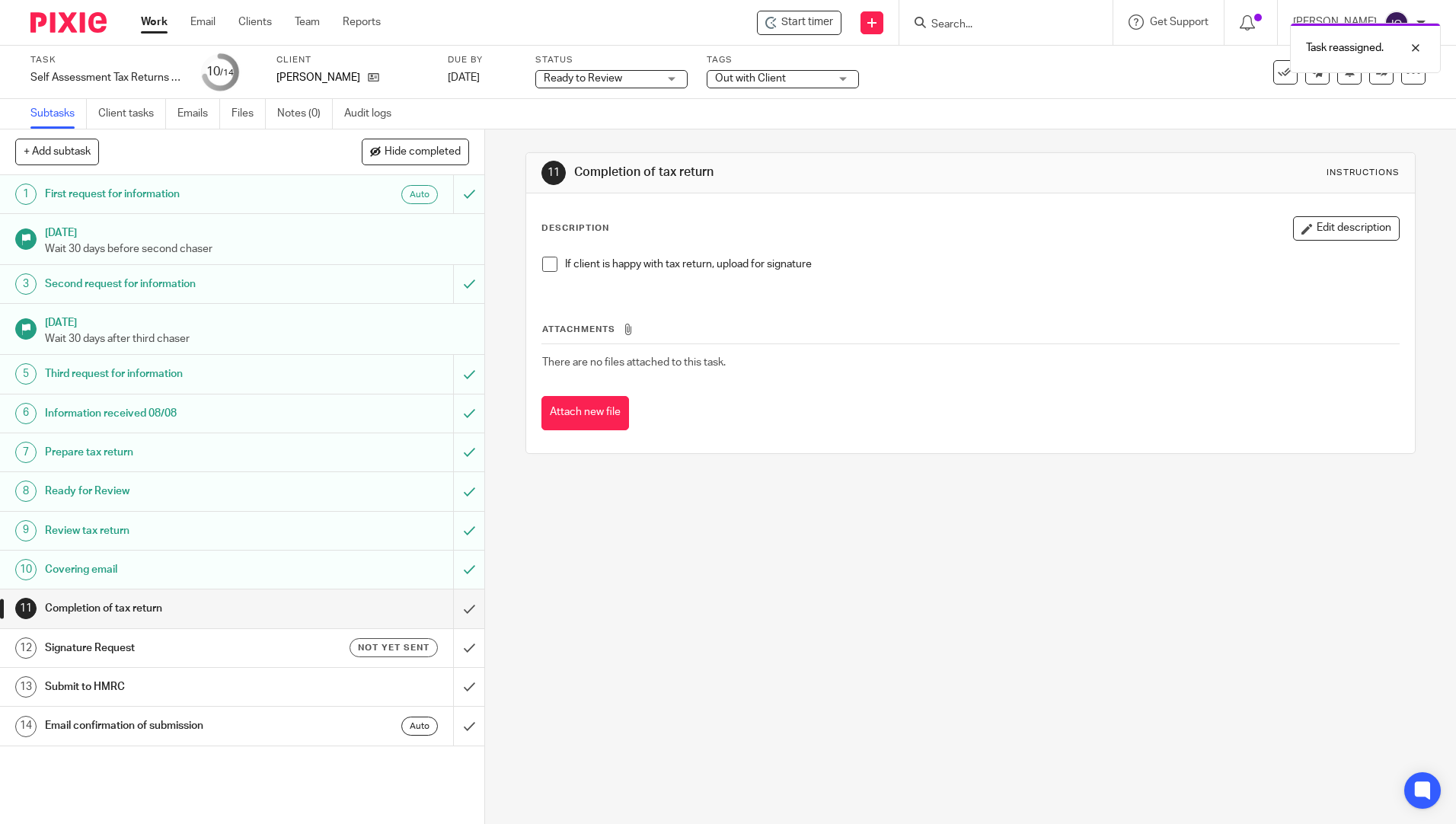
click at [108, 602] on h1 "Completion of tax return" at bounding box center [176, 608] width 262 height 23
click at [995, 35] on div at bounding box center [1005, 22] width 213 height 45
click at [983, 22] on input "Search" at bounding box center [997, 25] width 137 height 14
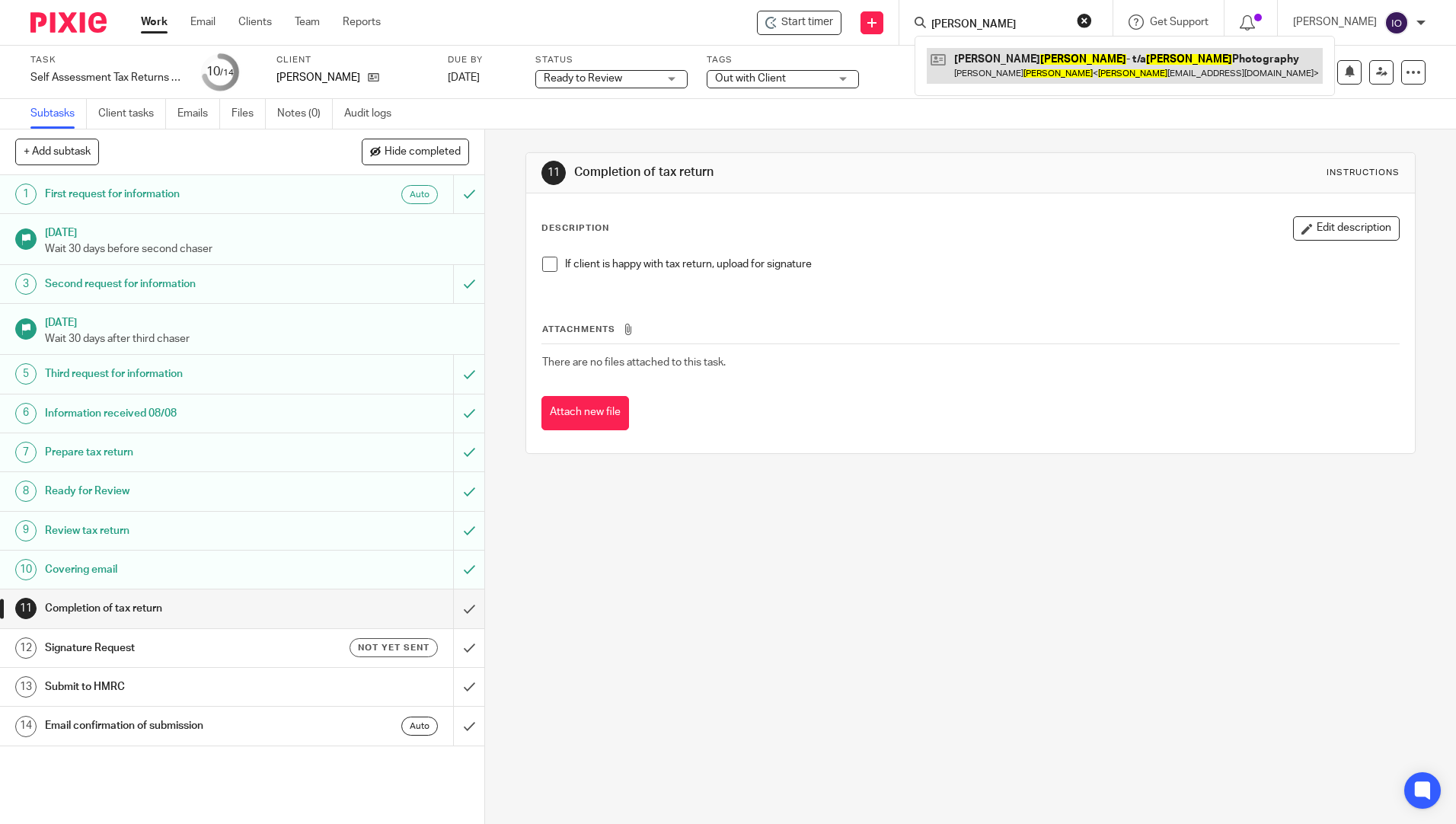
type input "milner"
click at [981, 56] on link at bounding box center [1124, 66] width 396 height 35
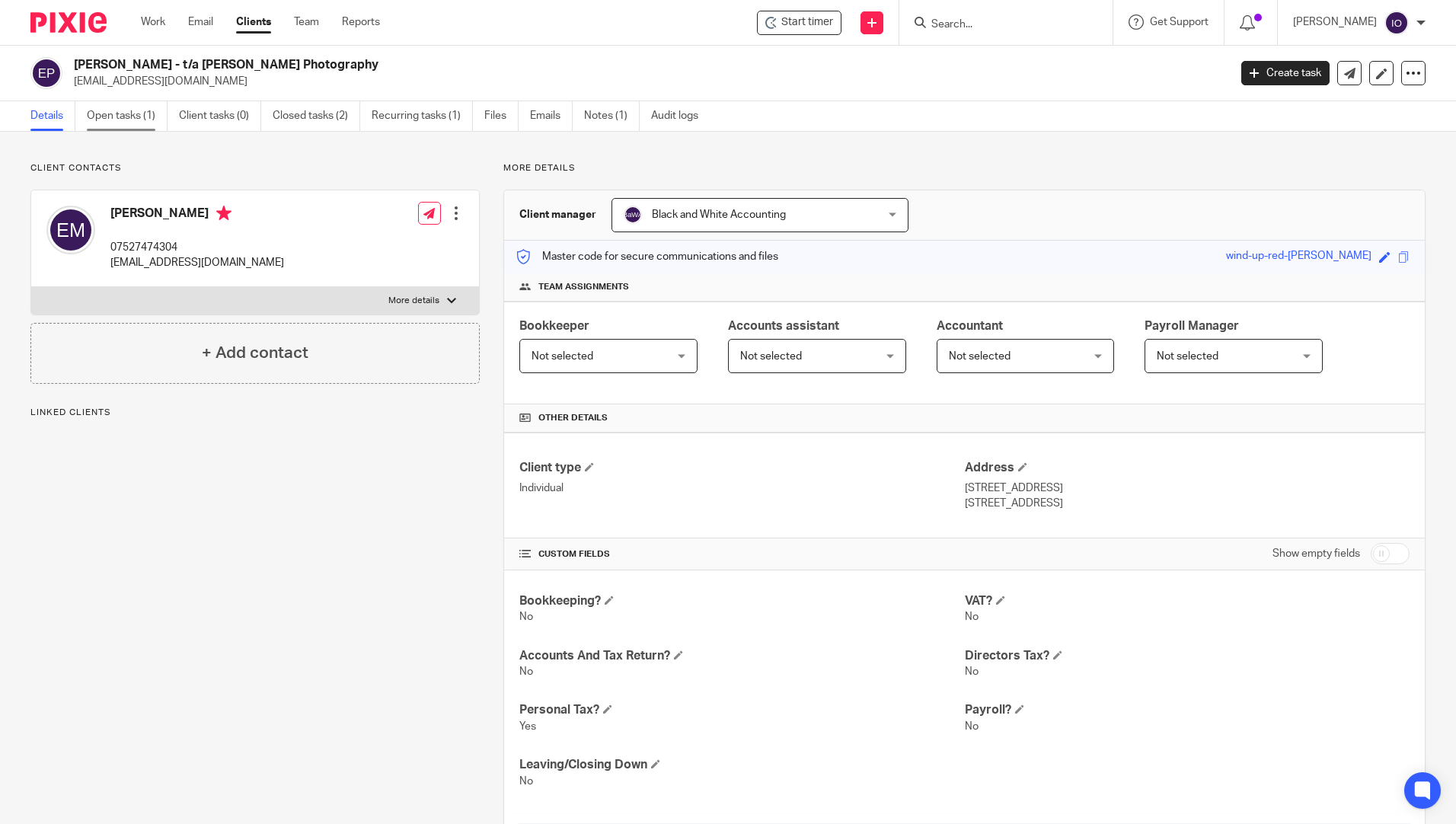
drag, startPoint x: 0, startPoint y: 0, endPoint x: 109, endPoint y: 110, distance: 154.9
click at [107, 107] on link "Open tasks (1)" at bounding box center [127, 116] width 80 height 30
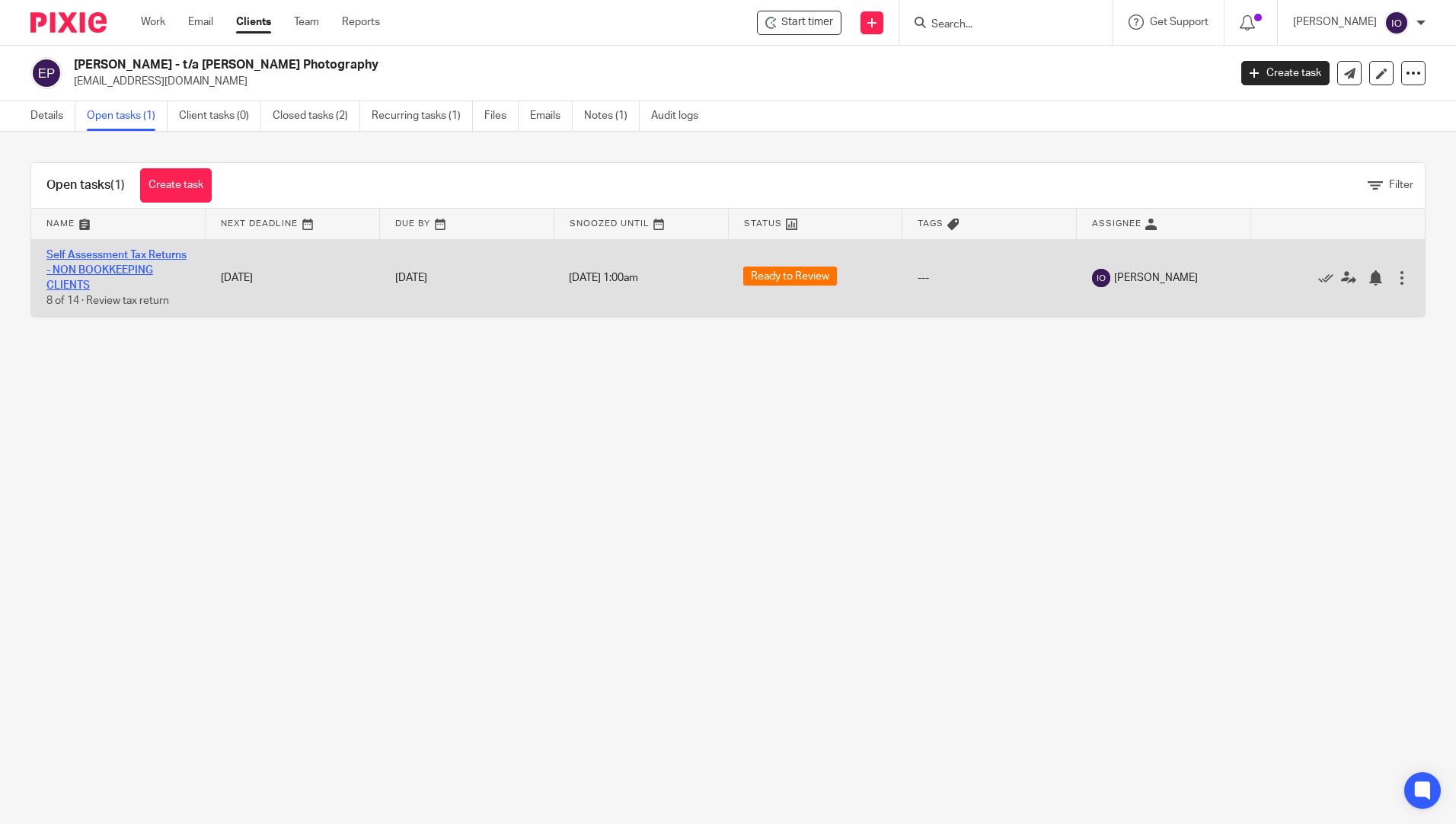
click at [92, 257] on link "Self Assessment Tax Returns - NON BOOKKEEPING CLIENTS" at bounding box center [116, 271] width 140 height 42
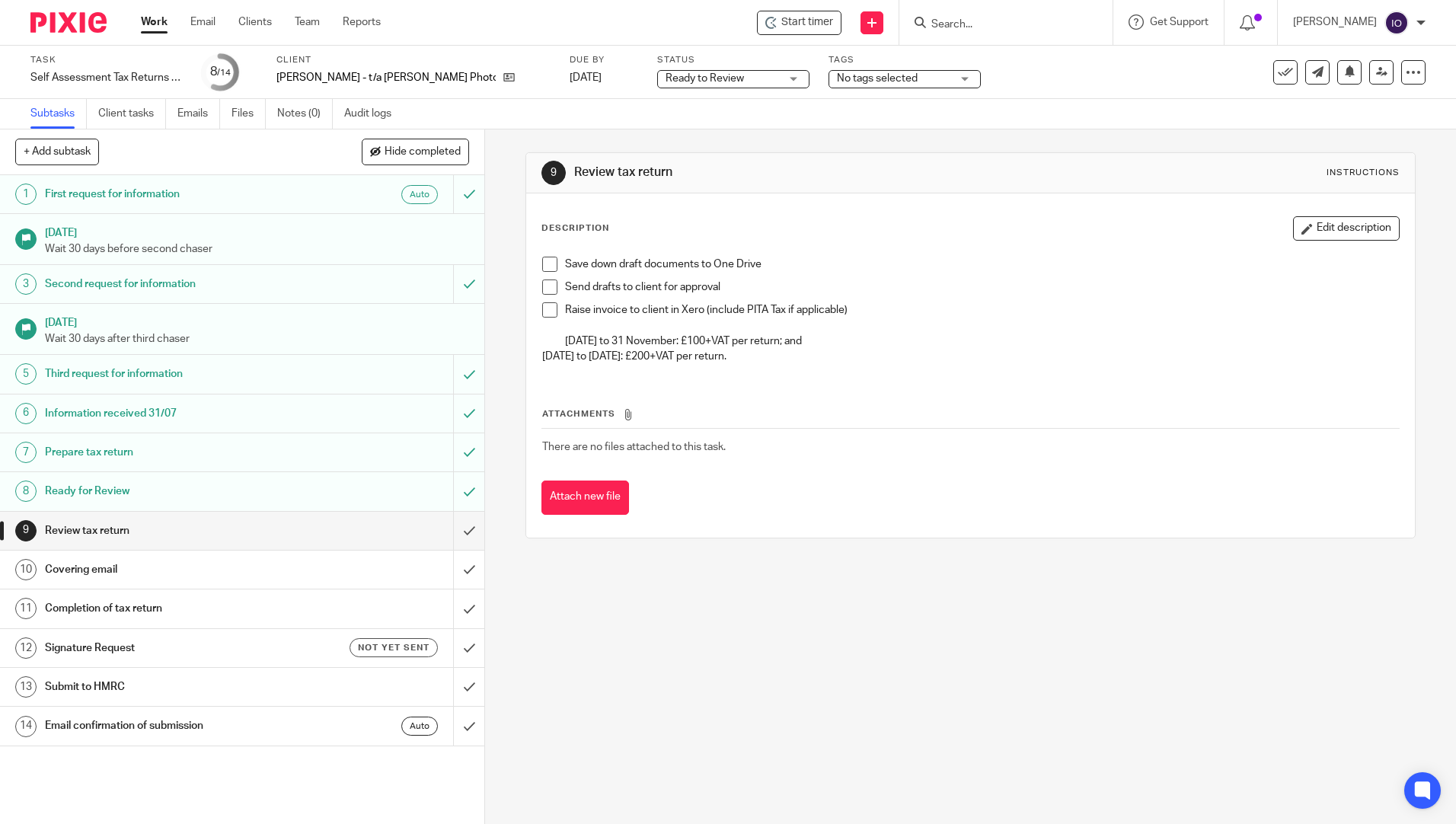
click at [542, 267] on span at bounding box center [549, 264] width 15 height 15
click at [543, 289] on span at bounding box center [549, 287] width 15 height 15
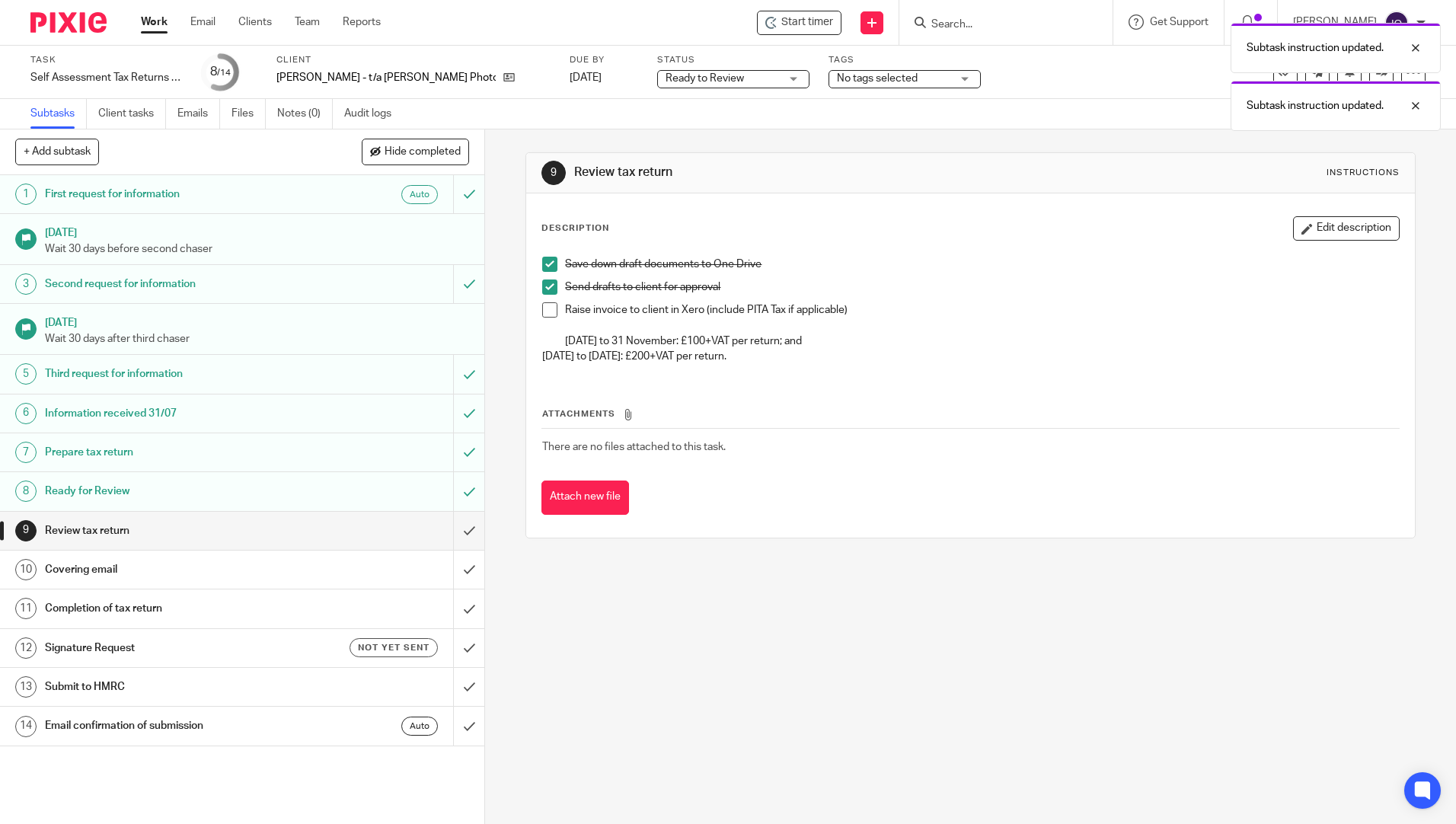
click at [542, 306] on span at bounding box center [549, 309] width 15 height 15
click at [452, 531] on input "submit" at bounding box center [242, 531] width 484 height 38
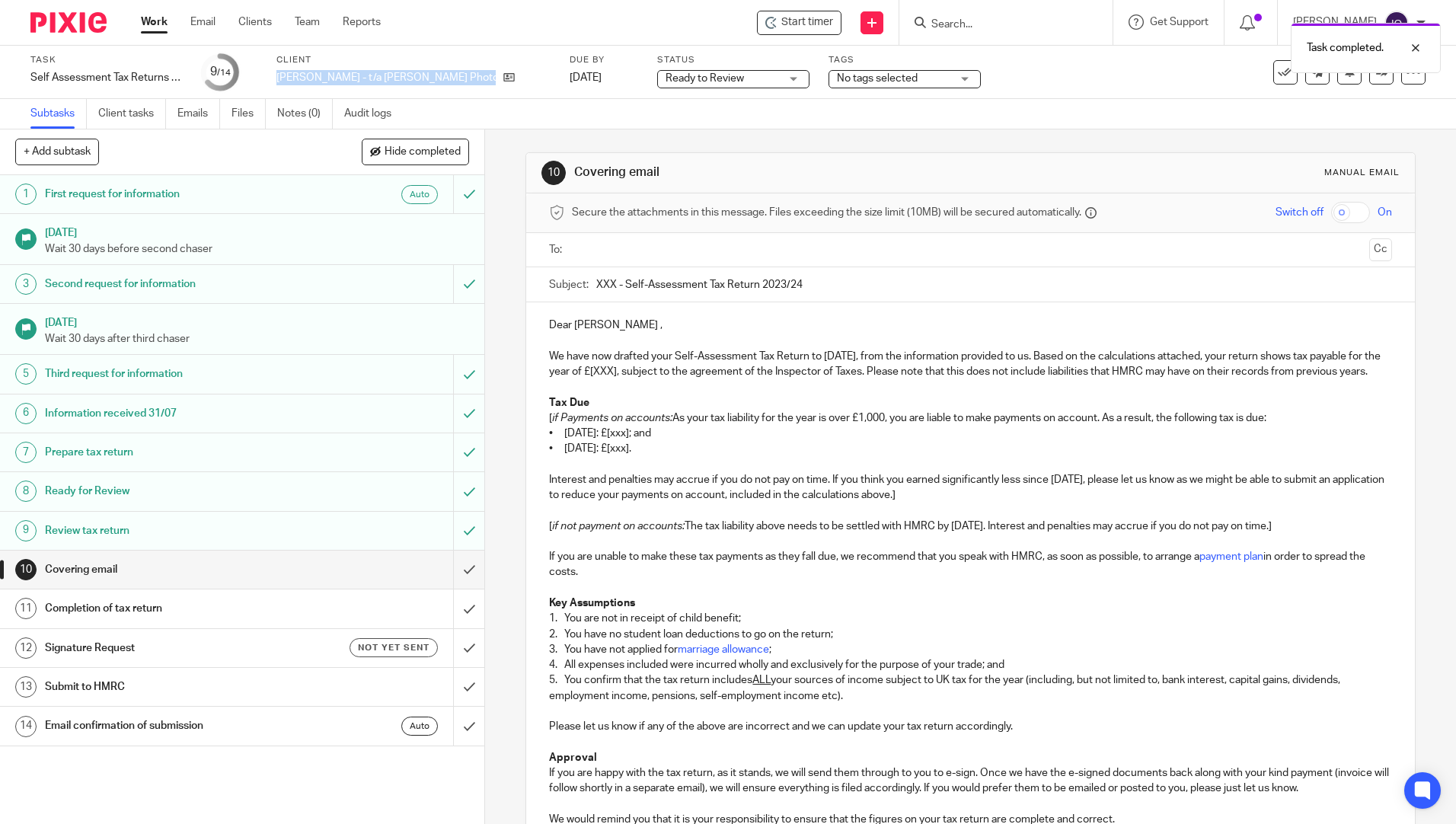
drag, startPoint x: 278, startPoint y: 76, endPoint x: 468, endPoint y: 77, distance: 190.0
click at [468, 77] on div "[PERSON_NAME] - t/a [PERSON_NAME] Photography" at bounding box center [413, 77] width 274 height 15
copy div "[PERSON_NAME] - t/a [PERSON_NAME] Photography"
drag, startPoint x: 593, startPoint y: 283, endPoint x: 610, endPoint y: 280, distance: 17.3
click at [610, 280] on input "XXX - Self-Assessment Tax Return 2023/24" at bounding box center [994, 284] width 795 height 34
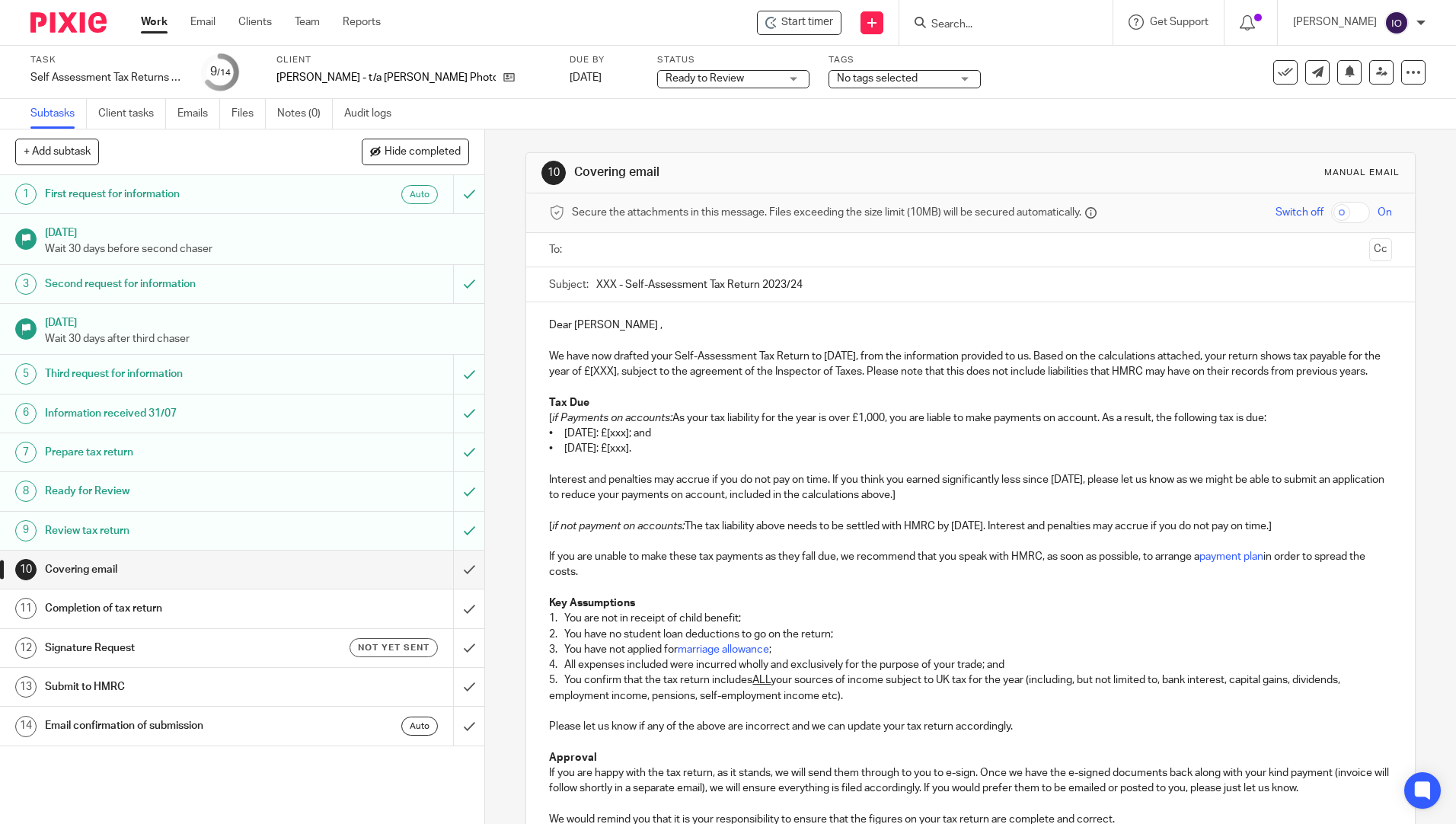
paste input "[PERSON_NAME] - t/a [PERSON_NAME] Photography"
drag, startPoint x: 936, startPoint y: 283, endPoint x: 1090, endPoint y: 256, distance: 156.3
click at [1090, 256] on form "Secure the attachments in this message. Files exceeding the size limit (10MB) w…" at bounding box center [970, 649] width 887 height 912
type input "Ethan Milner - t/a Milner Photography - Self-Assessment Tax Return 2024/25"
click at [839, 426] on p "[ if Payments on accounts: As your tax liability for the year is over £1,000, y…" at bounding box center [970, 418] width 842 height 15
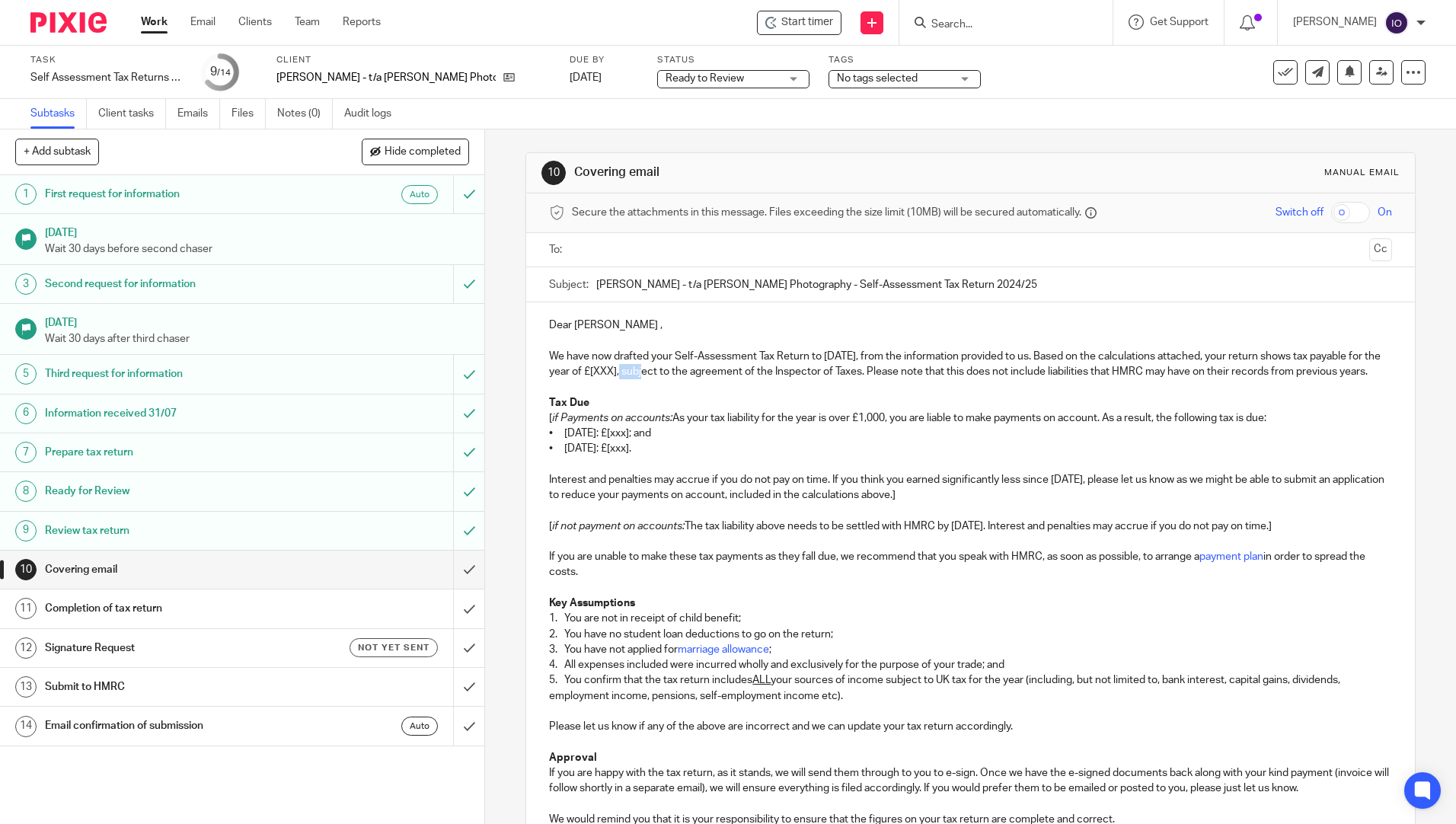
drag, startPoint x: 658, startPoint y: 370, endPoint x: 689, endPoint y: 377, distance: 31.8
click at [688, 375] on p "We have now drafted your Self-Assessment Tax Return to 5 April 2025, from the i…" at bounding box center [970, 364] width 842 height 31
click at [691, 373] on p "We have now drafted your Self-Assessment Tax Return to 5 April 2025, from the i…" at bounding box center [970, 364] width 842 height 31
drag, startPoint x: 687, startPoint y: 374, endPoint x: 660, endPoint y: 373, distance: 27.0
click at [660, 373] on p "We have now drafted your Self-Assessment Tax Return to 5 April 2025, from the i…" at bounding box center [970, 364] width 842 height 31
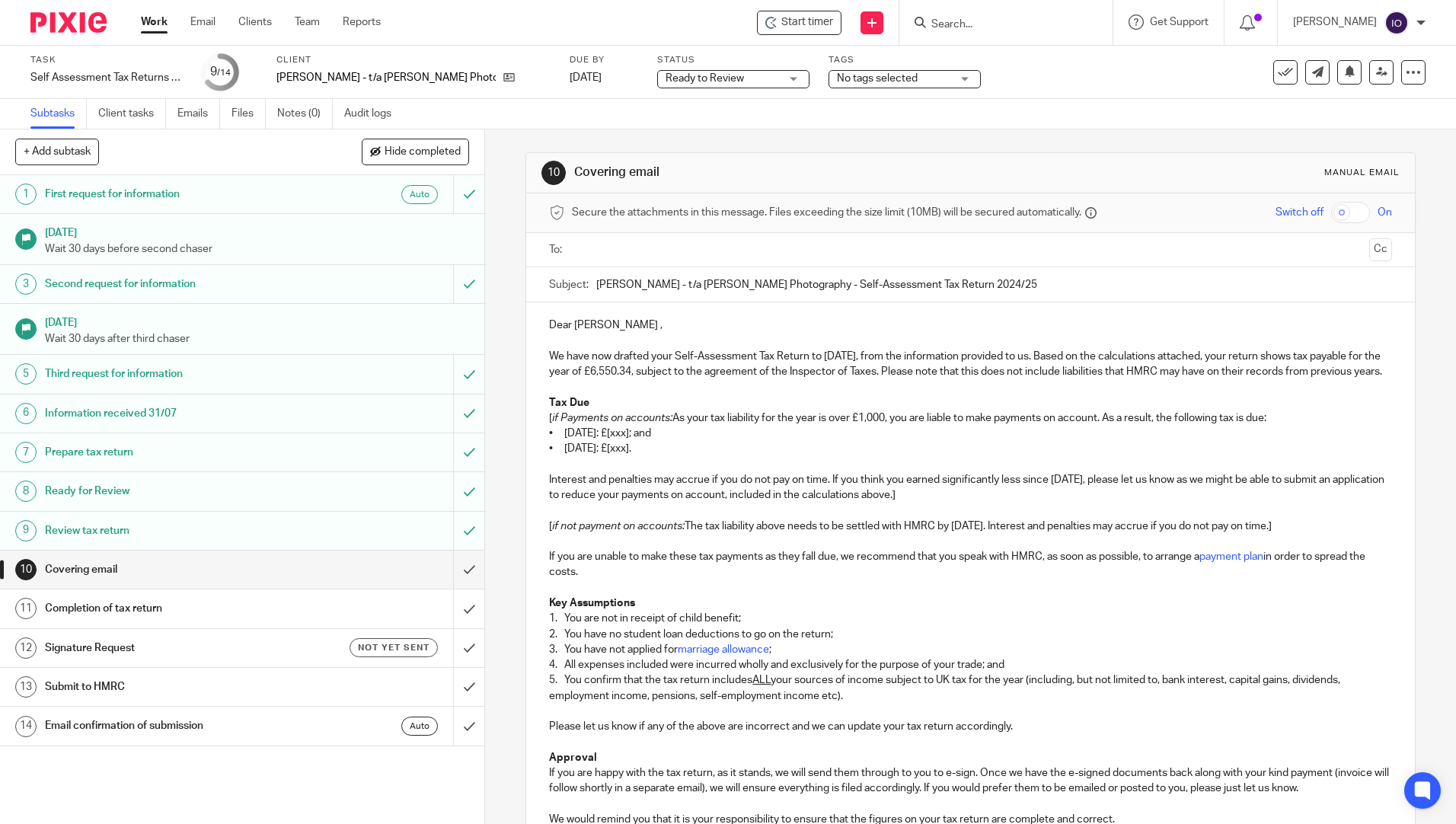
click at [726, 456] on p "• 31 July 2026: £[xxx]." at bounding box center [970, 448] width 842 height 15
drag, startPoint x: 669, startPoint y: 433, endPoint x: 535, endPoint y: 431, distance: 134.0
click at [535, 431] on div "Dear Ethan , We have now drafted your Self-Assessment Tax Return to 5 April 202…" at bounding box center [970, 647] width 887 height 690
drag, startPoint x: 674, startPoint y: 450, endPoint x: 653, endPoint y: 447, distance: 21.2
click at [653, 441] on p "• 31 January 2026: £[xxx]; and" at bounding box center [970, 433] width 842 height 15
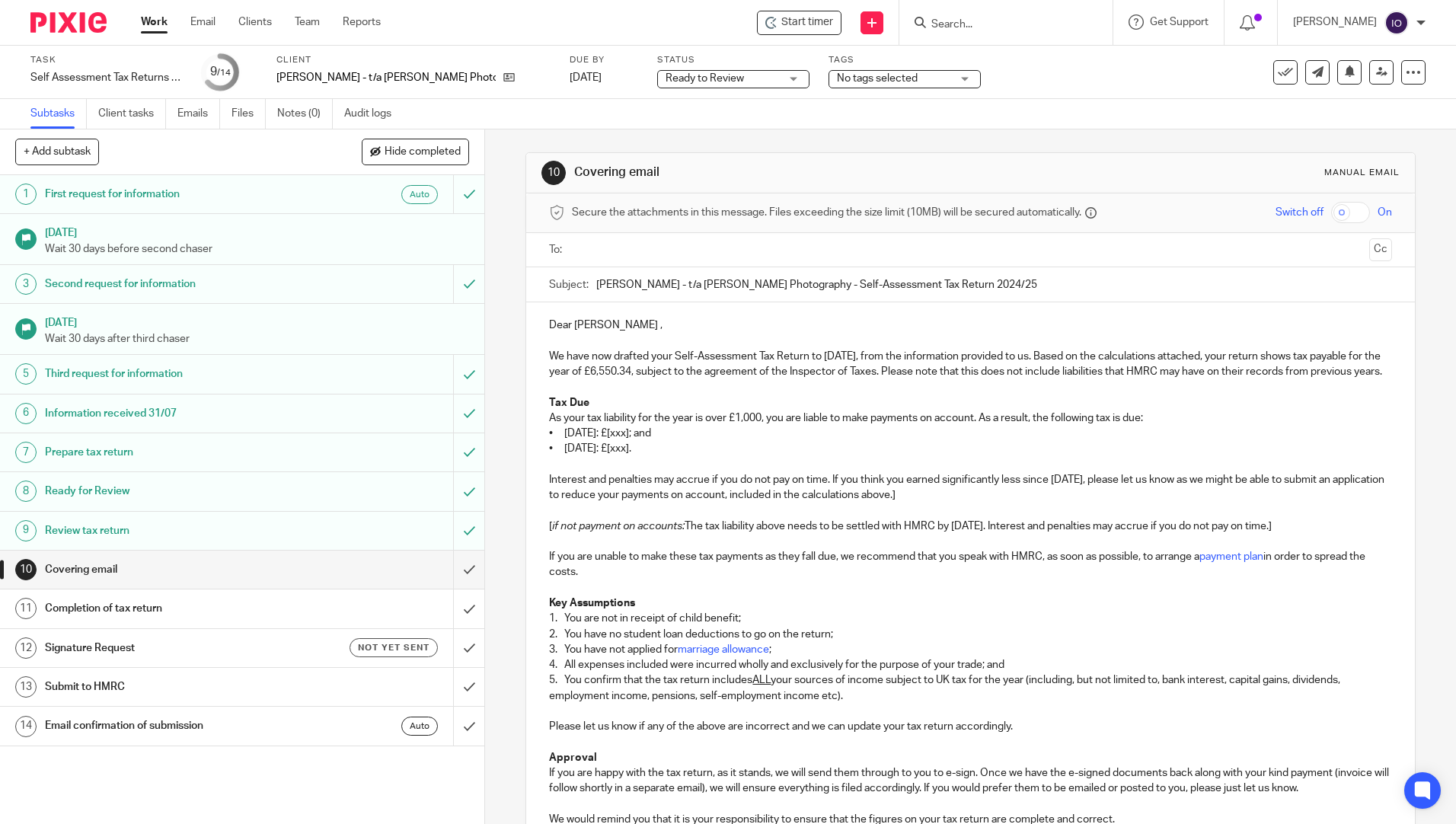
click at [673, 441] on p "• 31 January 2026: £[xxx]; and" at bounding box center [970, 433] width 842 height 15
drag, startPoint x: 656, startPoint y: 465, endPoint x: 632, endPoint y: 468, distance: 24.2
click at [632, 456] on p "• 31 July 2026: £[xxx]." at bounding box center [970, 448] width 842 height 15
click at [730, 518] on p at bounding box center [970, 509] width 842 height 15
click at [974, 503] on p "Interest and penalties may accrue if you do not pay on time. If you think you e…" at bounding box center [970, 488] width 842 height 31
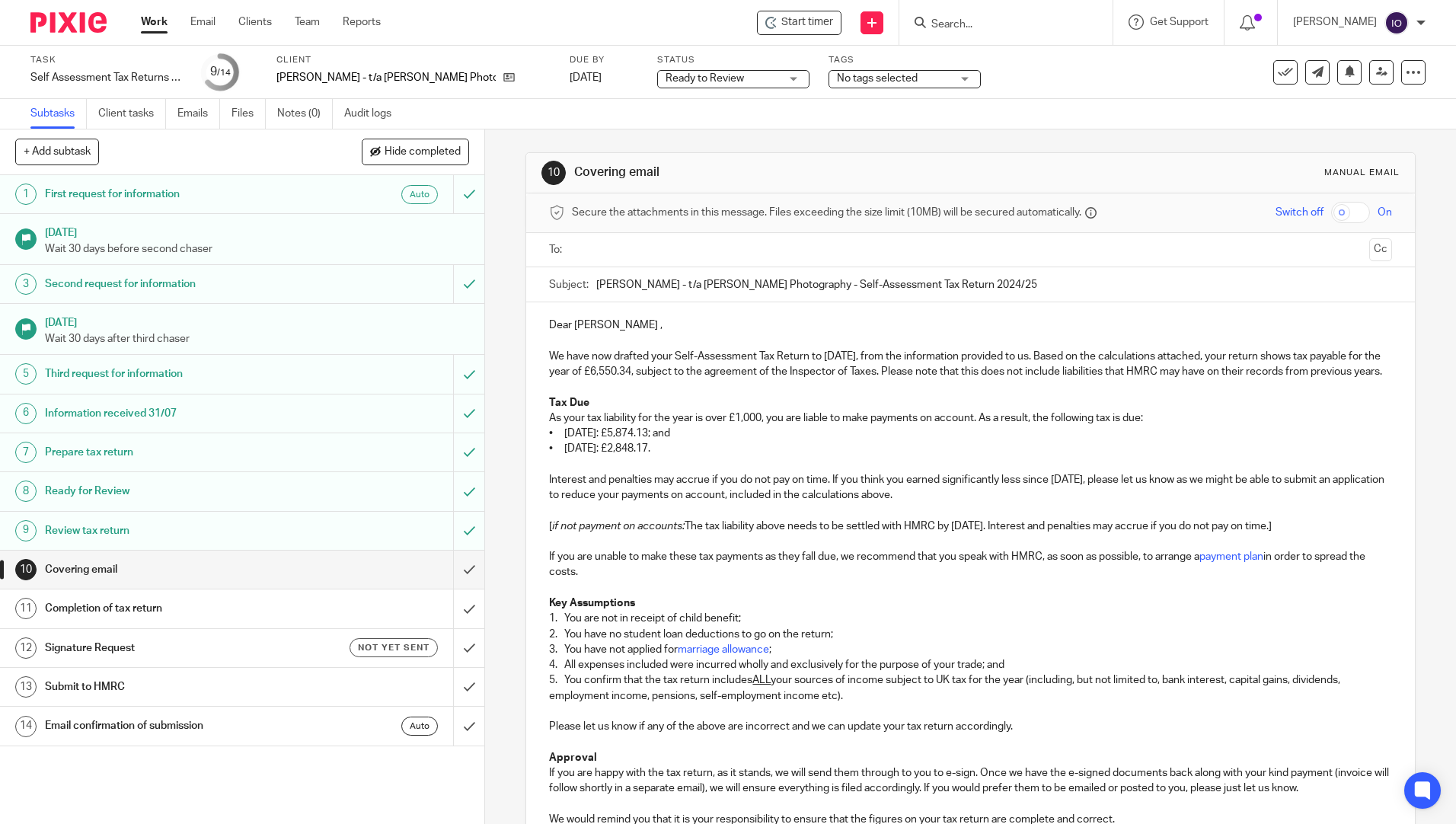
drag, startPoint x: 543, startPoint y: 531, endPoint x: 1353, endPoint y: 537, distance: 810.0
click at [1353, 537] on div "Dear Ethan , We have now drafted your Self-Assessment Tax Return to 5 April 202…" at bounding box center [970, 647] width 887 height 690
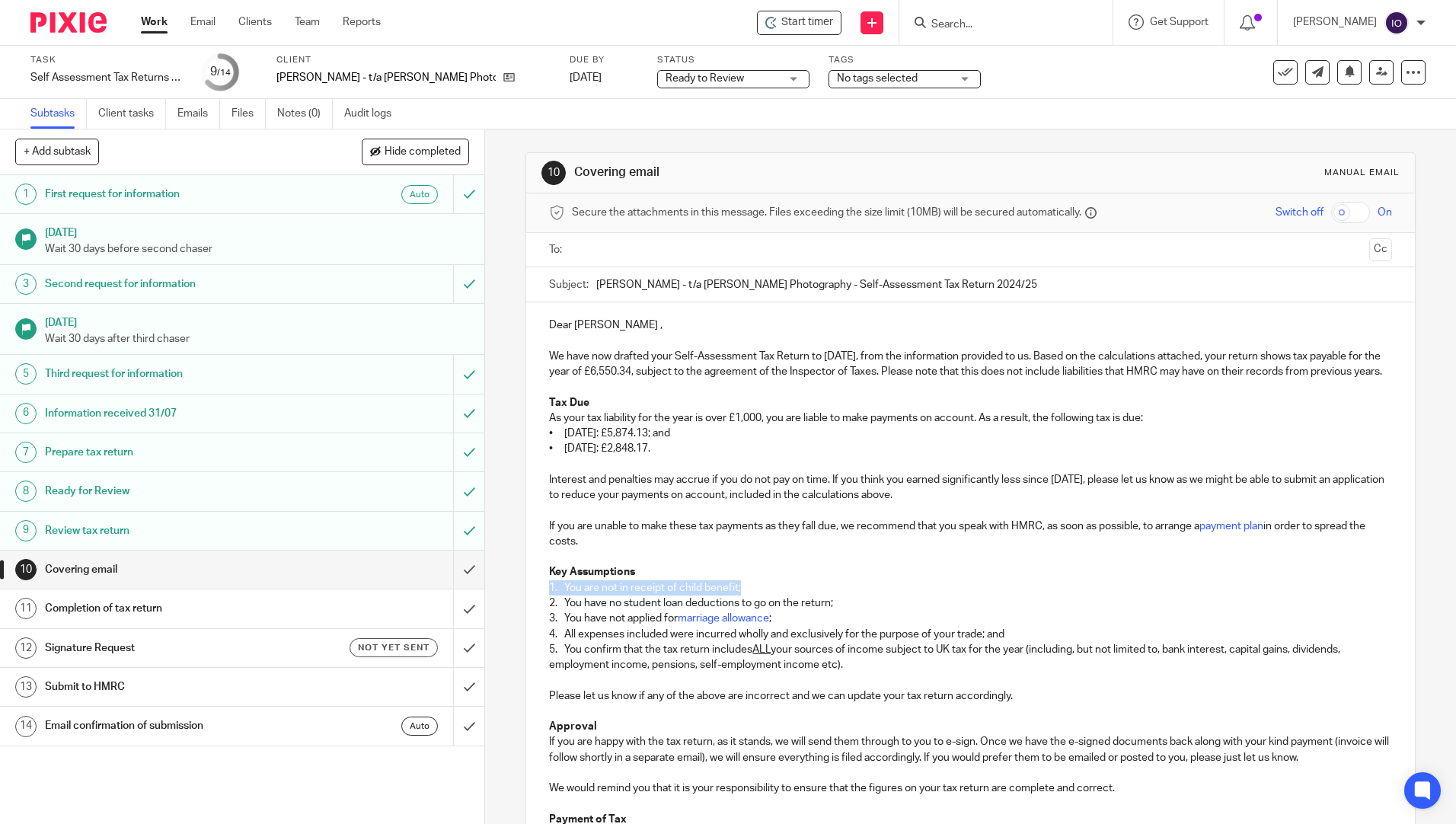
drag, startPoint x: 541, startPoint y: 599, endPoint x: 841, endPoint y: 597, distance: 300.0
click at [841, 597] on div "Dear Ethan , We have now drafted your Self-Assessment Tax Return to 5 April 202…" at bounding box center [970, 632] width 887 height 660
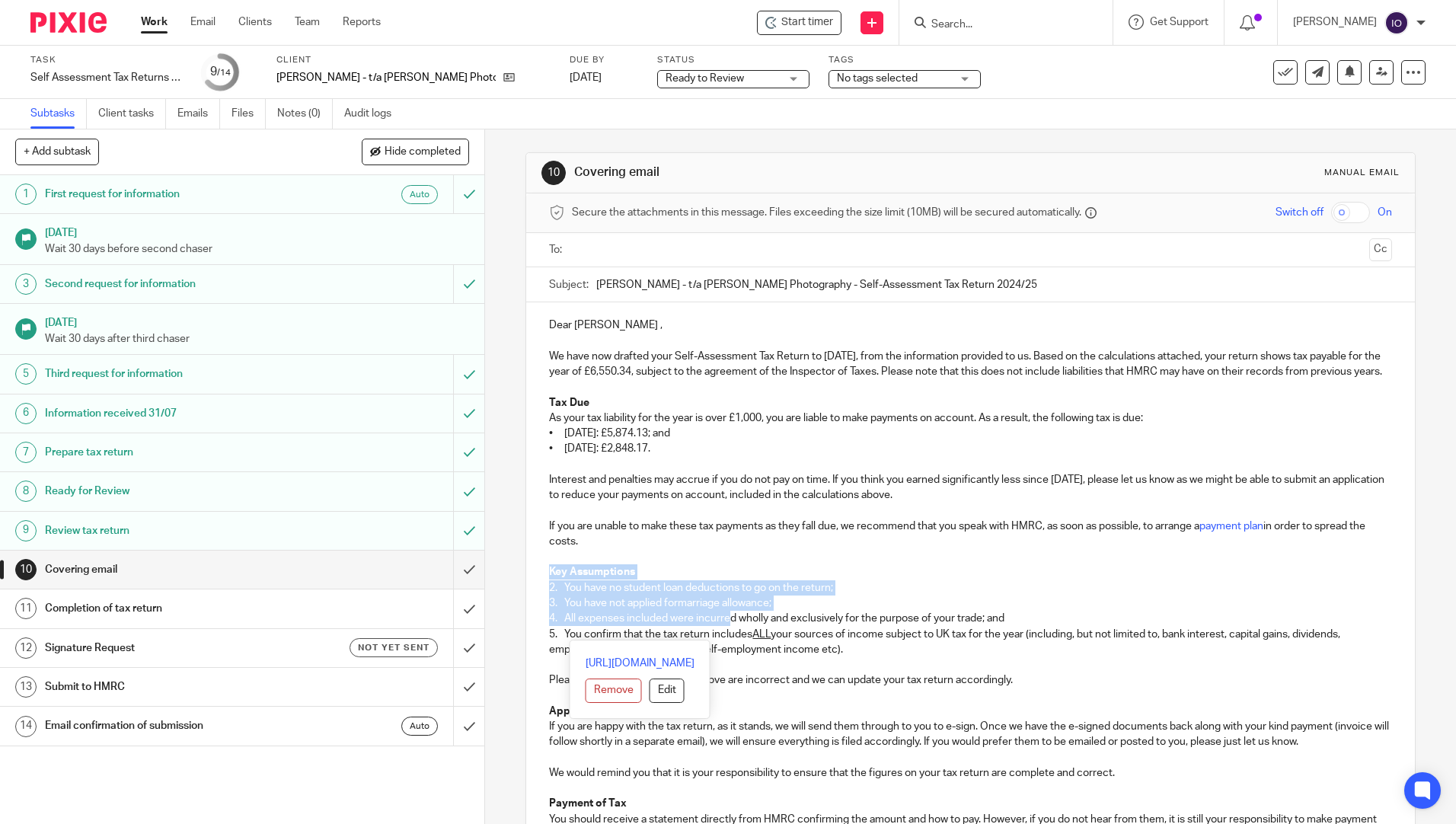
drag, startPoint x: 542, startPoint y: 593, endPoint x: 721, endPoint y: 631, distance: 183.0
click at [724, 632] on div "Dear Ethan , We have now drafted your Self-Assessment Tax Return to 5 April 202…" at bounding box center [970, 624] width 887 height 644
drag, startPoint x: 714, startPoint y: 618, endPoint x: 607, endPoint y: 593, distance: 109.9
click at [711, 608] on link "marriage allowance" at bounding box center [723, 603] width 92 height 10
click at [542, 590] on div "Dear Ethan , We have now drafted your Self-Assessment Tax Return to 5 April 202…" at bounding box center [970, 624] width 887 height 644
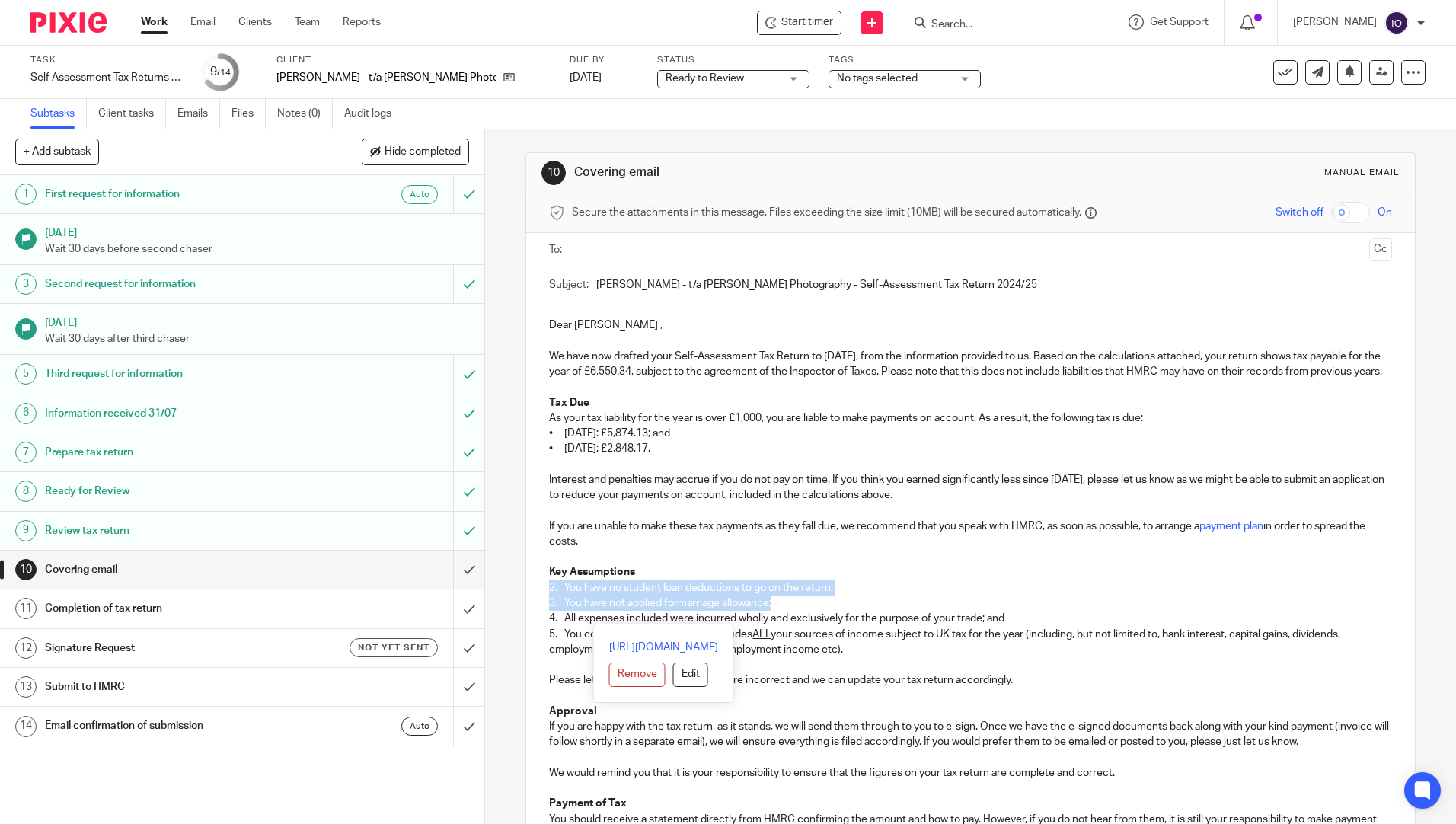
drag, startPoint x: 543, startPoint y: 605, endPoint x: 791, endPoint y: 619, distance: 248.4
click at [790, 619] on div "Dear Ethan , We have now drafted your Self-Assessment Tax Return to 5 April 202…" at bounding box center [970, 624] width 887 height 644
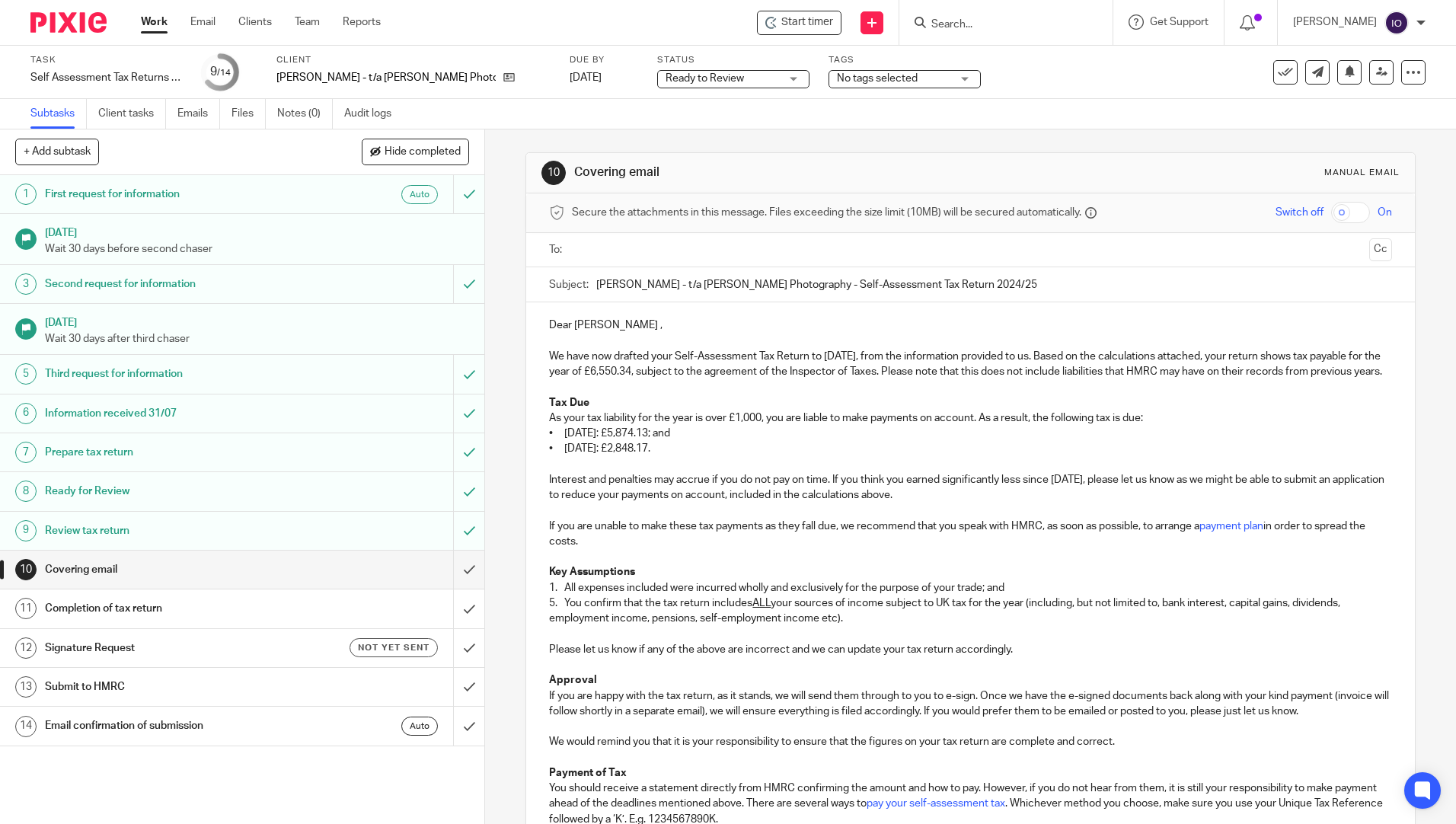
click at [549, 620] on p "5. You confirm that the tax return includes ALL your sources of income subject …" at bounding box center [970, 612] width 842 height 31
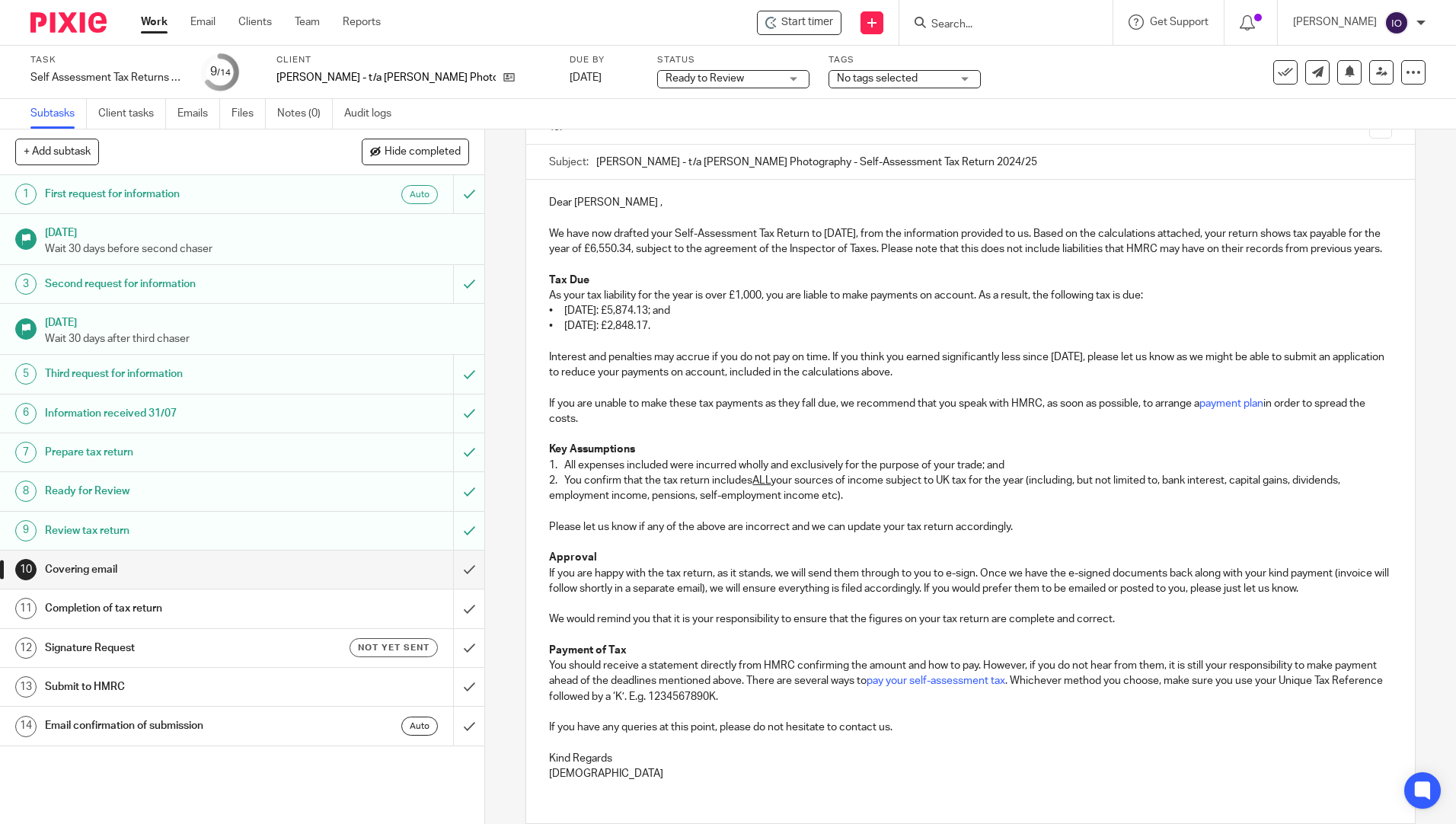
scroll to position [244, 0]
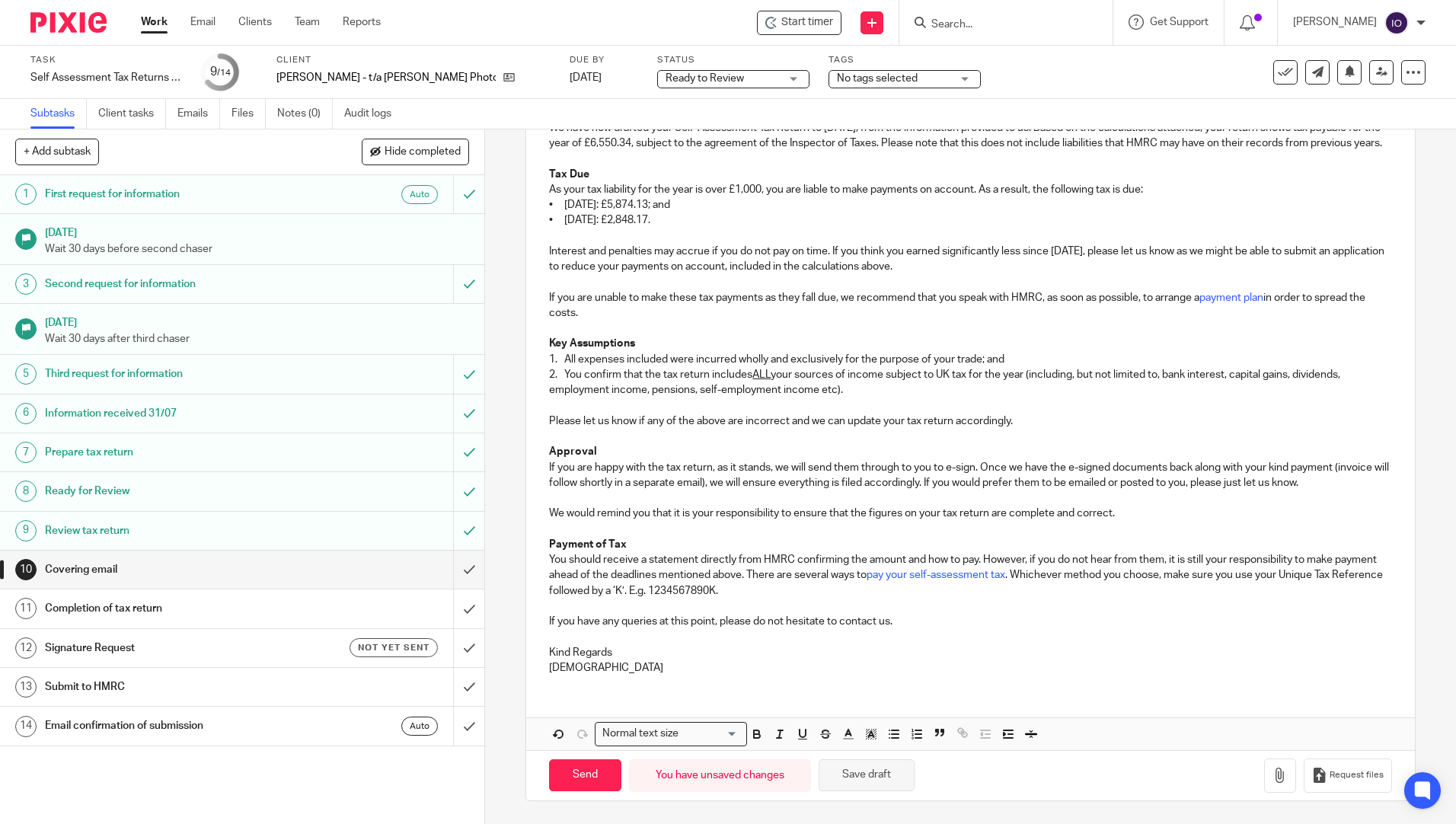
click at [874, 769] on button "Save draft" at bounding box center [866, 775] width 96 height 32
click at [1273, 778] on icon "button" at bounding box center [1280, 775] width 15 height 15
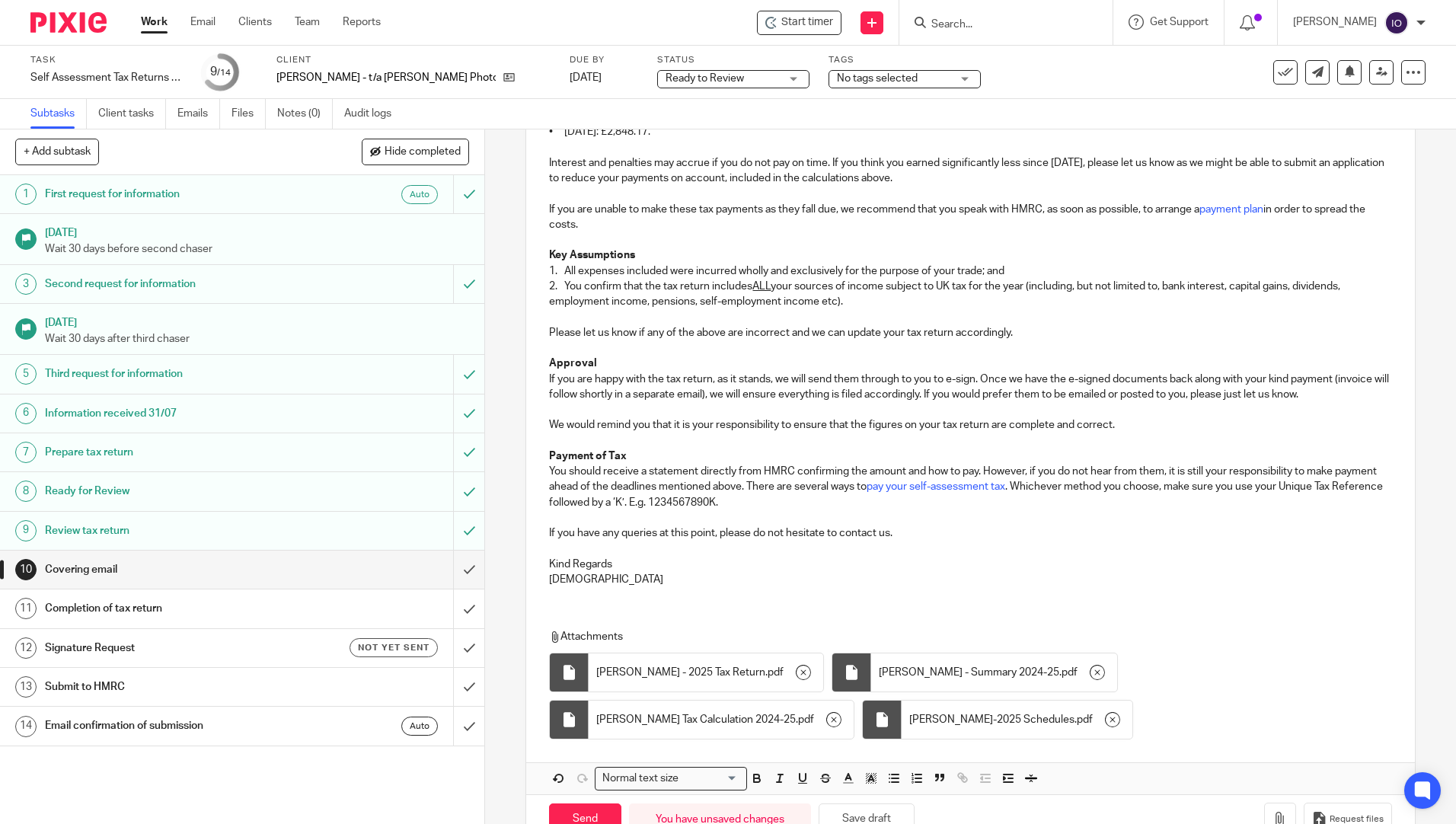
scroll to position [377, 0]
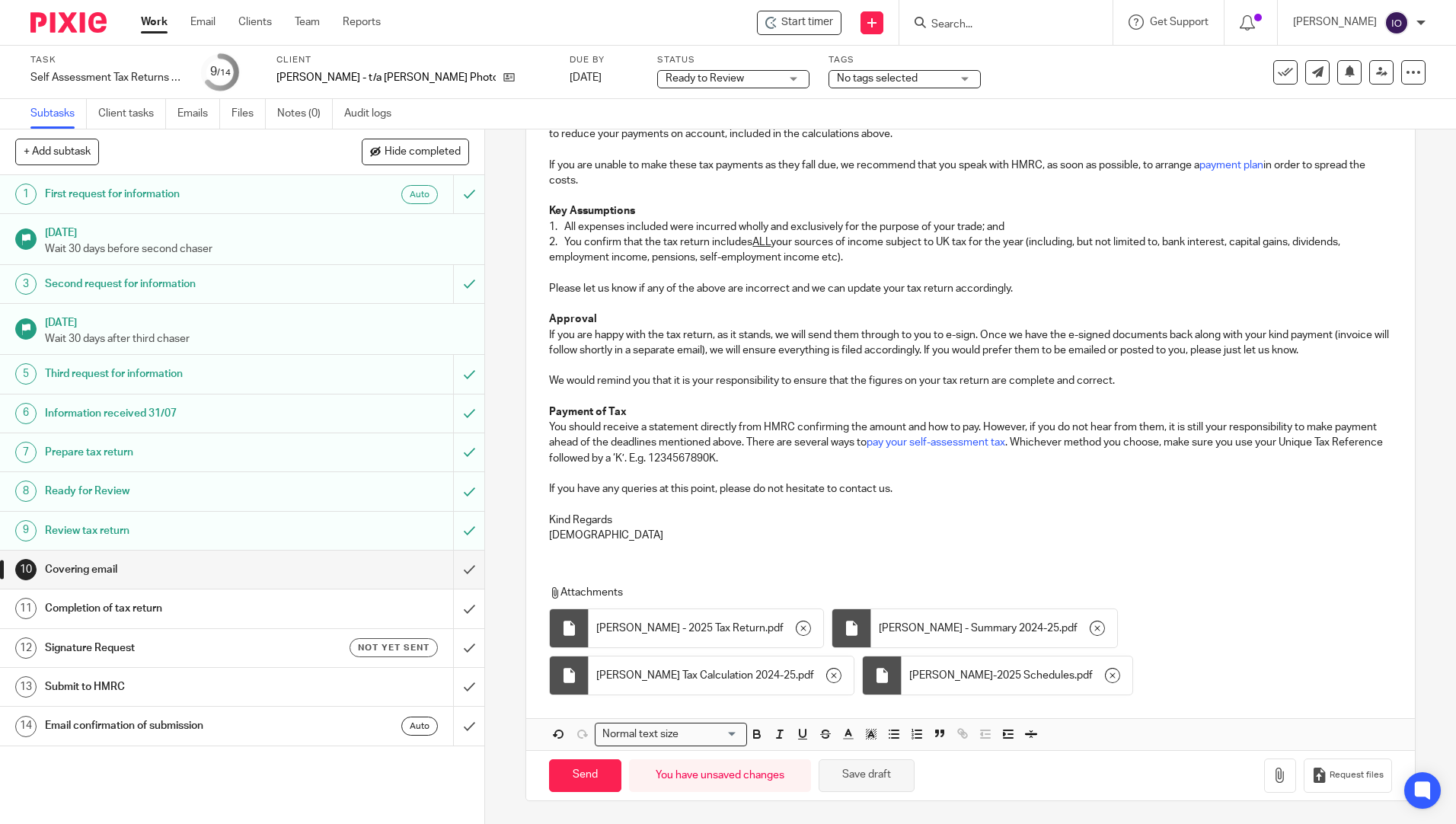
click at [857, 782] on button "Save draft" at bounding box center [866, 775] width 96 height 32
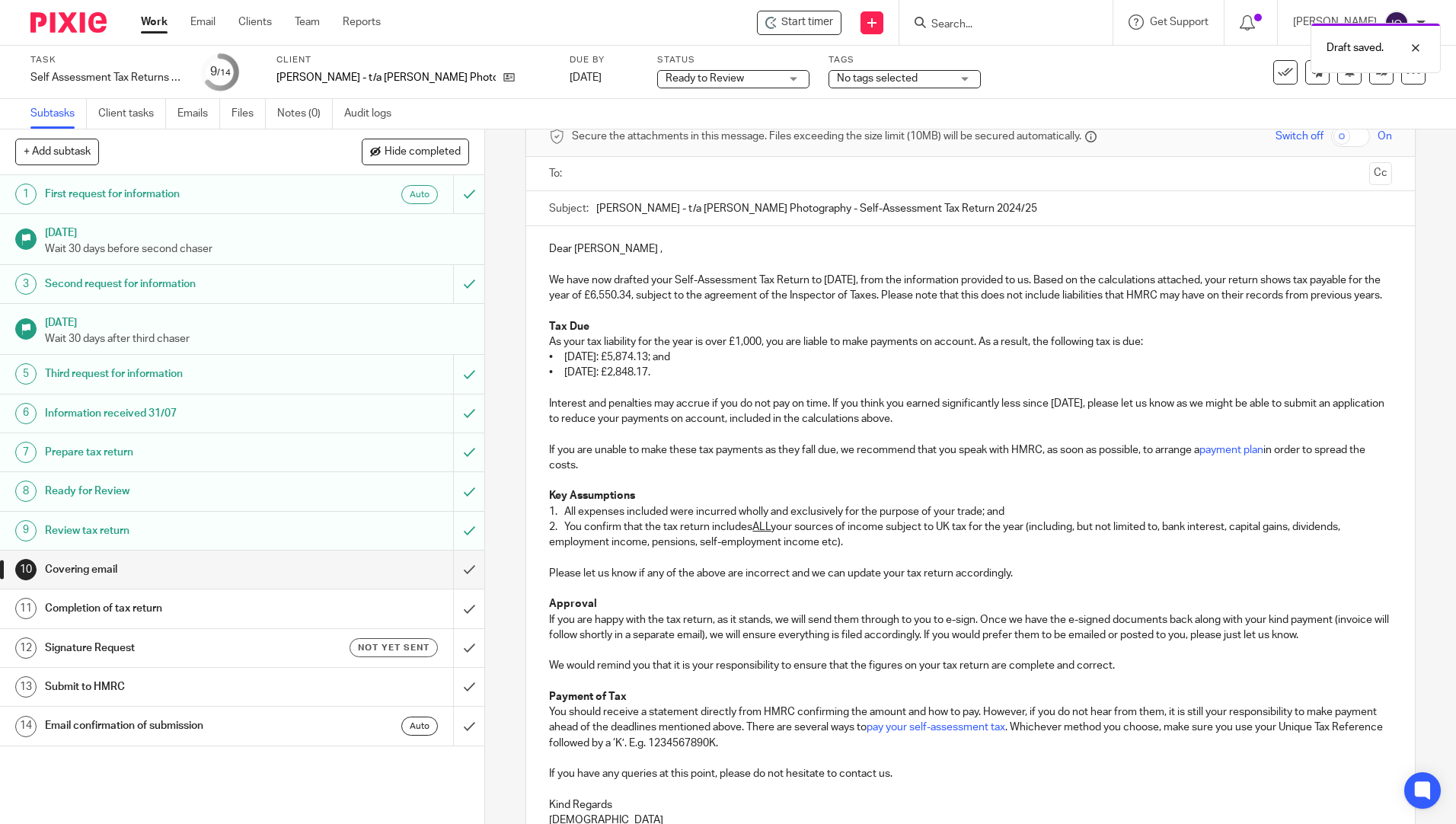
scroll to position [0, 0]
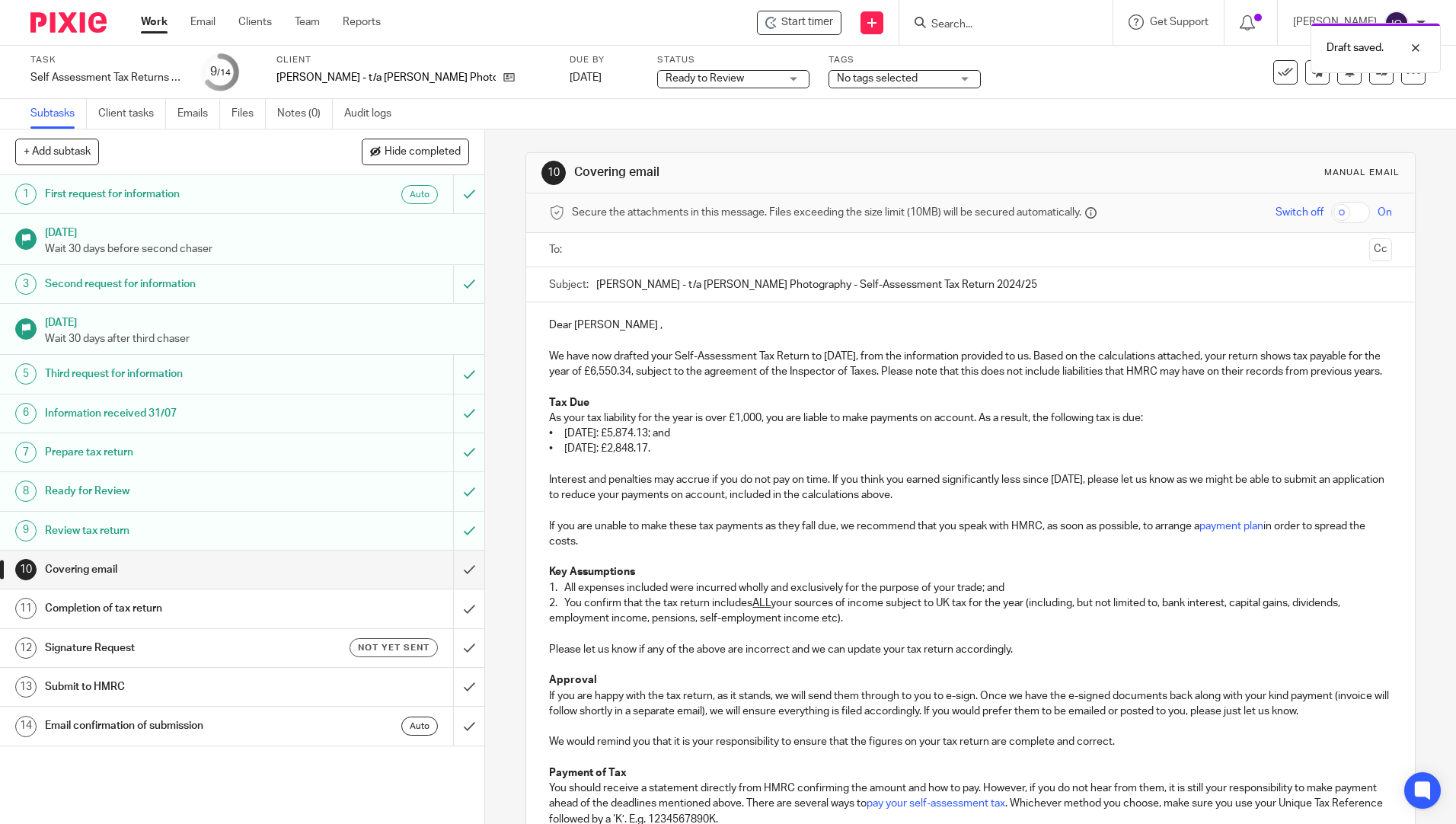
click at [632, 241] on input "text" at bounding box center [970, 250] width 785 height 17
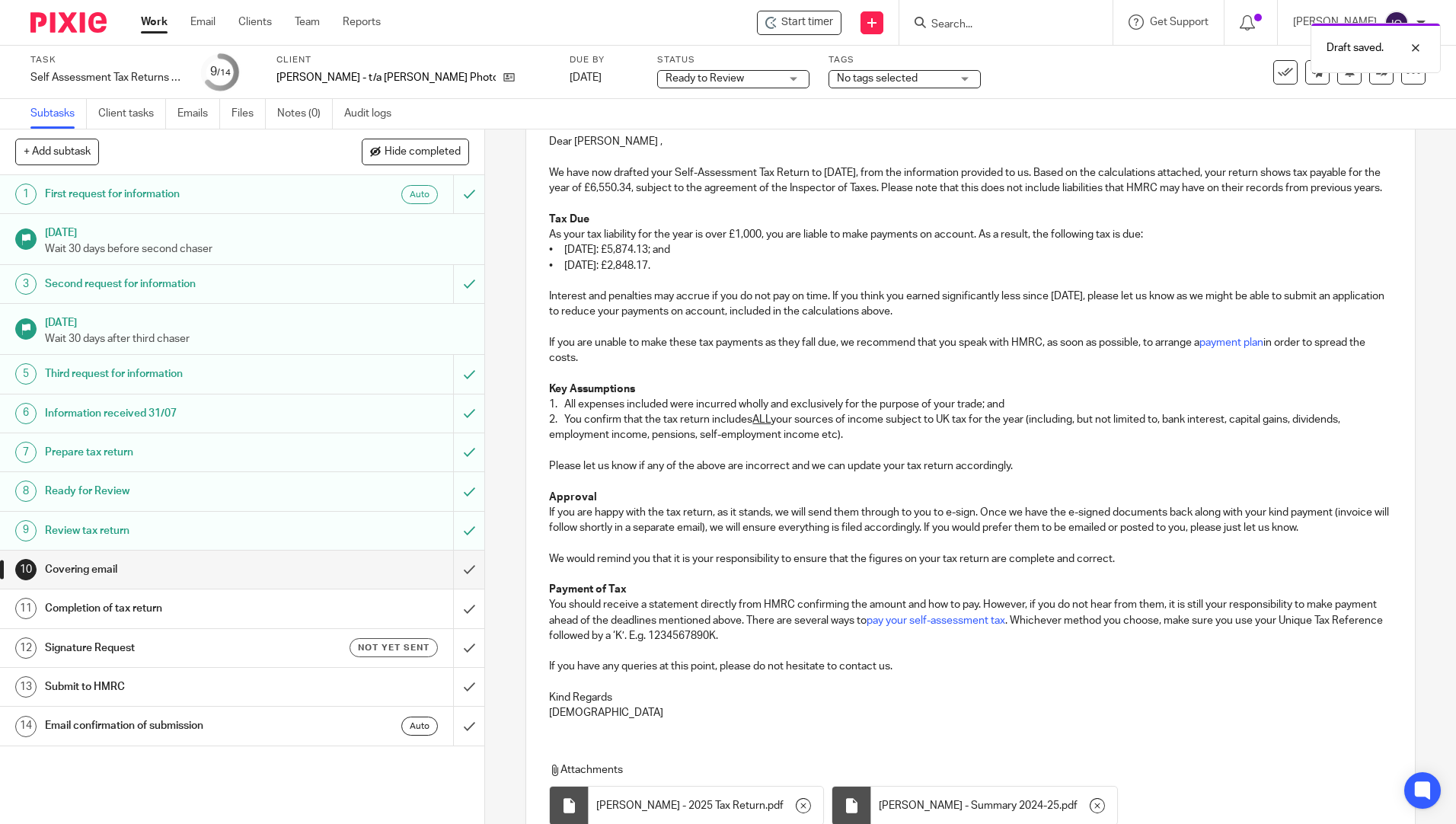
scroll to position [379, 0]
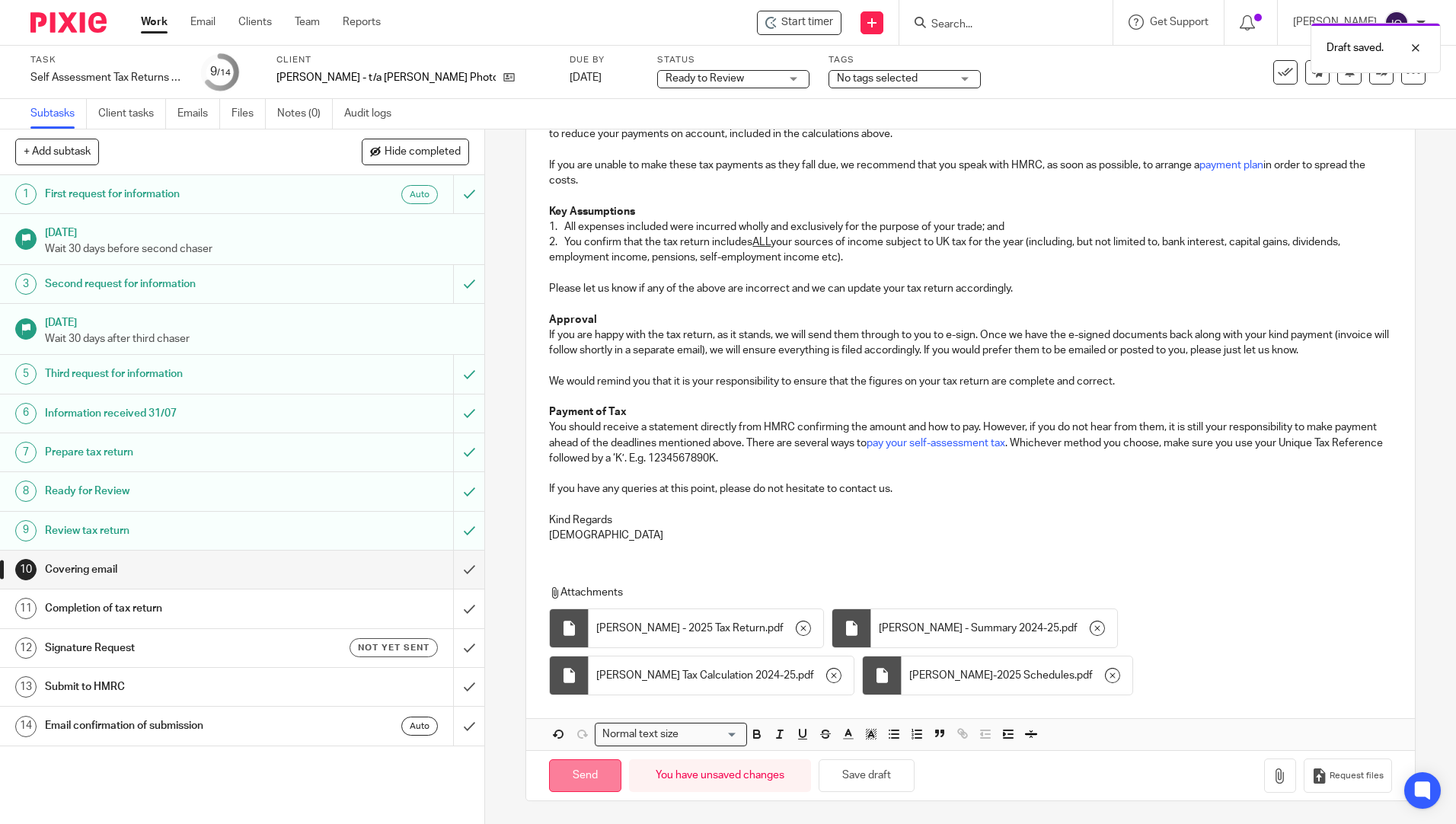
click at [590, 779] on input "Send" at bounding box center [584, 775] width 72 height 32
type input "Sent"
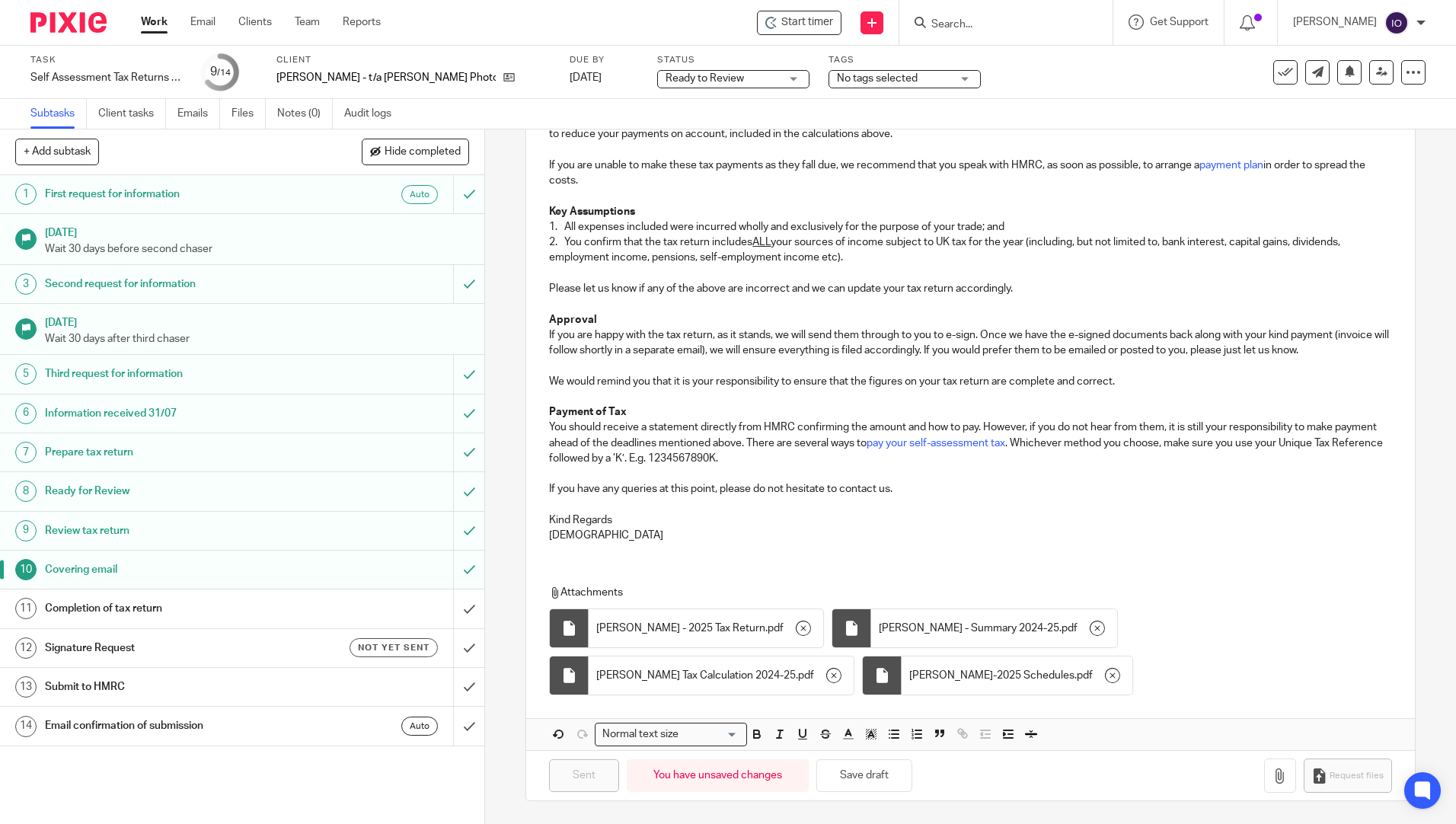
click at [841, 78] on span "No tags selected" at bounding box center [894, 79] width 114 height 16
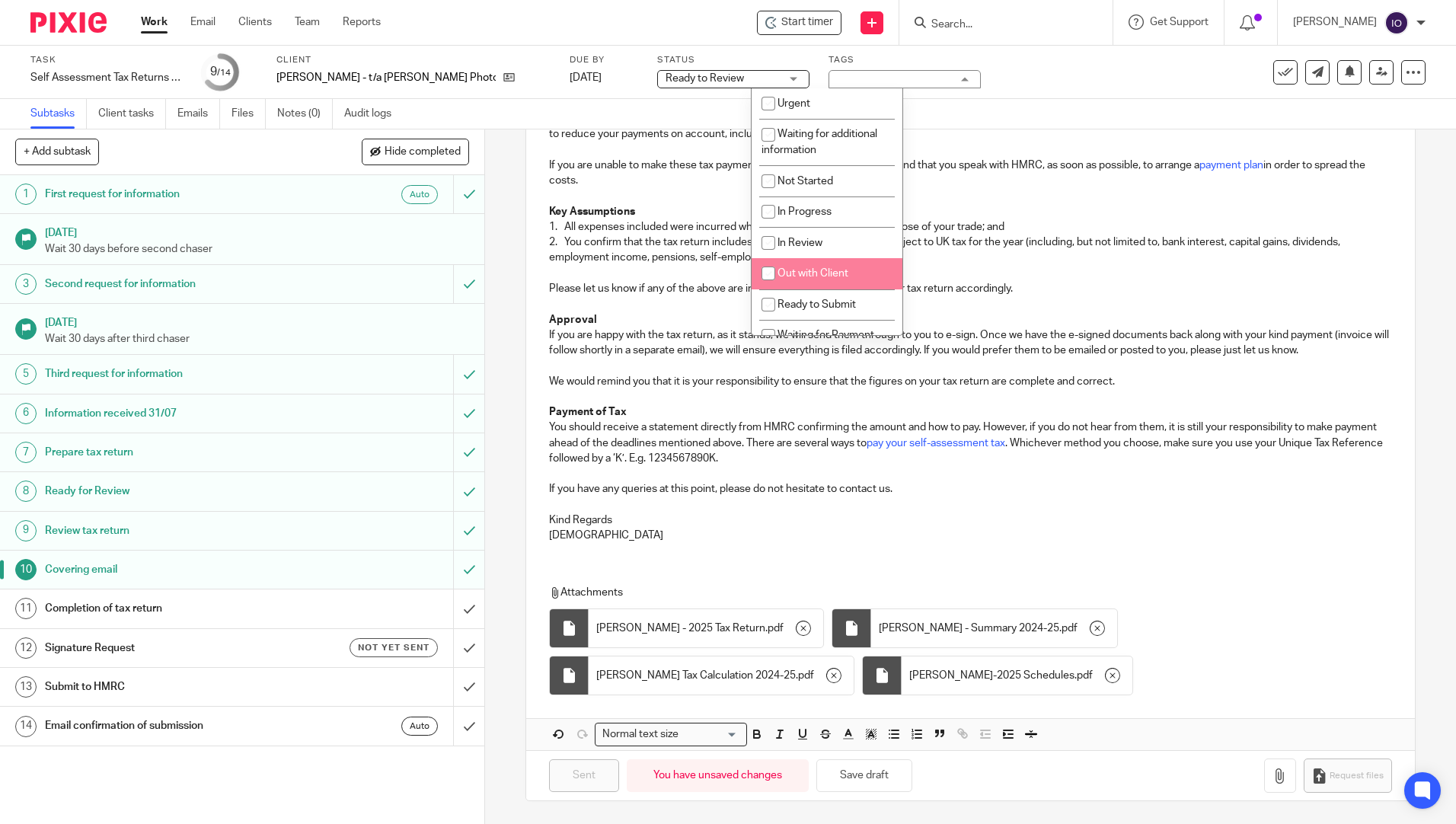
click at [839, 266] on li "Out with Client" at bounding box center [826, 274] width 151 height 31
checkbox input "true"
click at [1044, 150] on p at bounding box center [970, 149] width 842 height 15
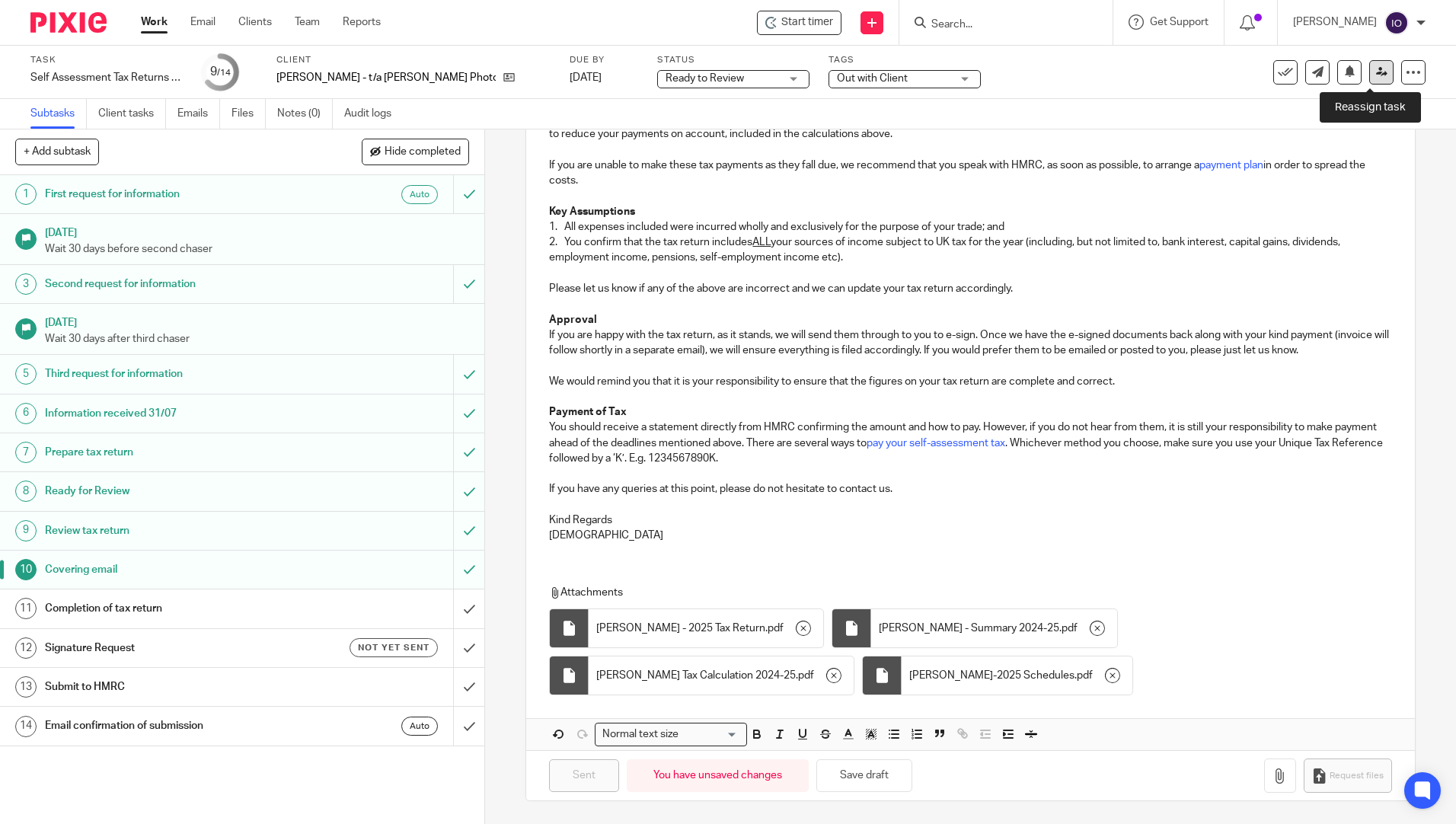
click at [1376, 71] on icon at bounding box center [1381, 72] width 11 height 11
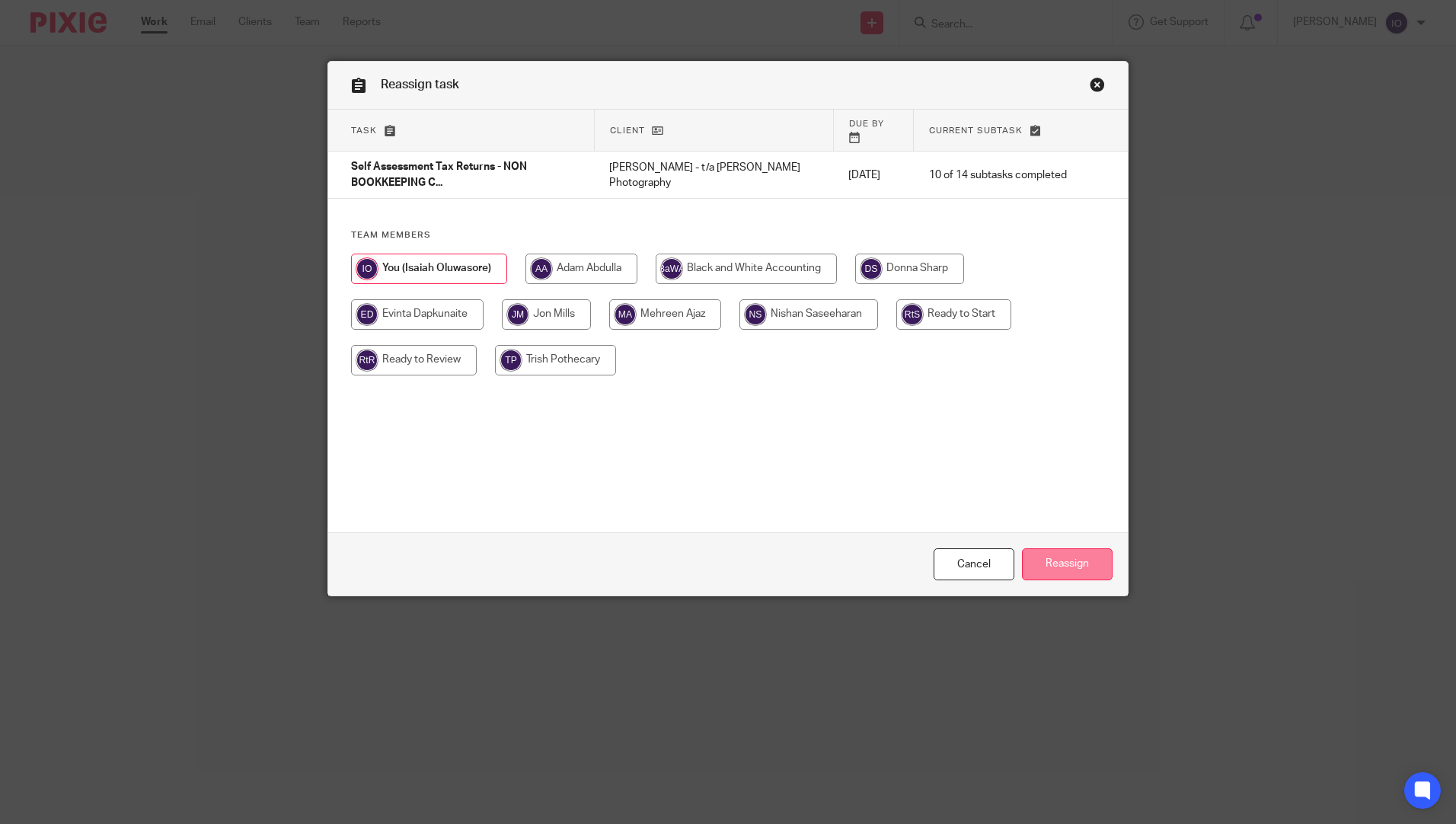
click at [1068, 557] on input "Reassign" at bounding box center [1067, 564] width 91 height 32
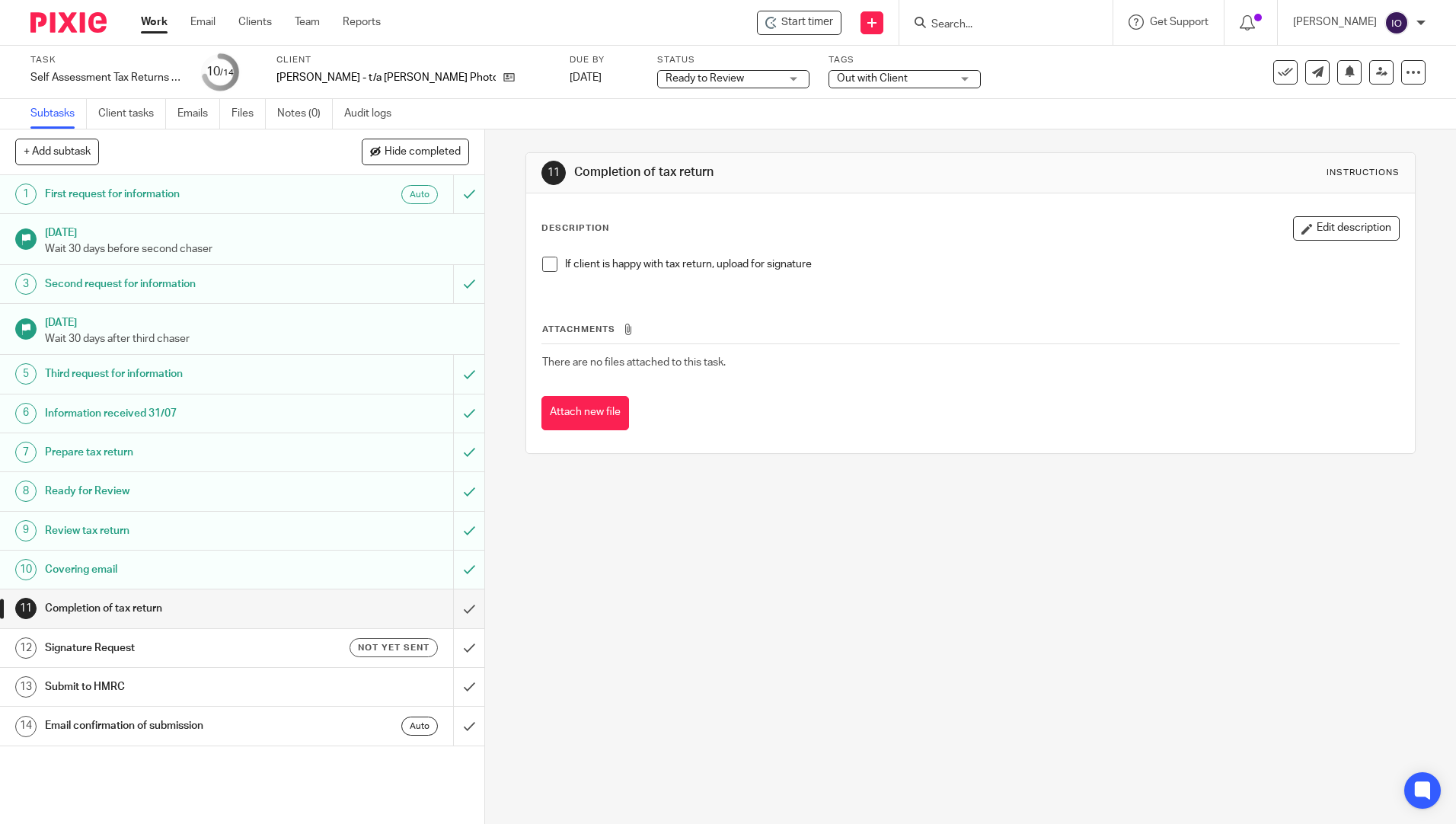
click at [976, 29] on div at bounding box center [1005, 22] width 213 height 45
click at [964, 23] on input "Search" at bounding box center [997, 25] width 137 height 14
click at [926, 11] on div at bounding box center [1005, 22] width 213 height 45
click at [943, 22] on input "Search" at bounding box center [997, 25] width 137 height 14
type input "[PERSON_NAME]"
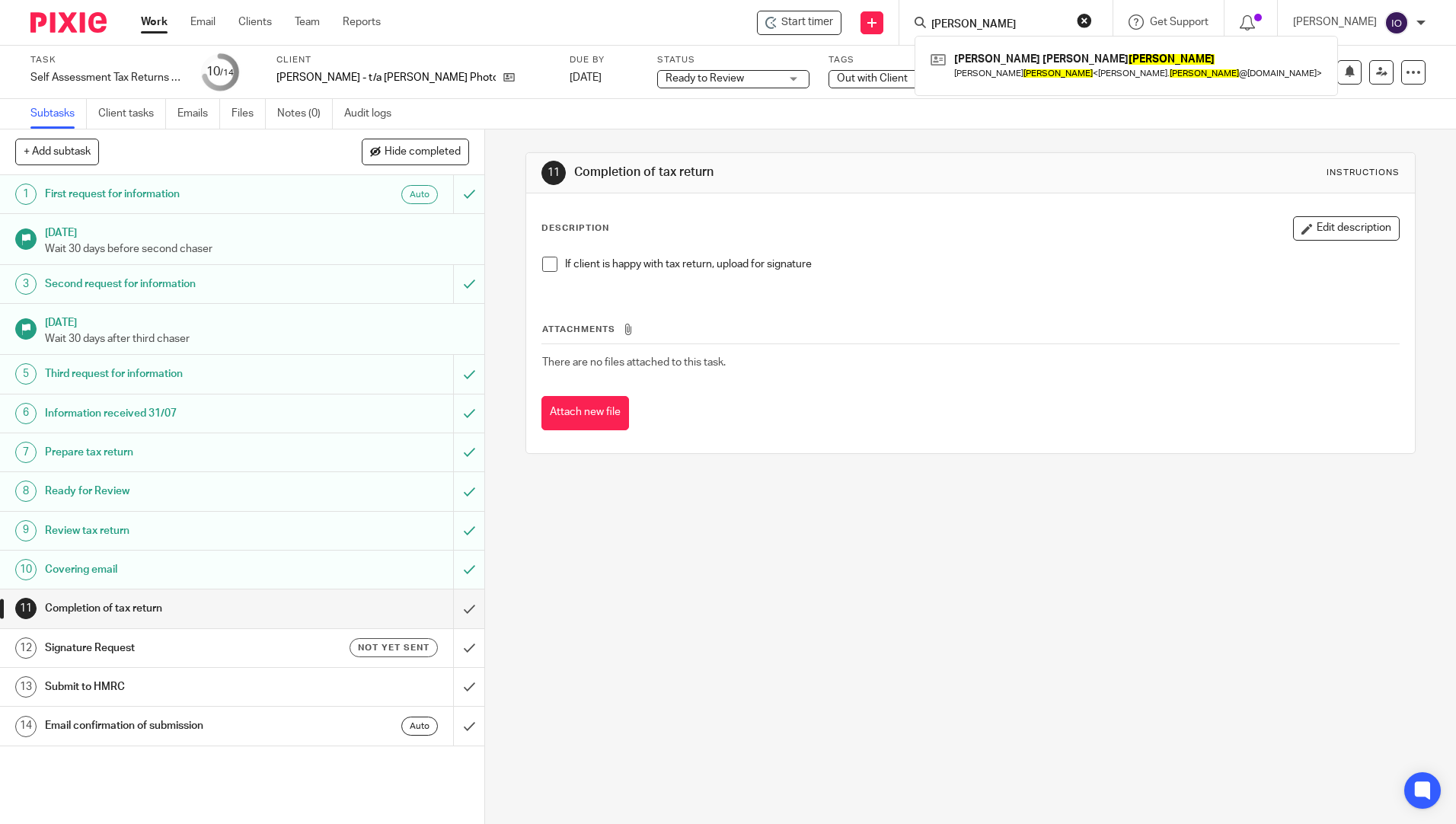
click button "submit" at bounding box center [0, 0] width 0 height 0
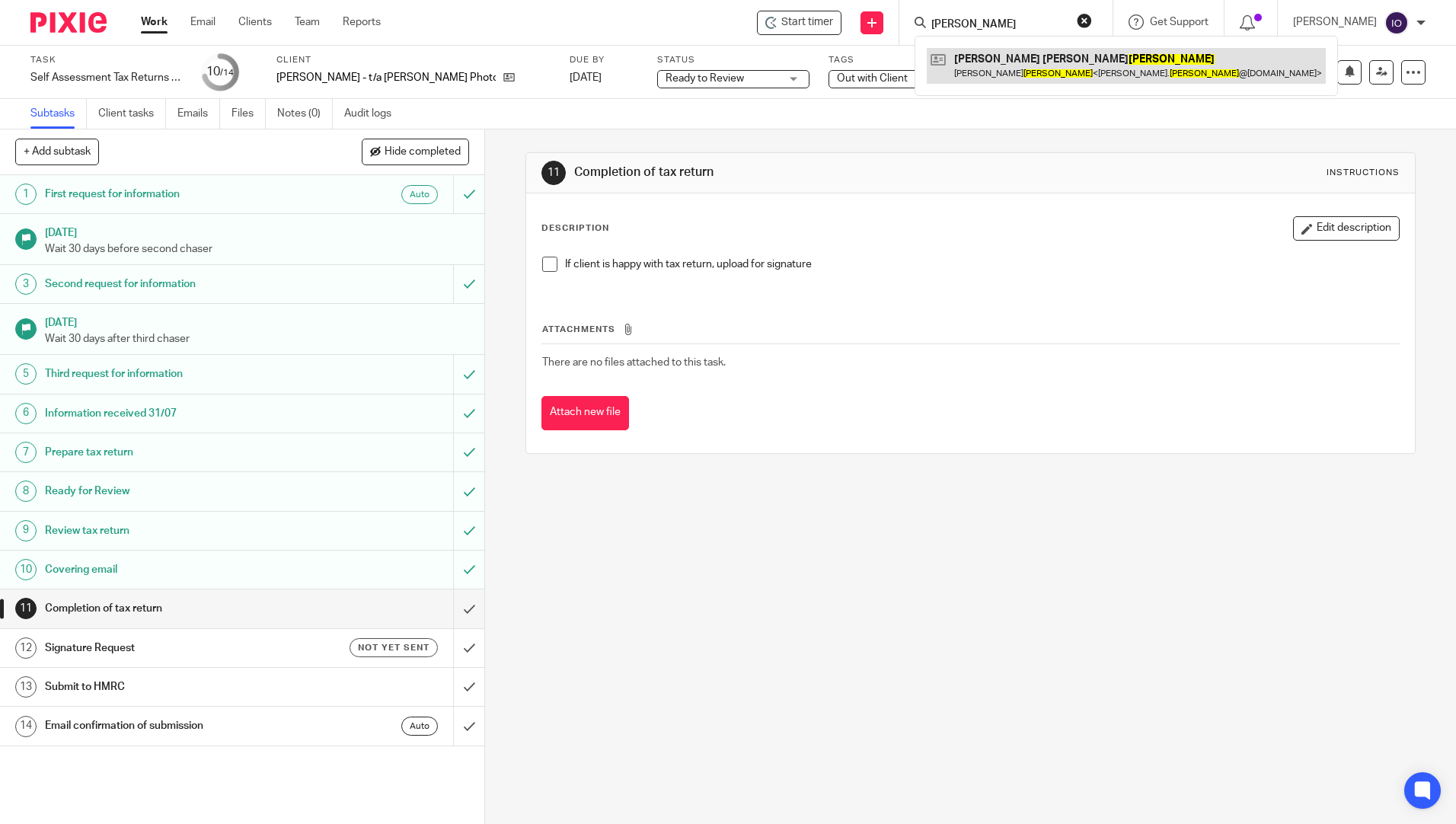
click at [982, 67] on link at bounding box center [1126, 66] width 399 height 35
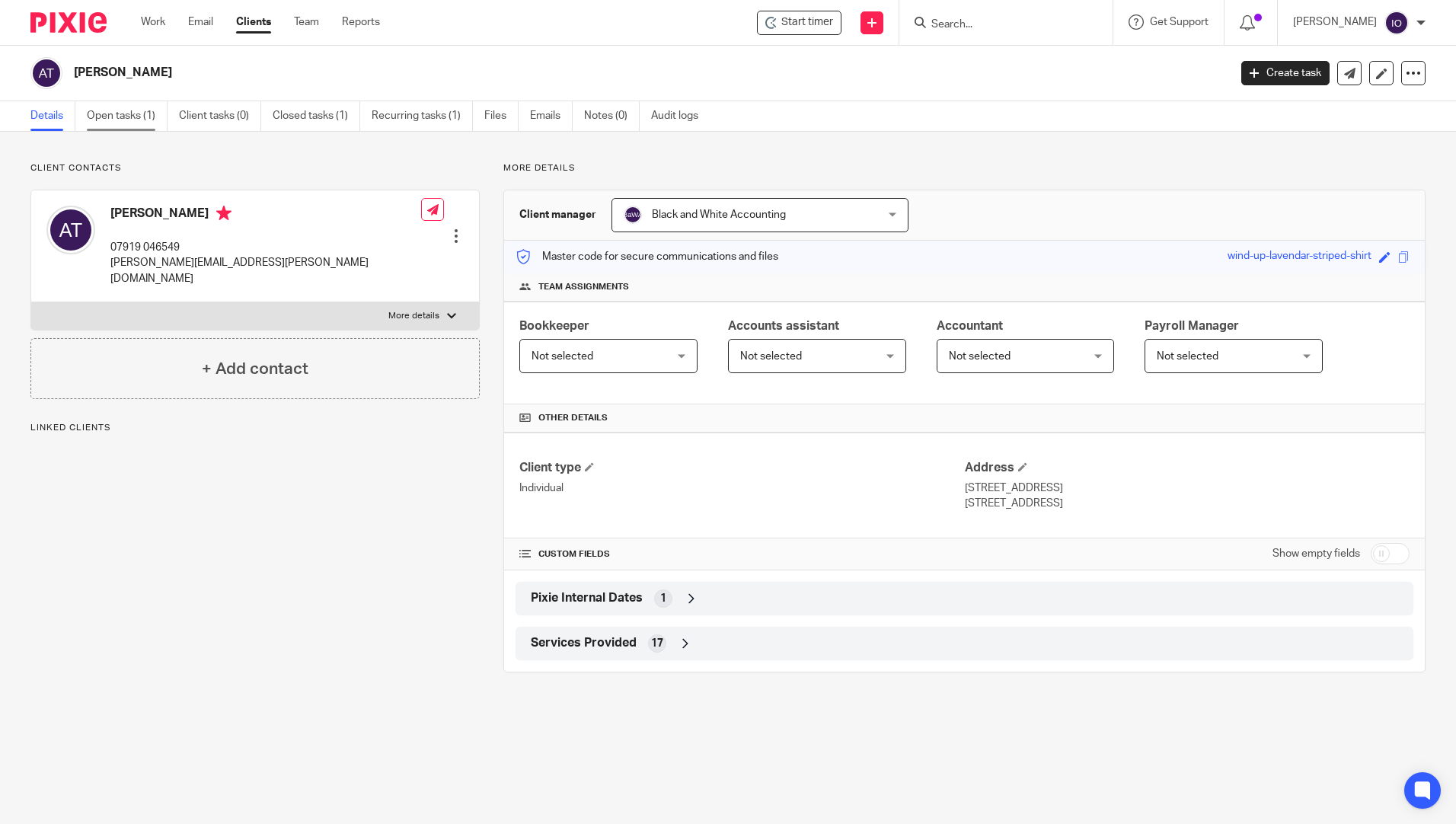
click at [107, 118] on link "Open tasks (1)" at bounding box center [127, 116] width 80 height 30
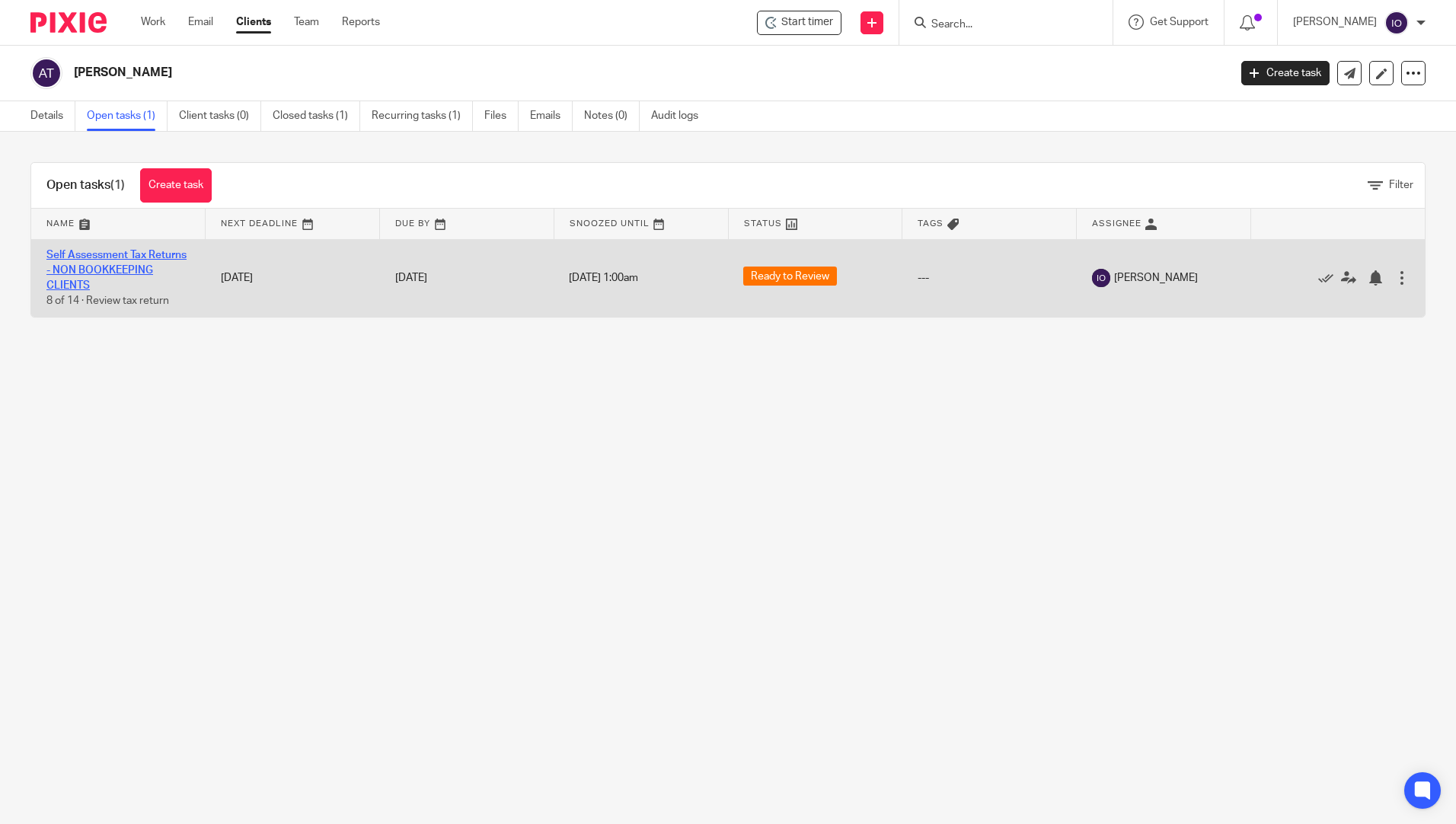
click at [104, 253] on link "Self Assessment Tax Returns - NON BOOKKEEPING CLIENTS" at bounding box center [116, 271] width 140 height 42
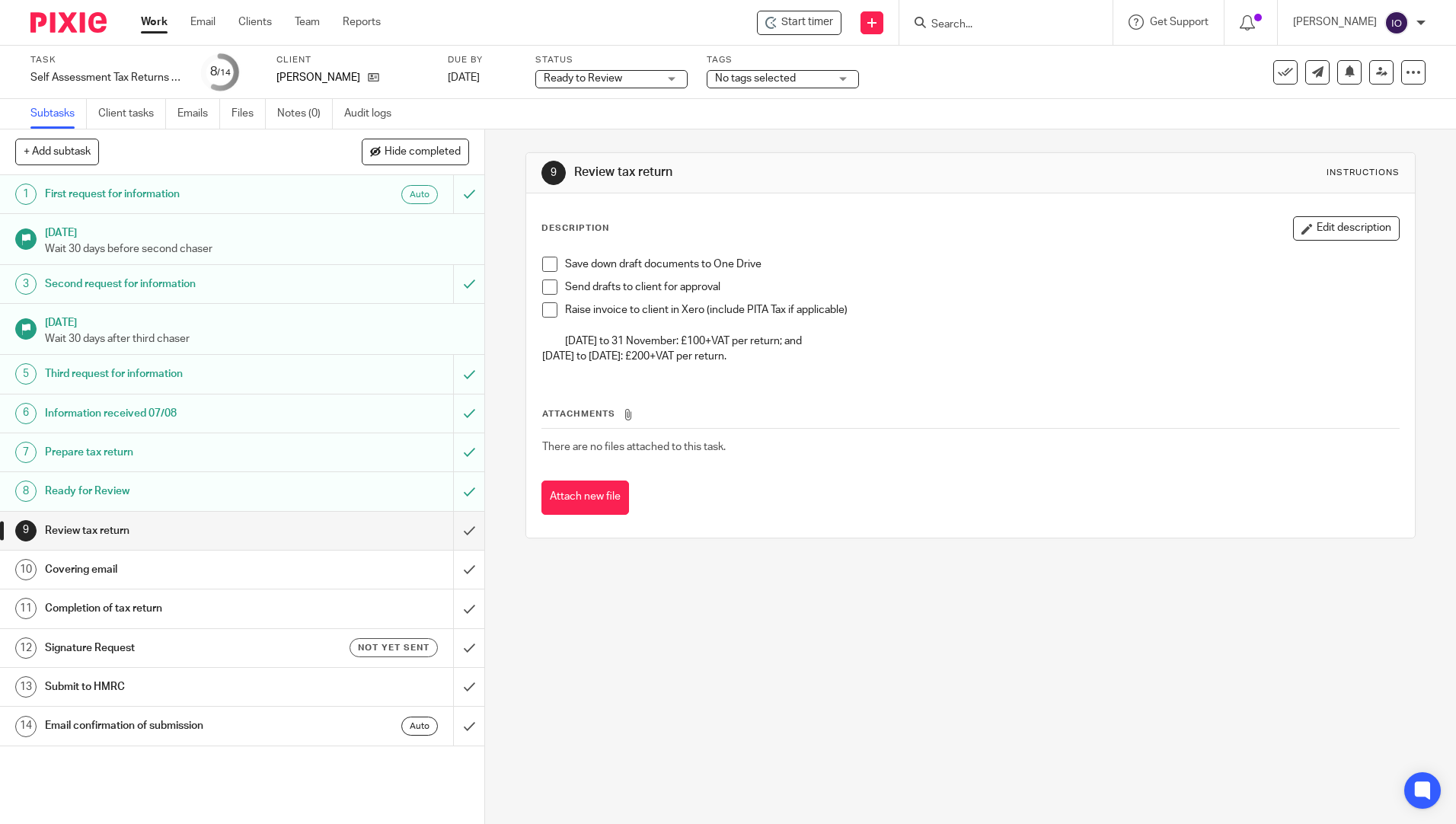
click at [544, 264] on span at bounding box center [549, 264] width 15 height 15
click at [542, 285] on span at bounding box center [549, 287] width 15 height 15
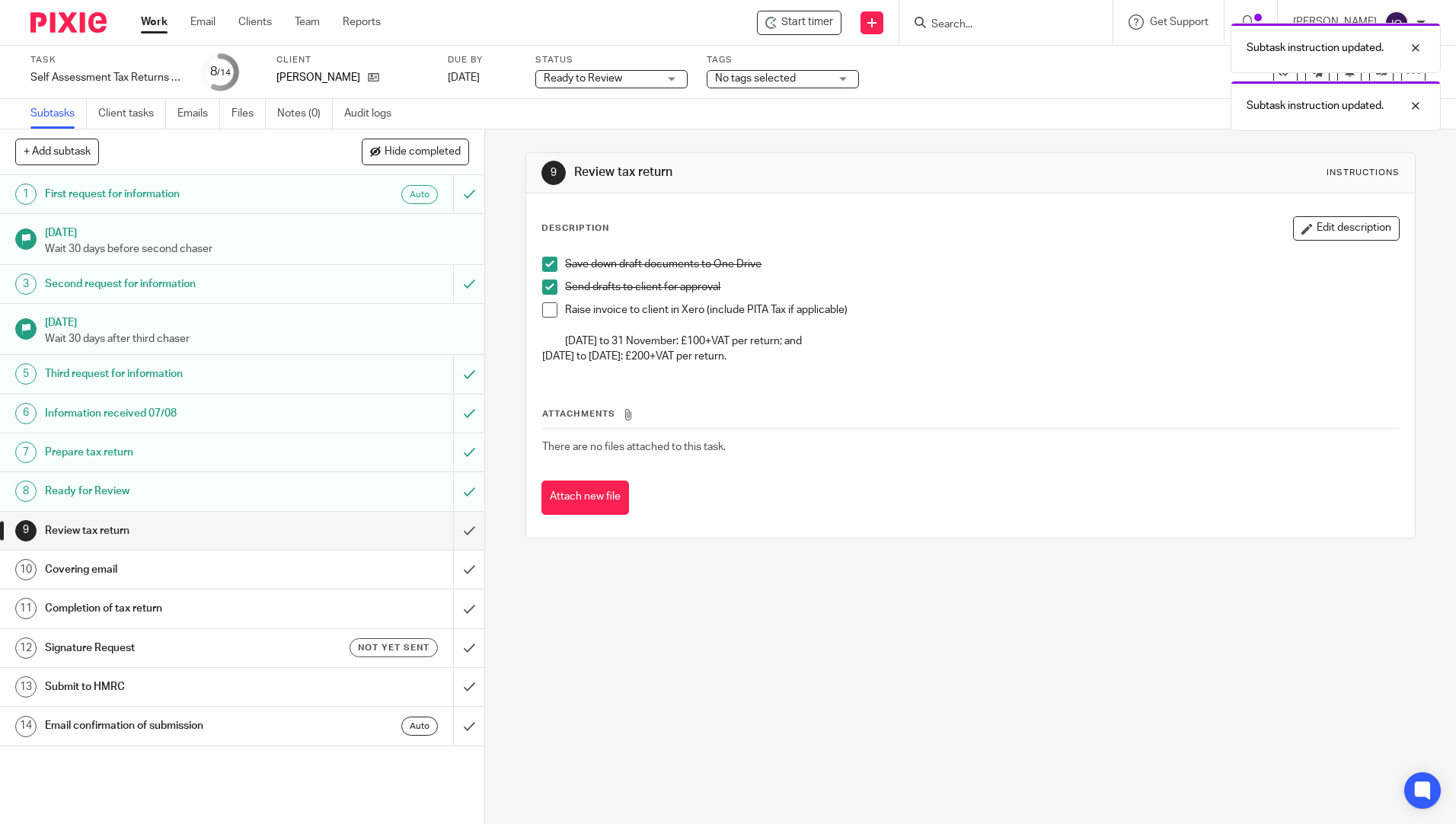
click at [542, 309] on span at bounding box center [549, 309] width 15 height 15
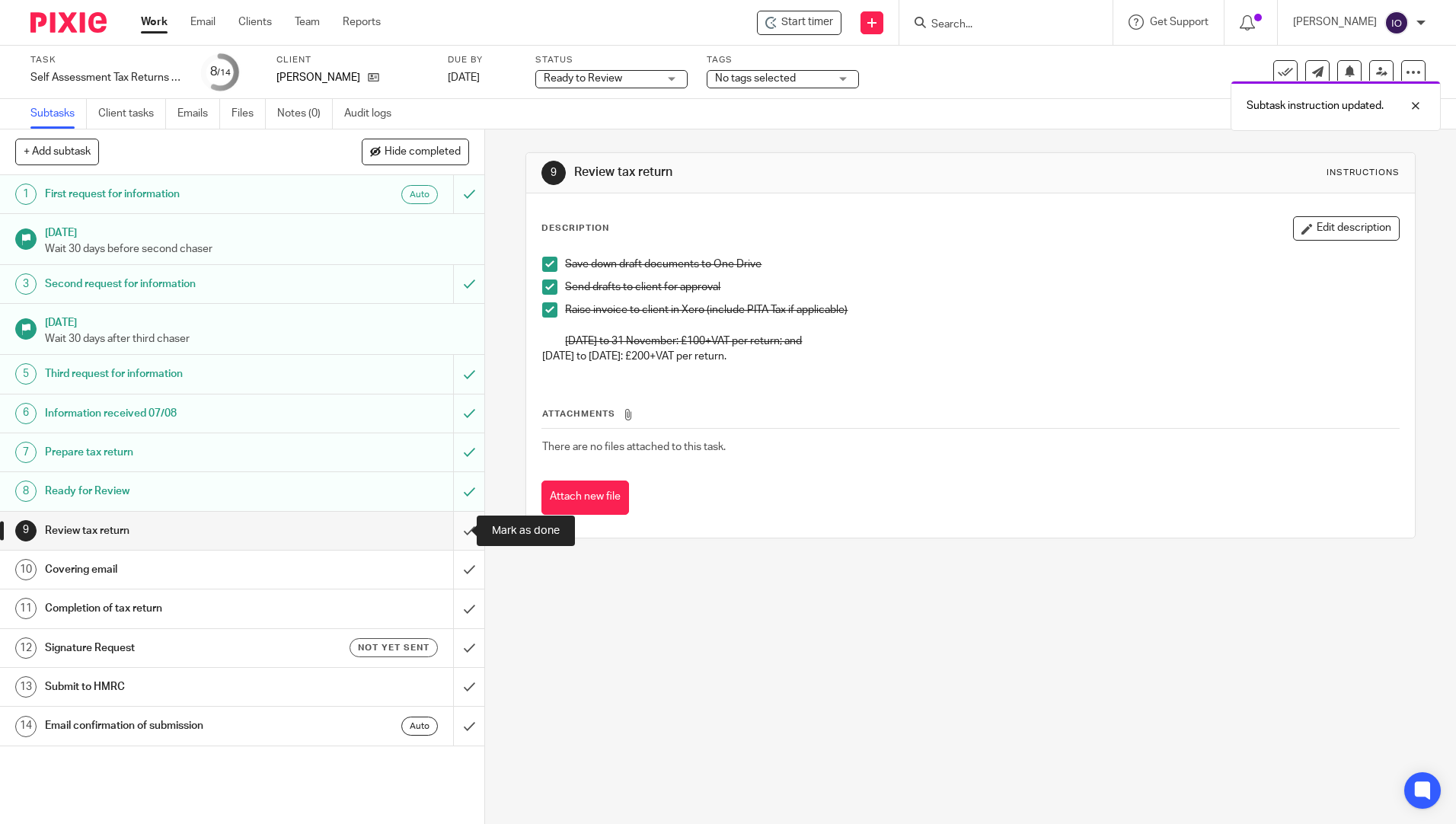
click at [454, 536] on input "submit" at bounding box center [242, 531] width 484 height 38
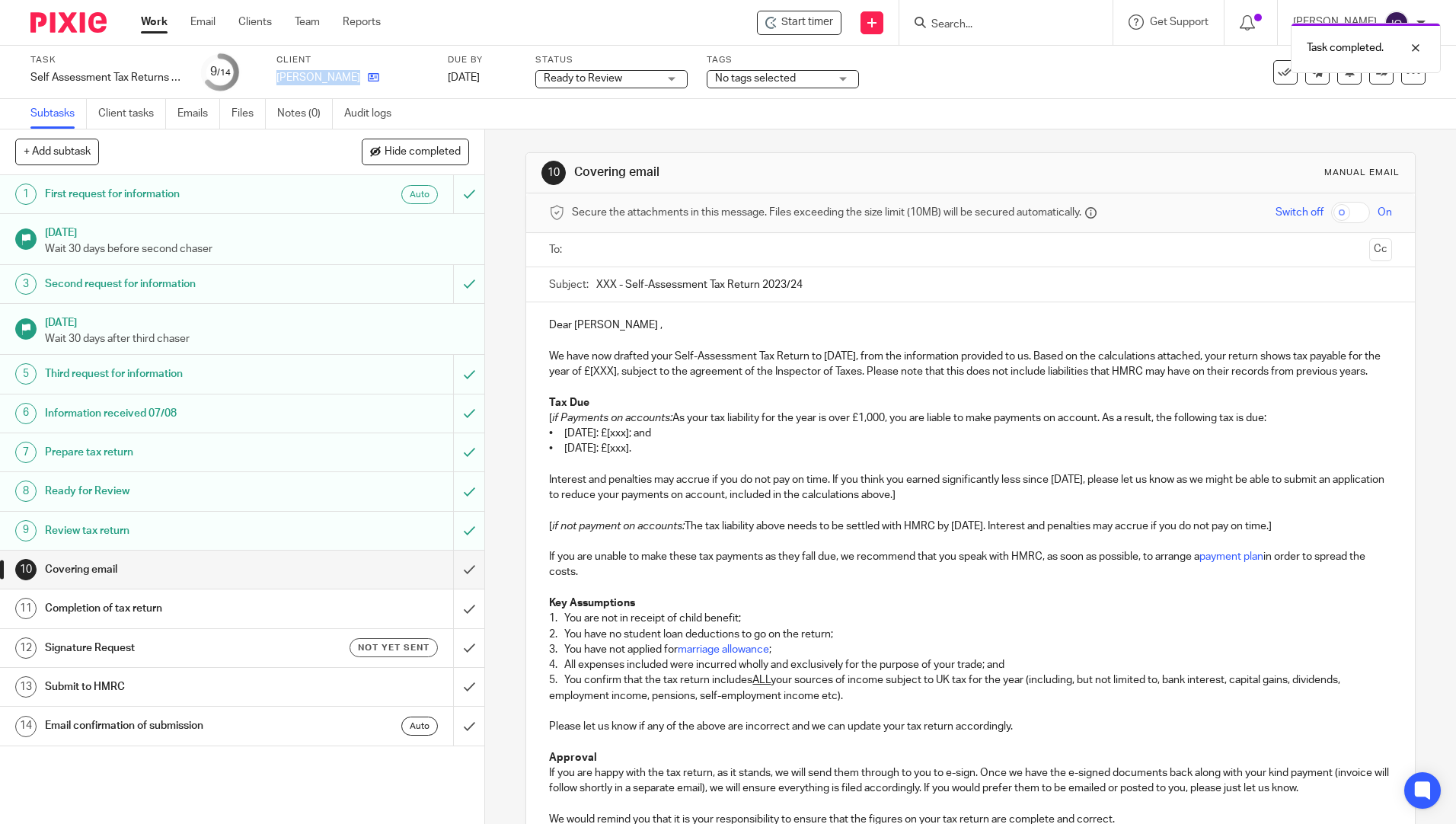
click at [386, 77] on div "Task Self Assessment Tax Returns - NON BOOKKEEPING CLIENTS Save Self Assessment…" at bounding box center [611, 73] width 1163 height 37
drag, startPoint x: 610, startPoint y: 282, endPoint x: 593, endPoint y: 280, distance: 17.1
click at [597, 280] on input "XXX - Self-Assessment Tax Return 2023/24" at bounding box center [994, 284] width 795 height 34
paste input "[PERSON_NAME]"
click at [864, 285] on input "[PERSON_NAME] - Self-Assessment Tax Return 2023/24" at bounding box center [994, 284] width 795 height 34
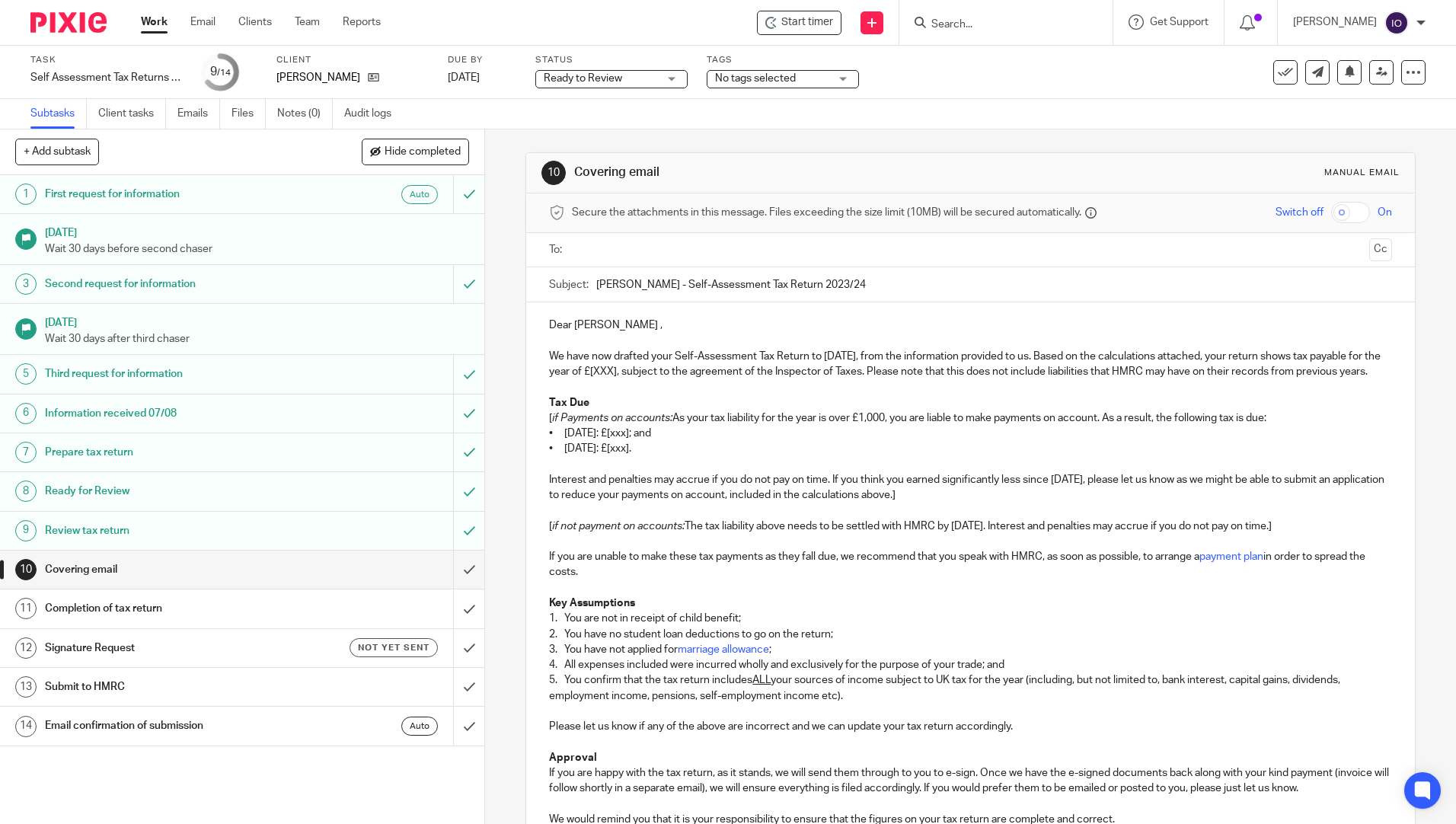
drag, startPoint x: 860, startPoint y: 281, endPoint x: 1005, endPoint y: 276, distance: 145.1
click at [1005, 276] on input "[PERSON_NAME] - Self-Assessment Tax Return 2023/24" at bounding box center [994, 284] width 795 height 34
type input "[PERSON_NAME] - Self-Assessment Tax Return 2024/25"
click at [889, 370] on p "We have now drafted your Self-Assessment Tax Return to [DATE], from the informa…" at bounding box center [970, 364] width 842 height 31
drag, startPoint x: 687, startPoint y: 372, endPoint x: 659, endPoint y: 374, distance: 28.1
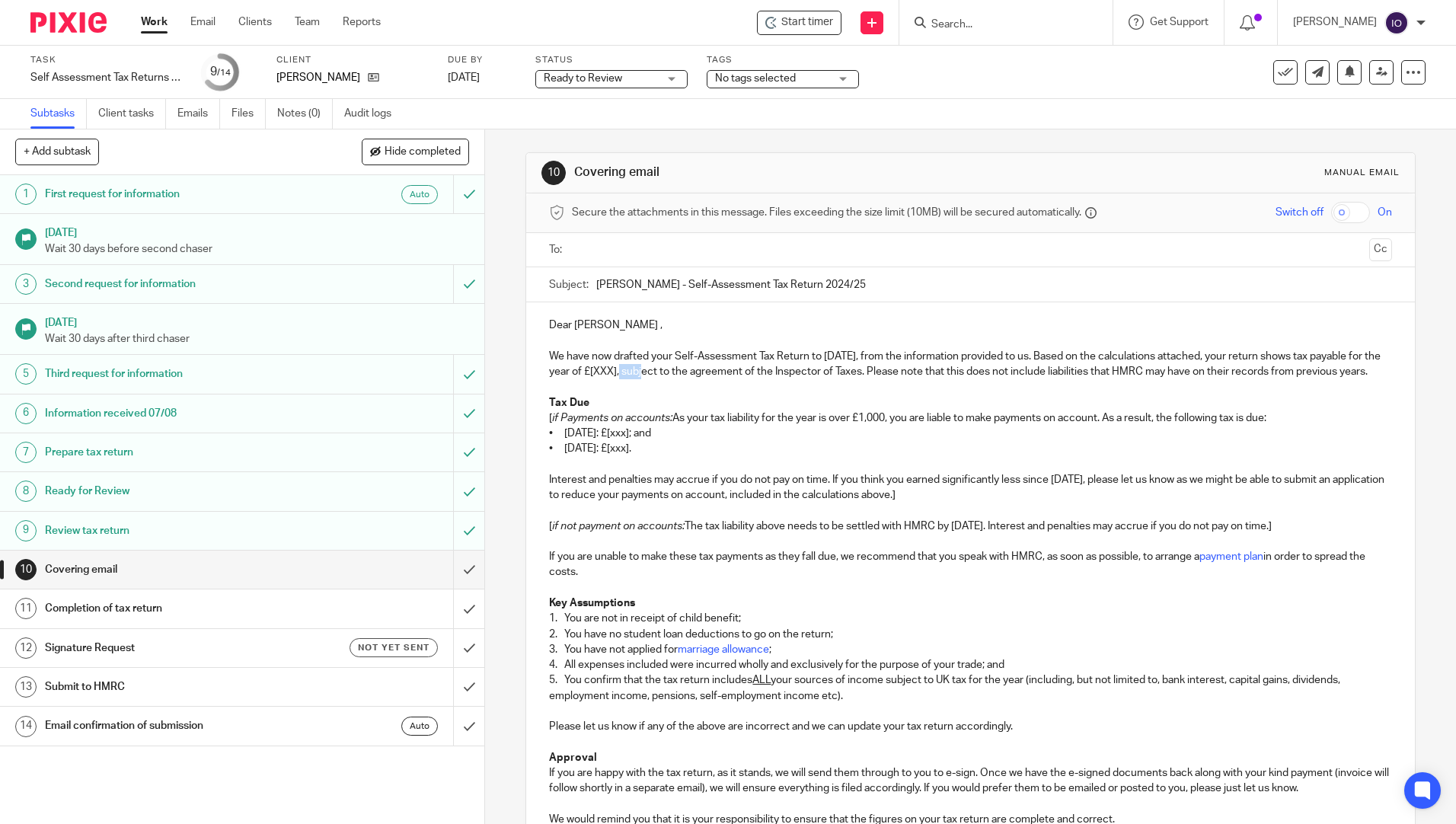
click at [659, 374] on p "We have now drafted your Self-Assessment Tax Return to [DATE], from the informa…" at bounding box center [970, 364] width 842 height 31
drag, startPoint x: 670, startPoint y: 432, endPoint x: 531, endPoint y: 428, distance: 139.1
click at [531, 428] on div "Dear [PERSON_NAME] , We have now drafted your Self-Assessment Tax Return to [DA…" at bounding box center [970, 647] width 887 height 690
drag, startPoint x: 541, startPoint y: 430, endPoint x: 1174, endPoint y: 428, distance: 633.0
click at [1174, 428] on div "Dear [PERSON_NAME] , We have now drafted your Self-Assessment Tax Return to [DA…" at bounding box center [970, 647] width 887 height 690
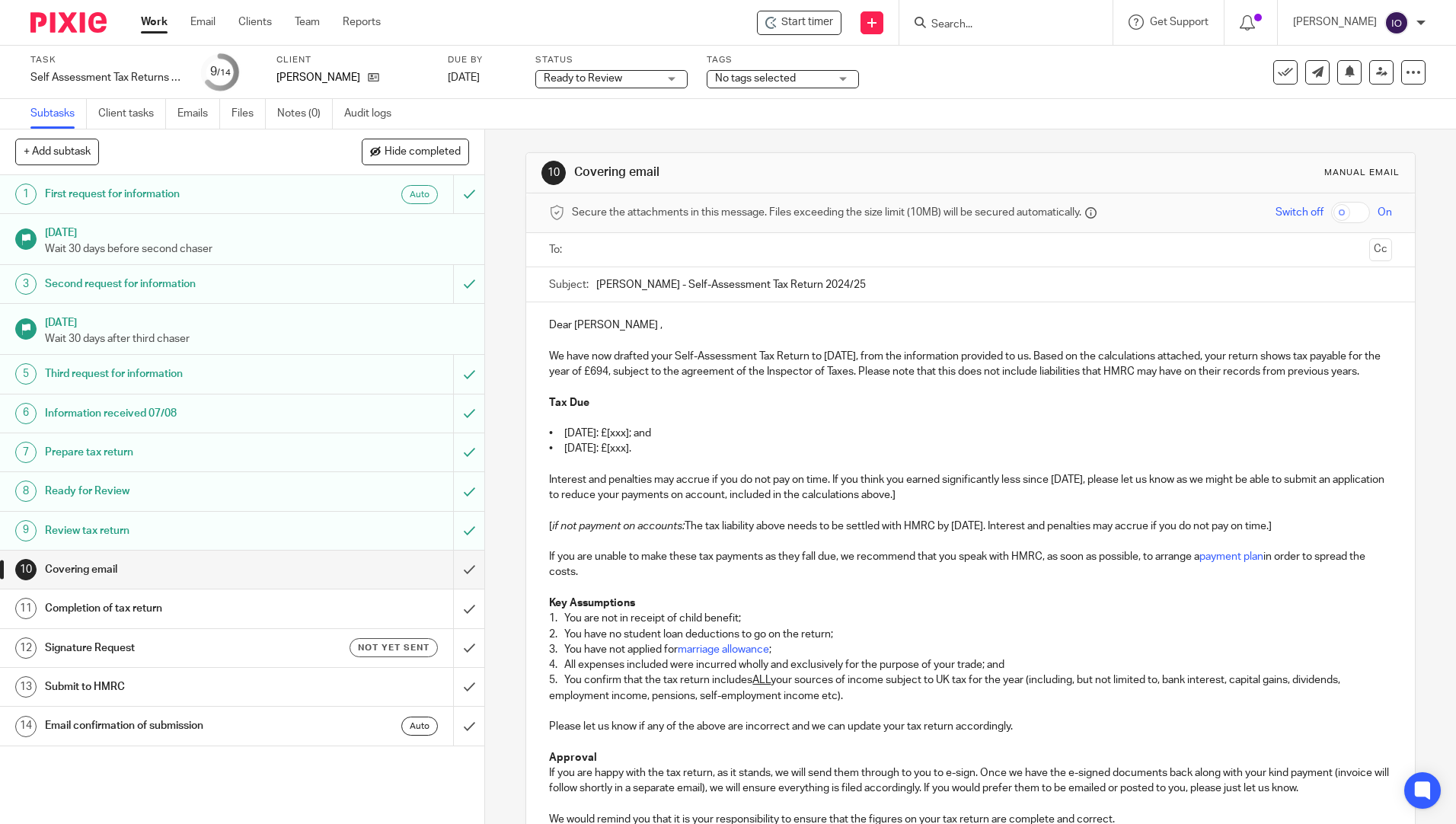
drag, startPoint x: 675, startPoint y: 465, endPoint x: 529, endPoint y: 469, distance: 146.1
click at [526, 465] on div "Dear [PERSON_NAME] , We have now drafted your Self-Assessment Tax Return to [DA…" at bounding box center [970, 647] width 887 height 690
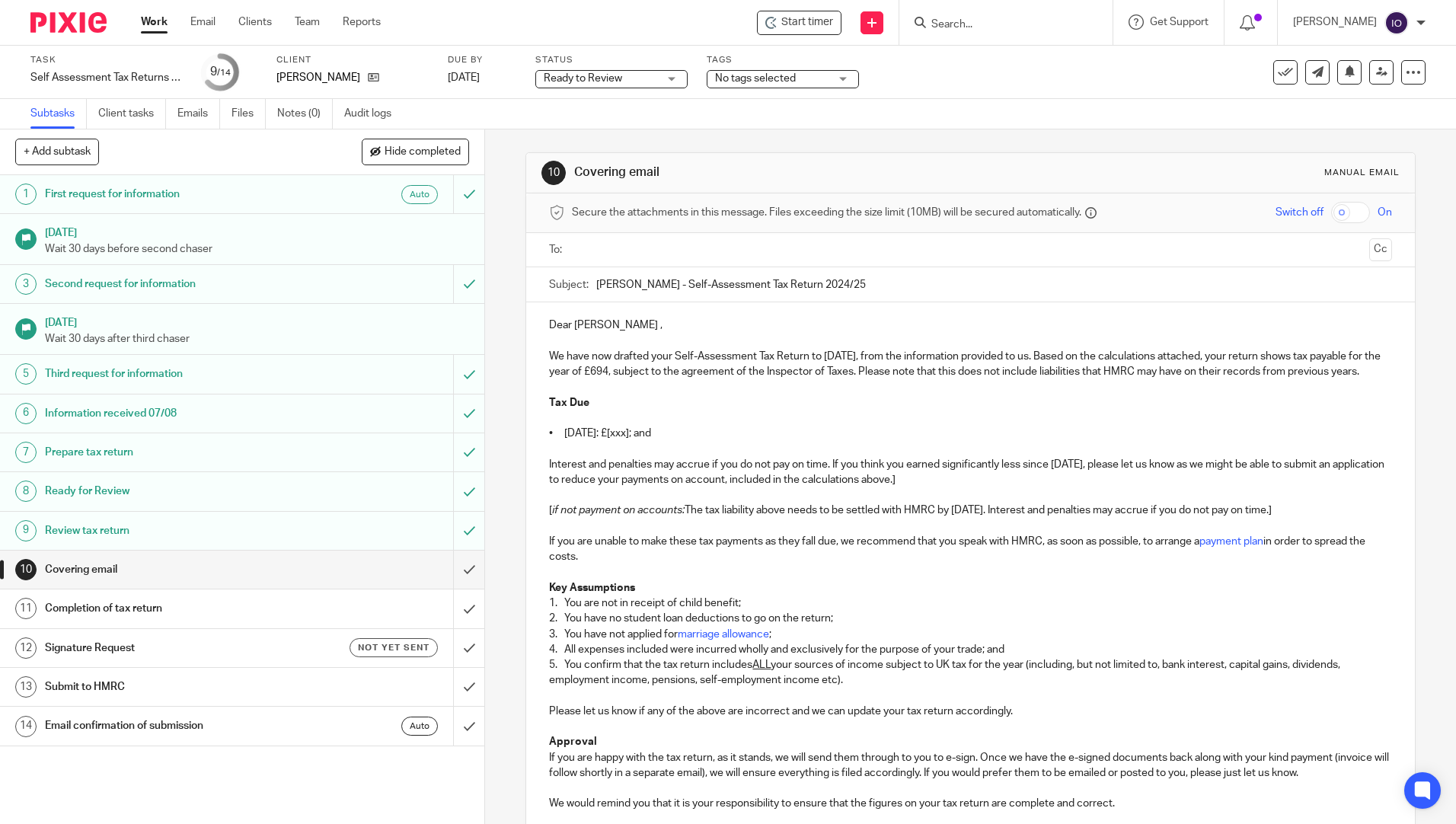
drag, startPoint x: 703, startPoint y: 448, endPoint x: 650, endPoint y: 447, distance: 53.0
click at [650, 441] on p "• [DATE]: £[xxx]; and" at bounding box center [970, 433] width 842 height 15
click at [688, 441] on p "• [DATE]: £694" at bounding box center [970, 433] width 842 height 15
click at [756, 456] on p at bounding box center [970, 448] width 842 height 15
click at [955, 488] on p "Interest and penalties may accrue if you do not pay on time. If you think you e…" at bounding box center [970, 473] width 842 height 31
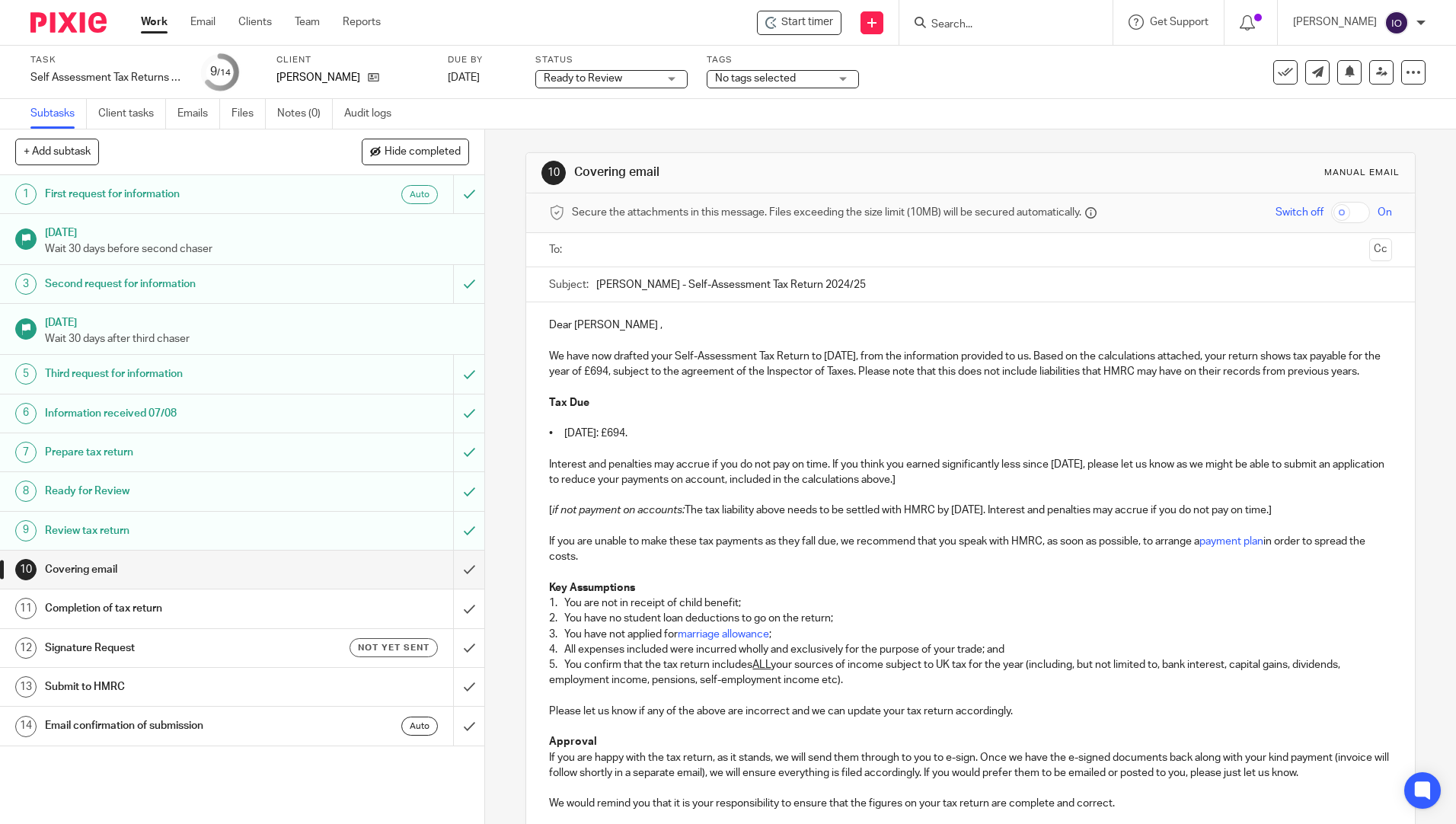
drag, startPoint x: 545, startPoint y: 474, endPoint x: 970, endPoint y: 498, distance: 425.7
click at [970, 488] on p "Interest and penalties may accrue if you do not pay on time. If you think you e…" at bounding box center [970, 473] width 842 height 31
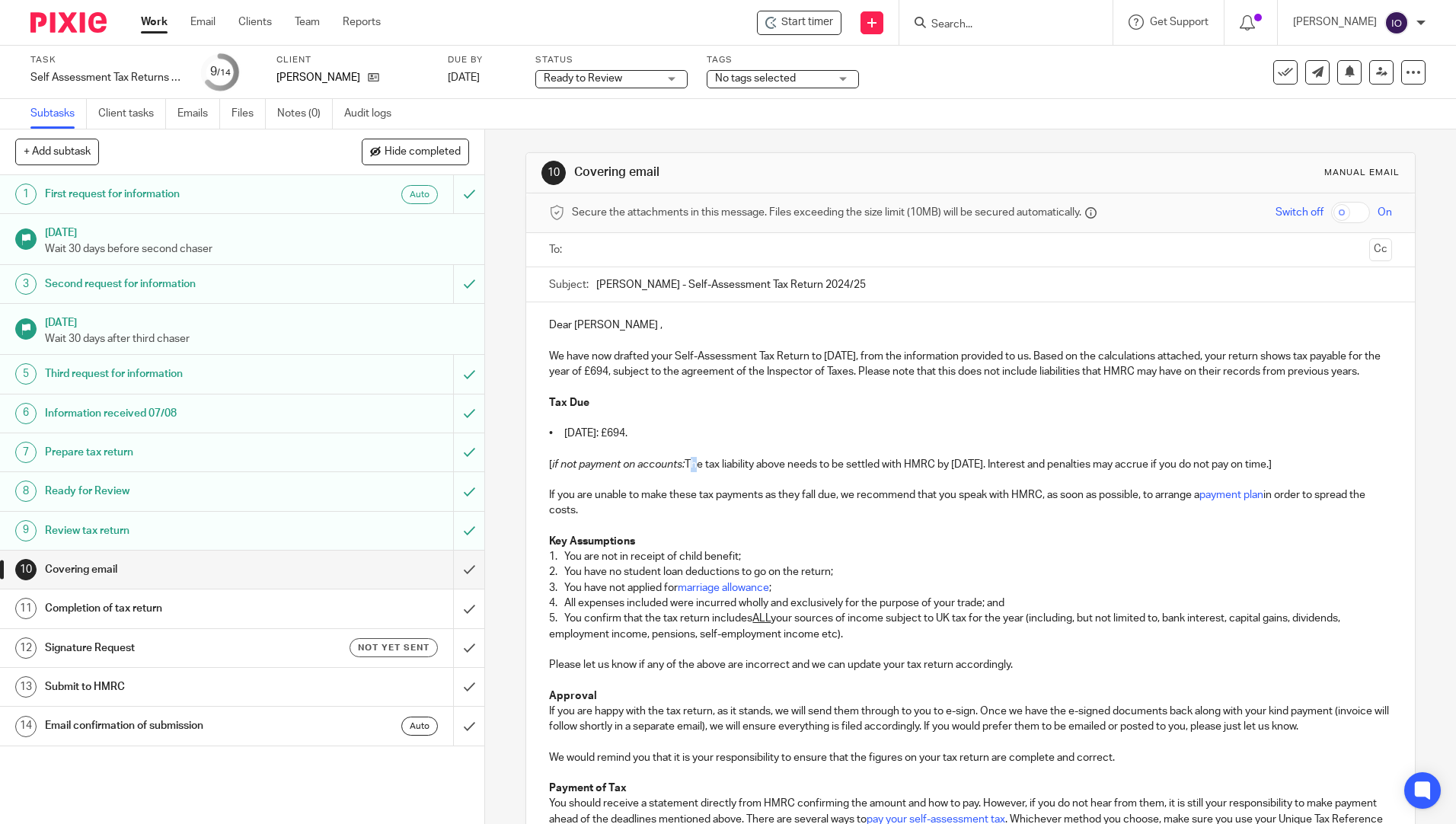
drag, startPoint x: 687, startPoint y: 478, endPoint x: 680, endPoint y: 481, distance: 7.6
click at [680, 472] on p "[ if not payment on accounts: The tax liability above needs to be settled with …" at bounding box center [970, 464] width 842 height 15
click at [684, 472] on p "[ if not payment on accounts: The tax liability above needs to be settled with …" at bounding box center [970, 464] width 842 height 15
click at [683, 472] on p "[ if not payment on accounts: The tax liability above needs to be settled with …" at bounding box center [970, 464] width 842 height 15
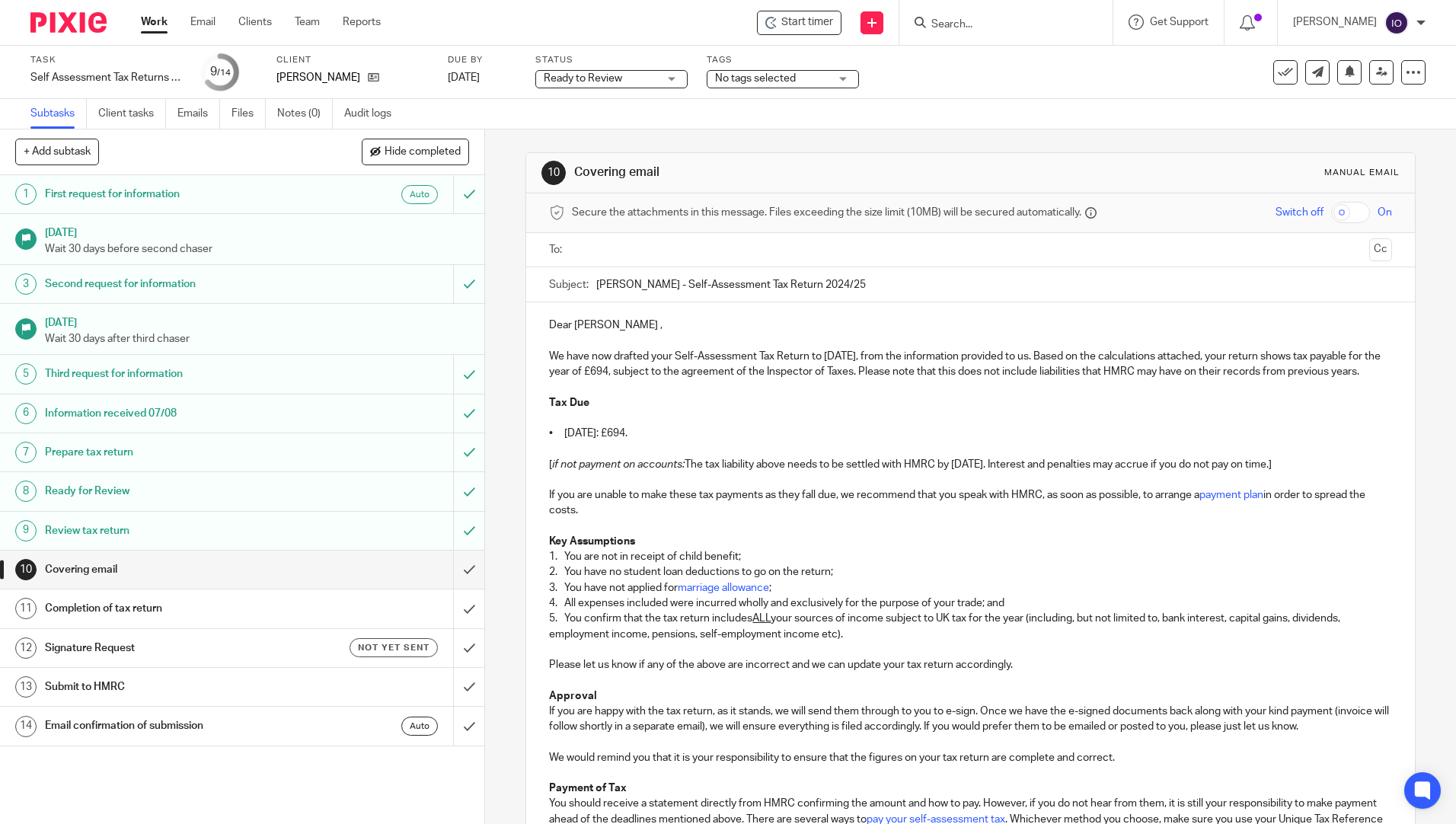
click at [679, 470] on em "if not payment on accounts:" at bounding box center [618, 465] width 133 height 10
drag, startPoint x: 683, startPoint y: 478, endPoint x: 537, endPoint y: 479, distance: 146.0
click at [537, 480] on div "Dear [PERSON_NAME] , We have now drafted your Self-Assessment Tax Return to [DA…" at bounding box center [970, 616] width 887 height 628
click at [1216, 488] on p at bounding box center [970, 479] width 842 height 15
click at [1200, 472] on p "The tax liability above needs to be settled with HMRC by [DATE]. Interest and p…" at bounding box center [970, 464] width 842 height 15
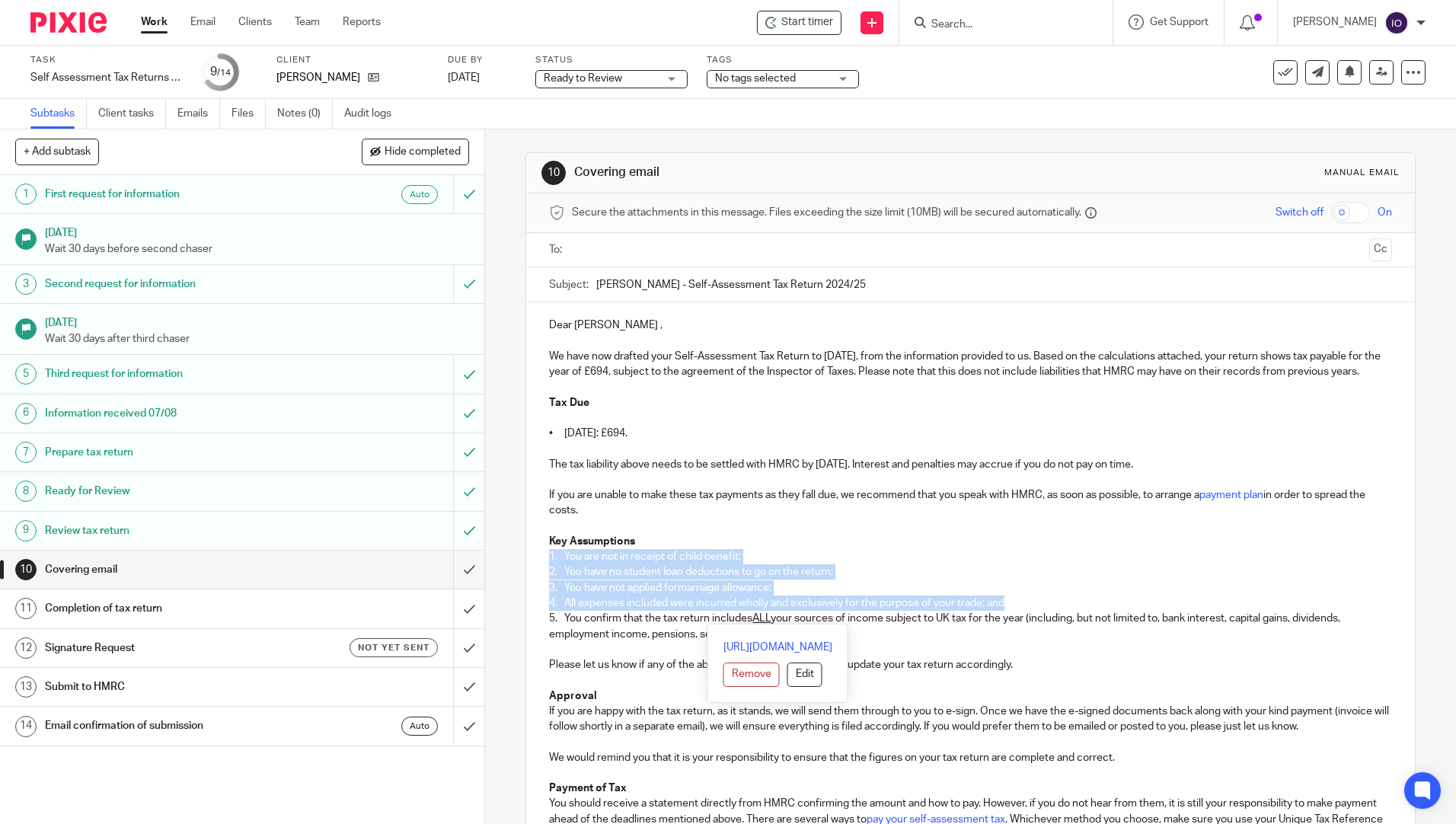
drag, startPoint x: 542, startPoint y: 567, endPoint x: 1004, endPoint y: 614, distance: 464.4
click at [1004, 614] on div "Dear [PERSON_NAME] , We have now drafted your Self-Assessment Tax Return to [DA…" at bounding box center [970, 616] width 887 height 628
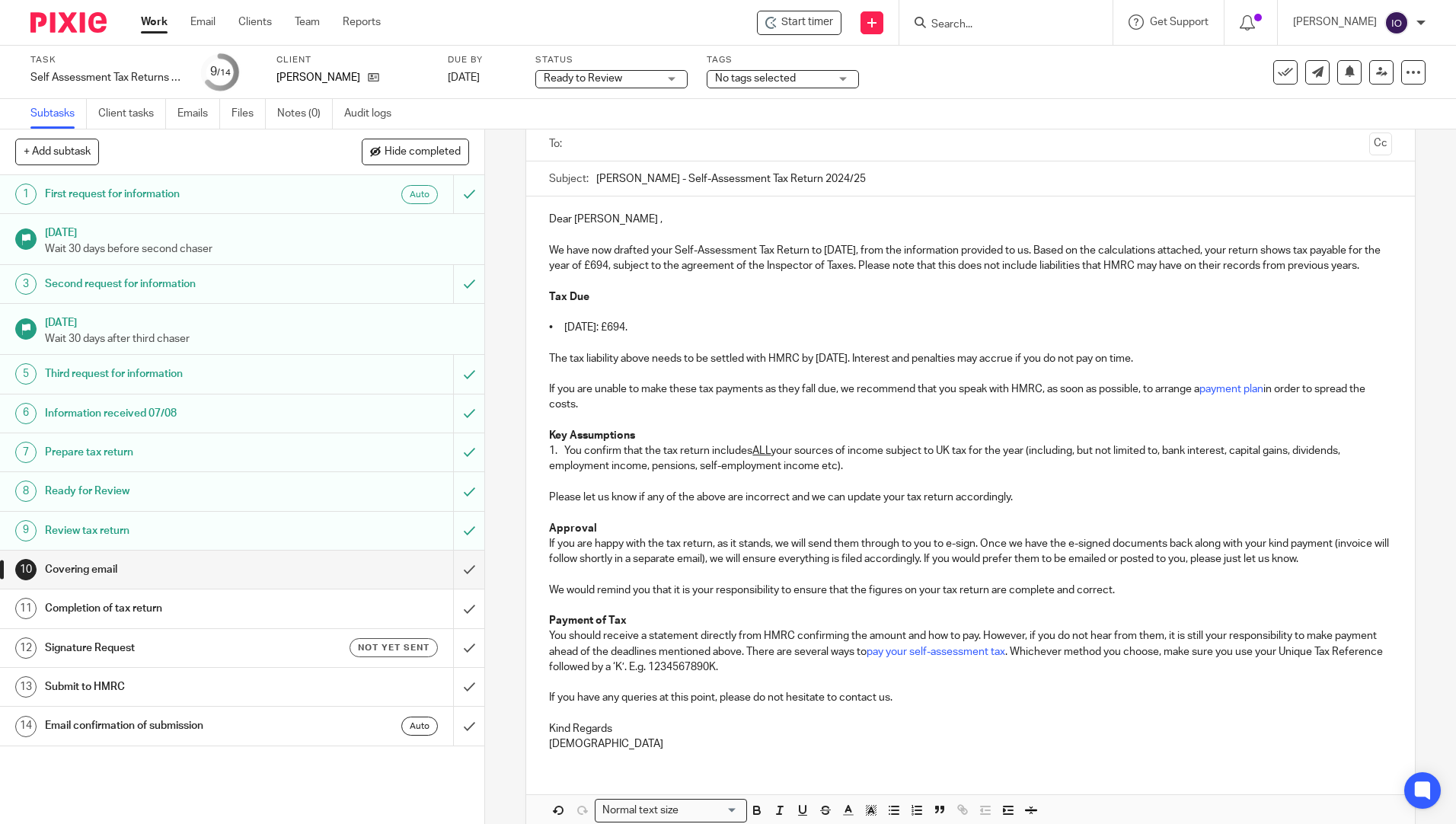
scroll to position [197, 0]
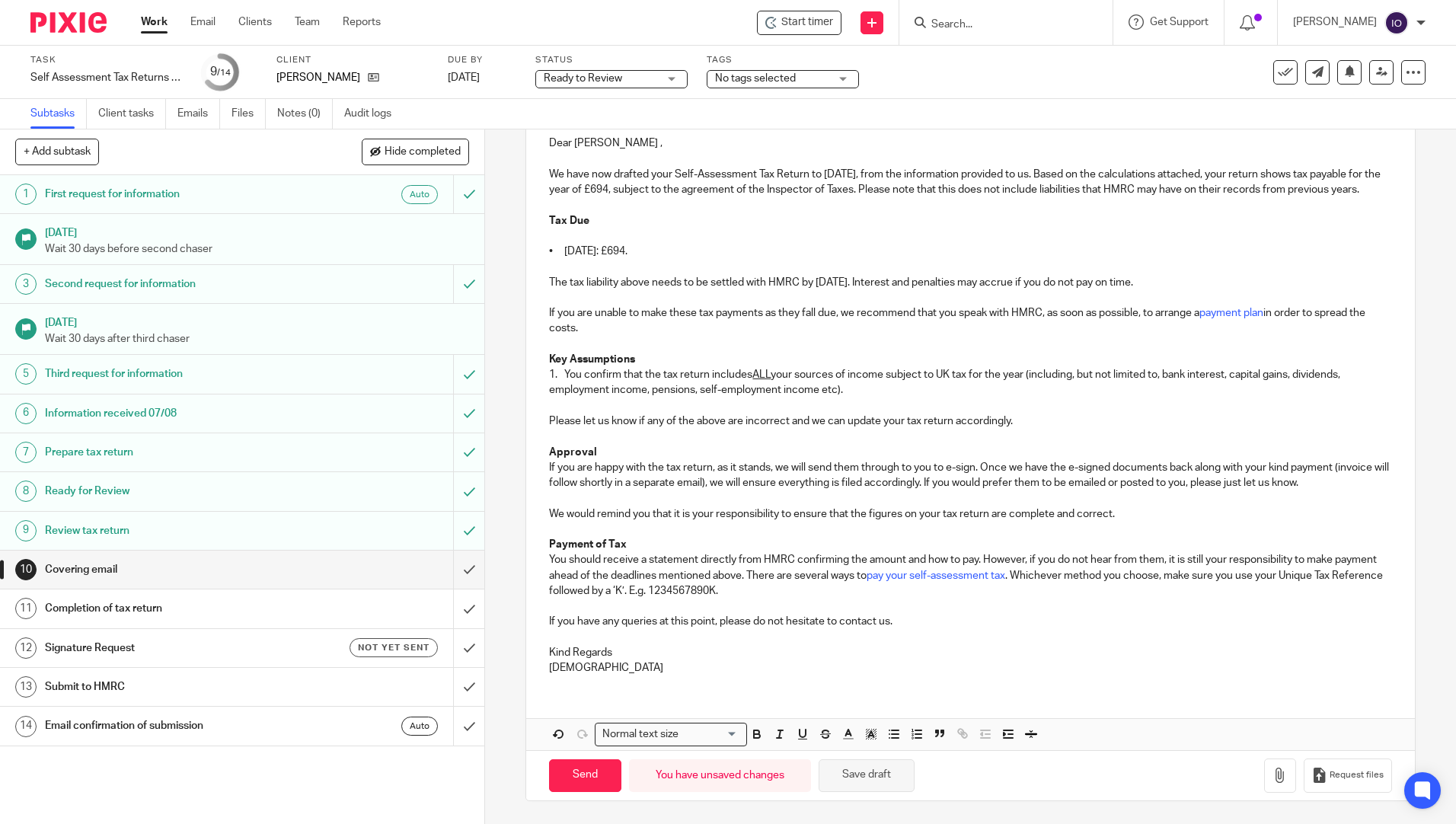
click at [852, 775] on button "Save draft" at bounding box center [866, 775] width 96 height 32
click at [1273, 779] on icon "button" at bounding box center [1280, 775] width 15 height 15
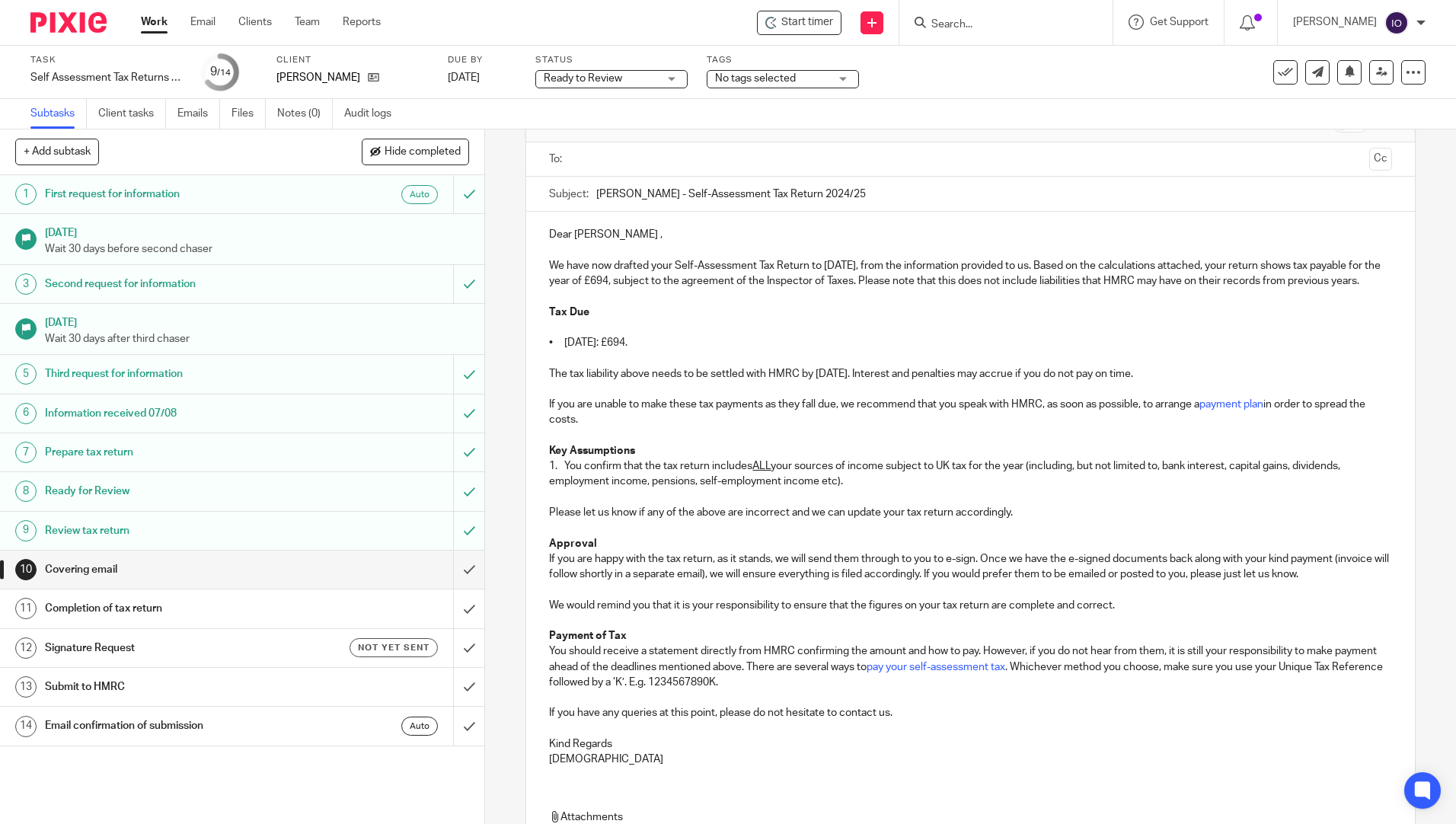
scroll to position [0, 0]
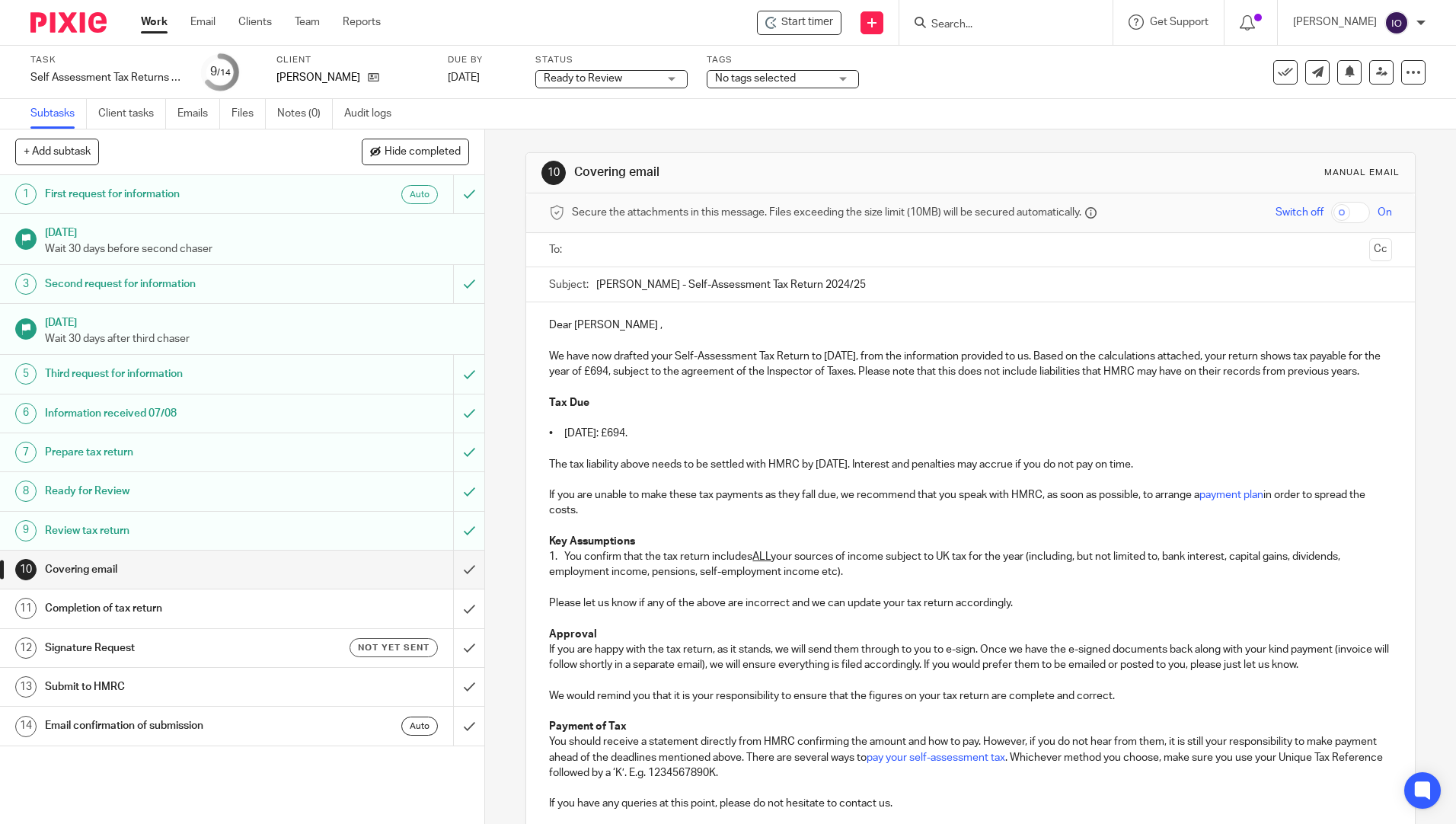
click at [675, 258] on input "text" at bounding box center [970, 250] width 785 height 17
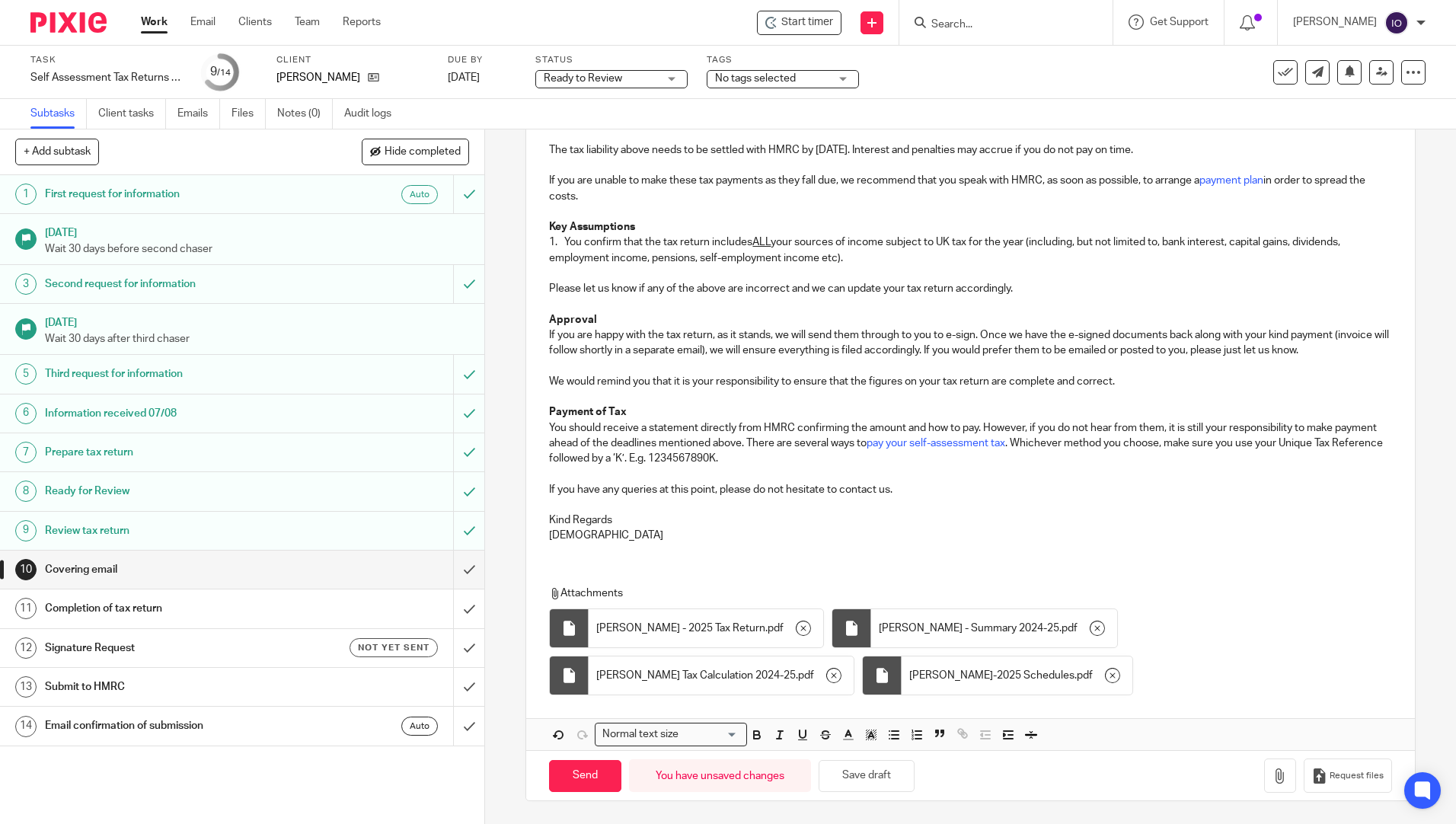
scroll to position [335, 0]
click at [851, 778] on button "Save draft" at bounding box center [866, 776] width 96 height 32
click at [586, 777] on input "Send" at bounding box center [584, 776] width 72 height 32
type input "Sent"
